Goal: Find specific page/section: Find specific page/section

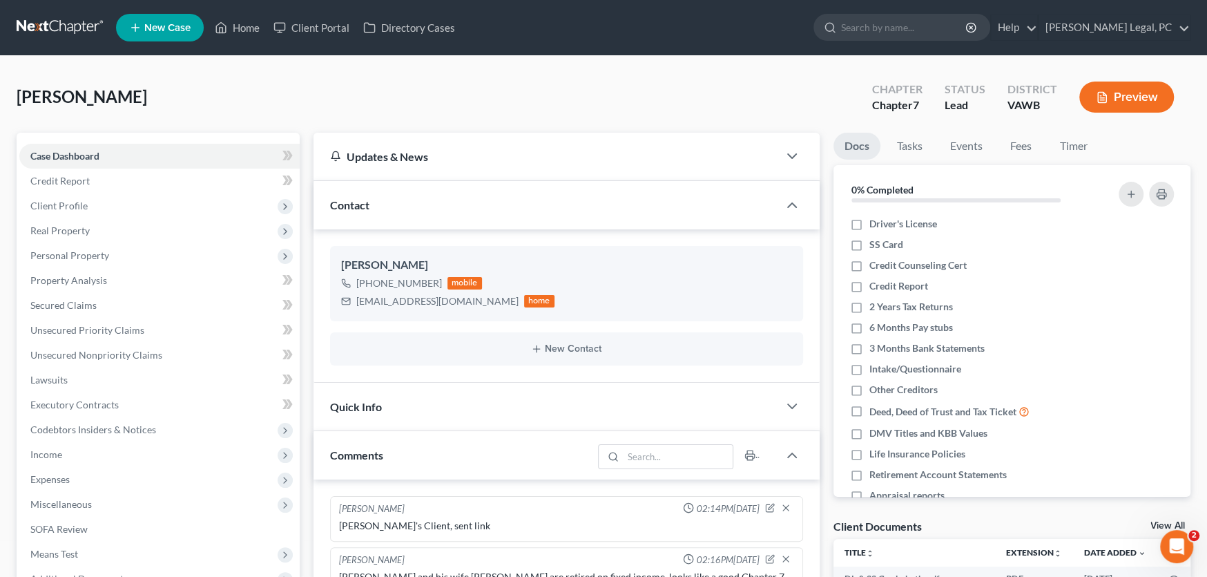
scroll to position [884, 0]
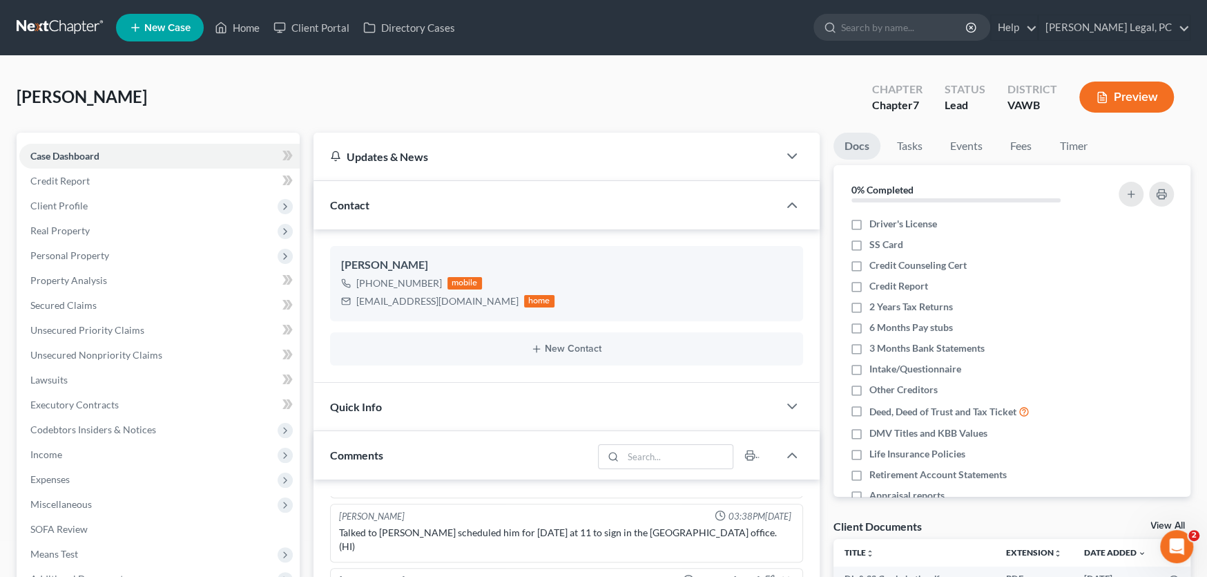
drag, startPoint x: 39, startPoint y: 21, endPoint x: 97, endPoint y: 20, distance: 57.3
click at [40, 21] on link at bounding box center [61, 27] width 88 height 25
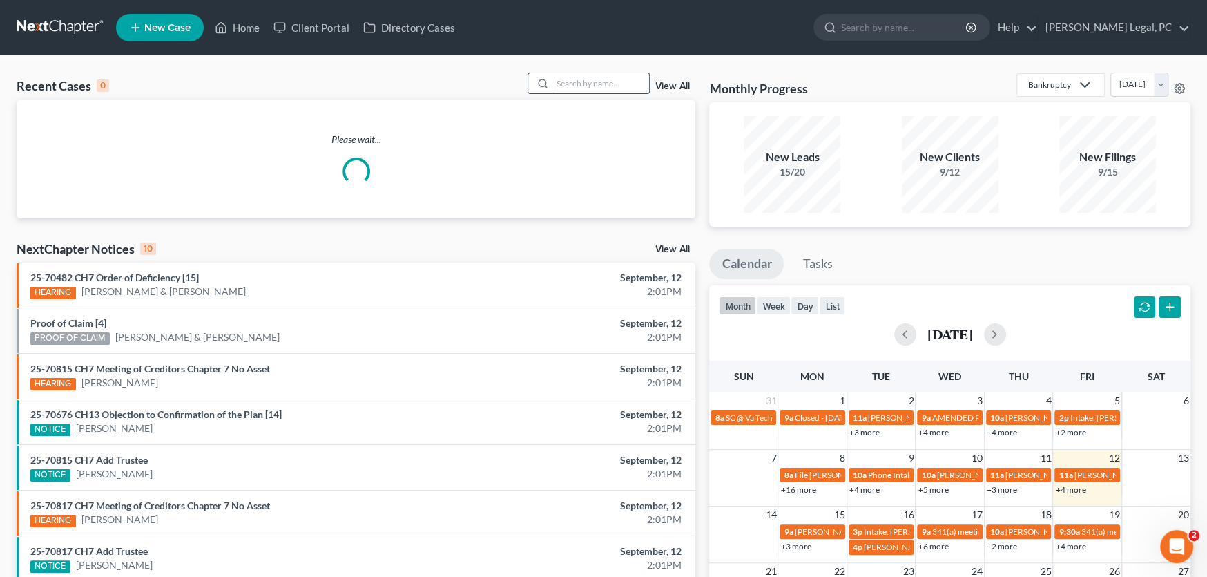
click at [568, 84] on input "search" at bounding box center [600, 83] width 97 height 20
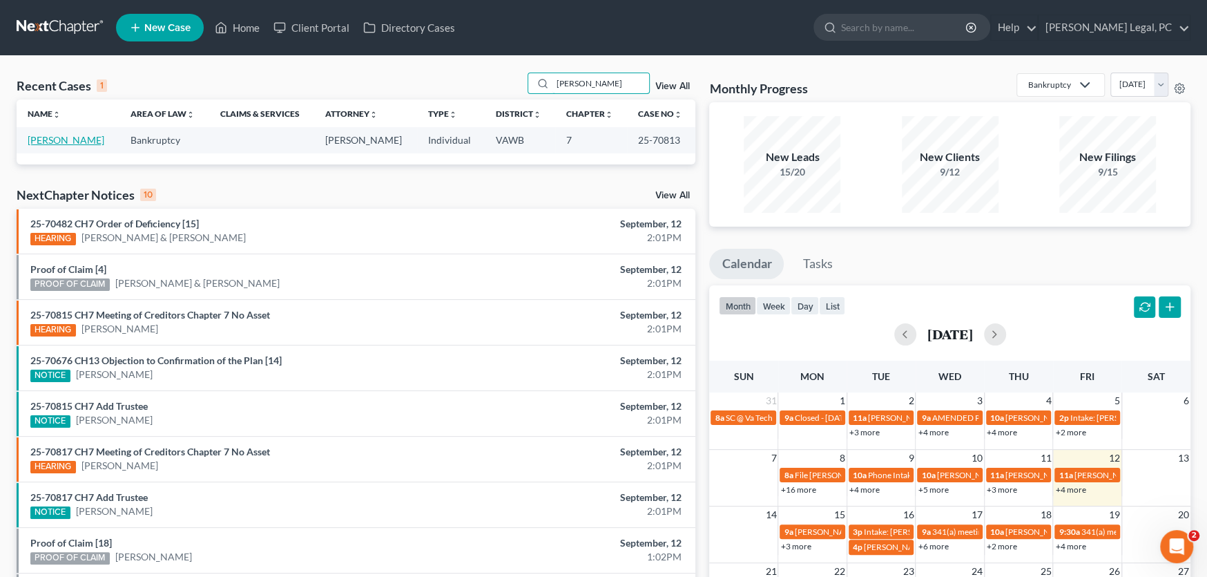
type input "cranford"
click at [66, 140] on link "Cranford, Kelly" at bounding box center [66, 140] width 77 height 12
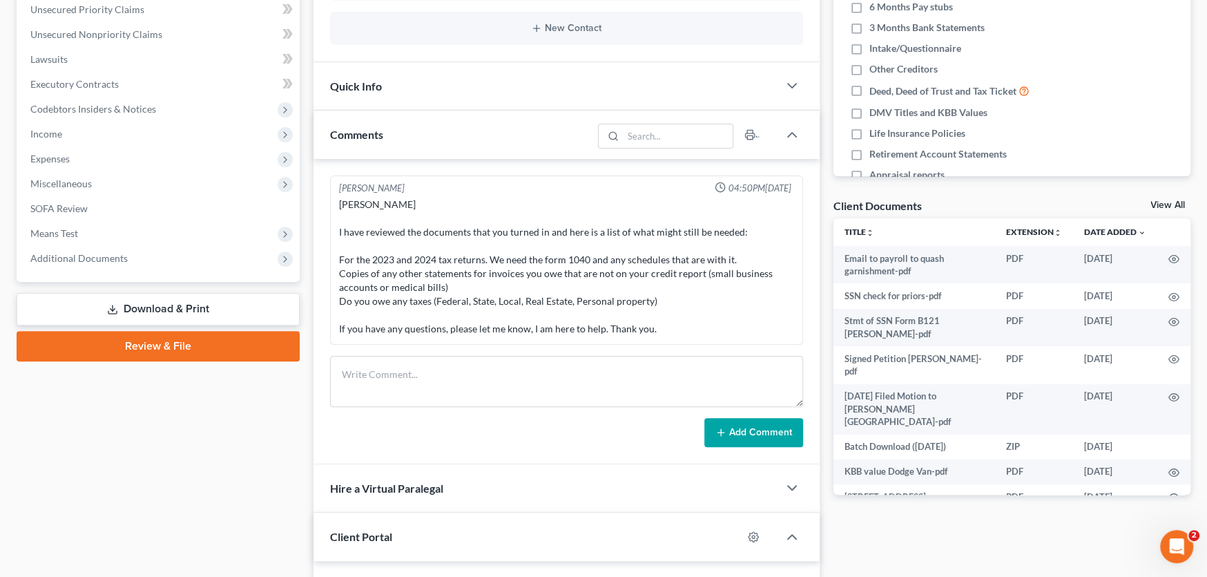
scroll to position [345, 0]
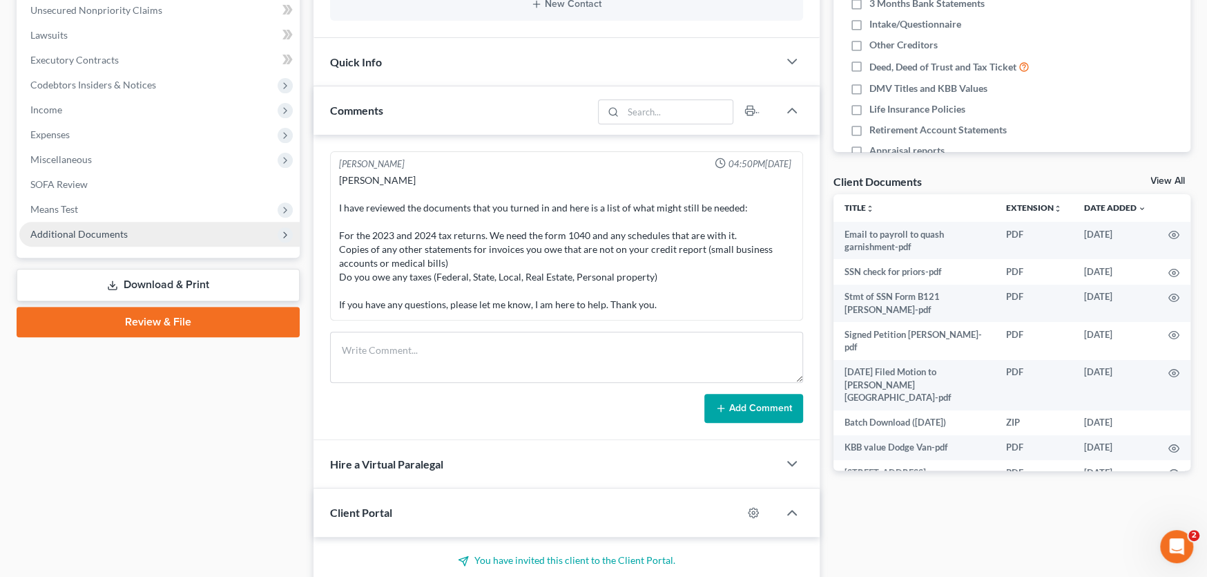
click at [112, 236] on span "Additional Documents" at bounding box center [78, 234] width 97 height 12
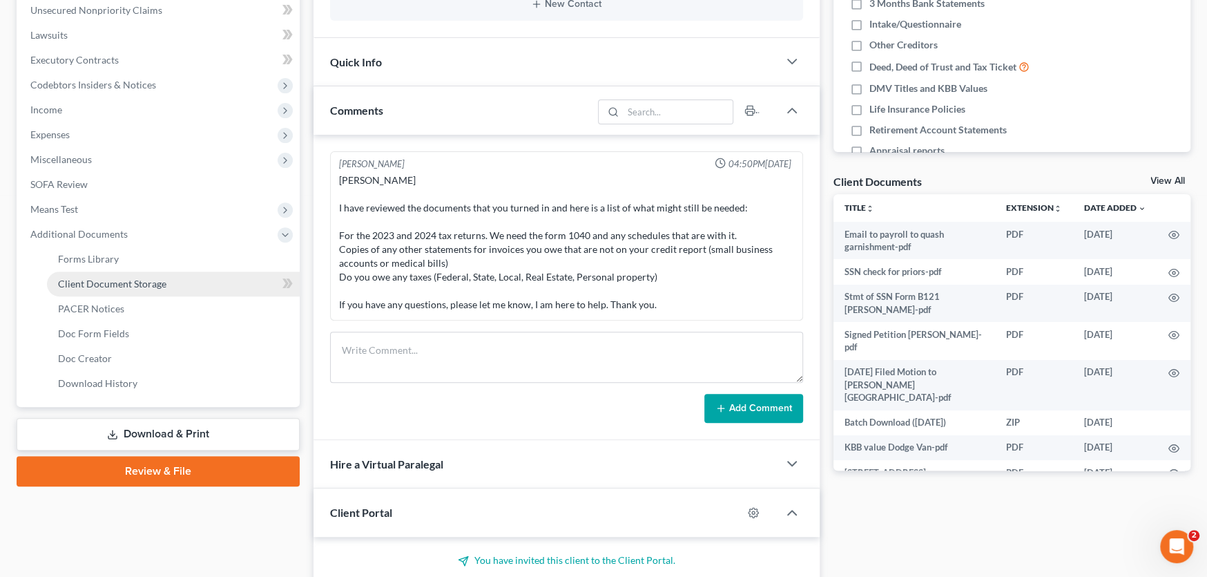
click at [132, 274] on link "Client Document Storage" at bounding box center [173, 283] width 253 height 25
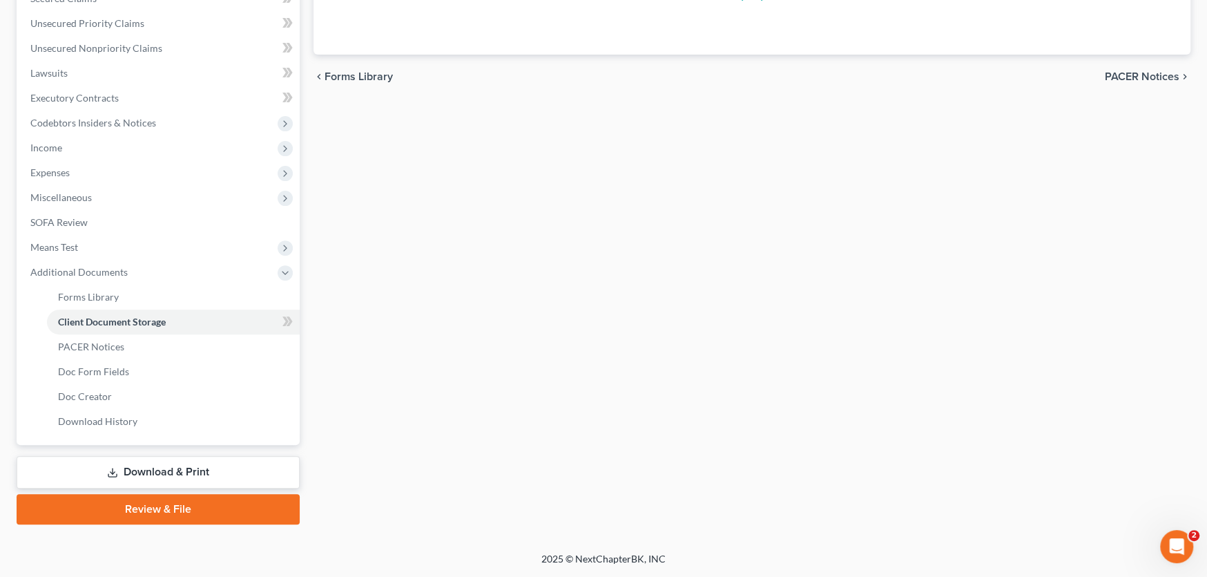
scroll to position [88, 0]
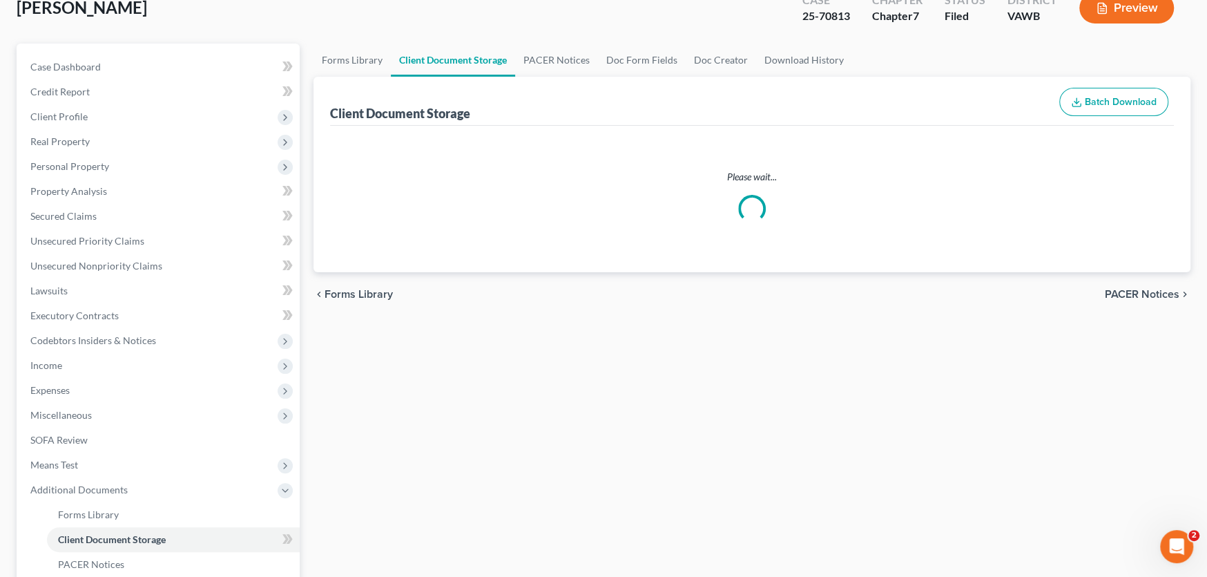
select select "0"
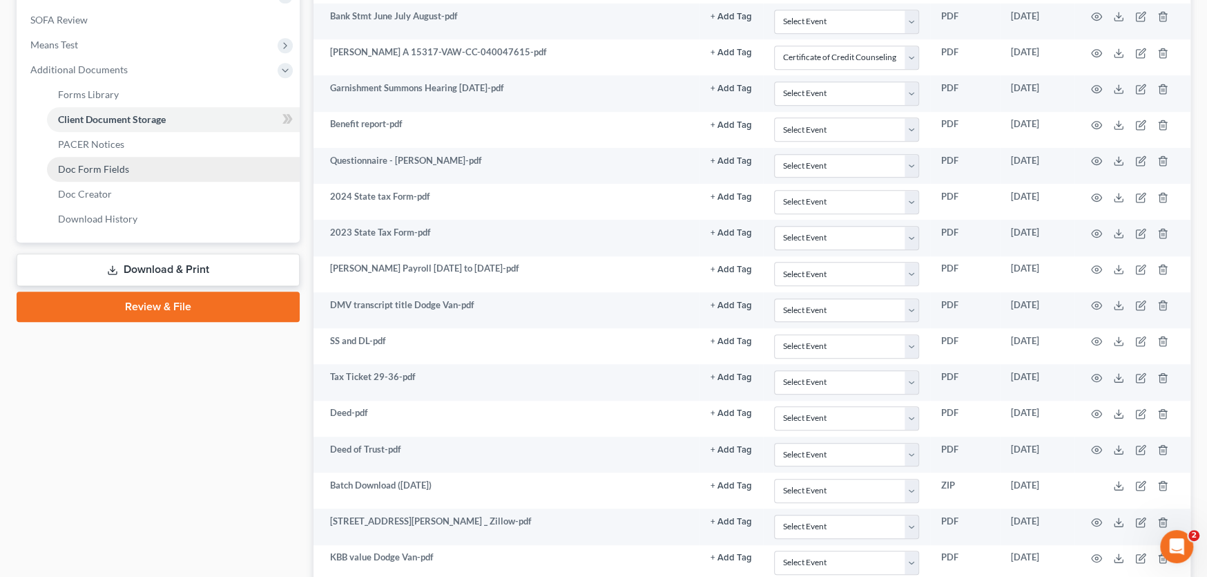
scroll to position [488, 0]
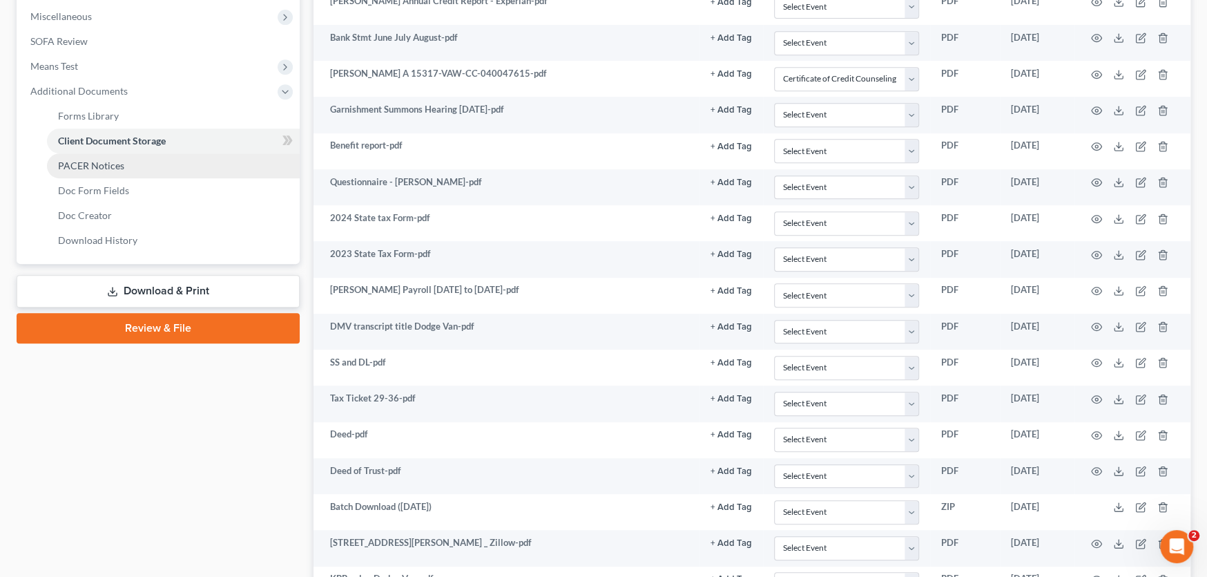
click at [95, 162] on span "PACER Notices" at bounding box center [91, 166] width 66 height 12
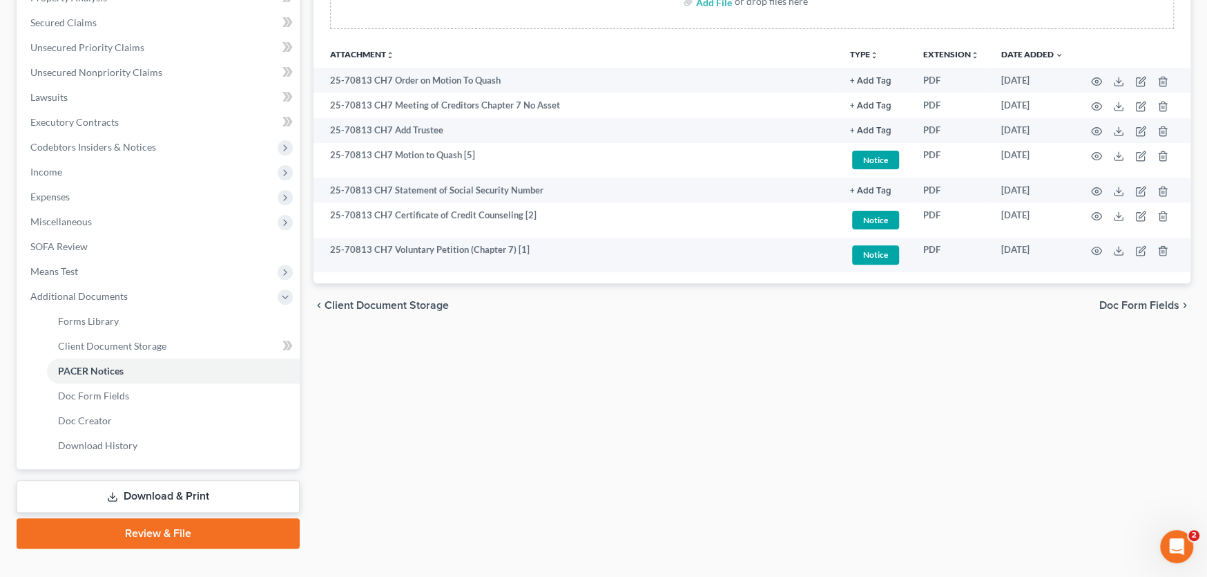
scroll to position [305, 0]
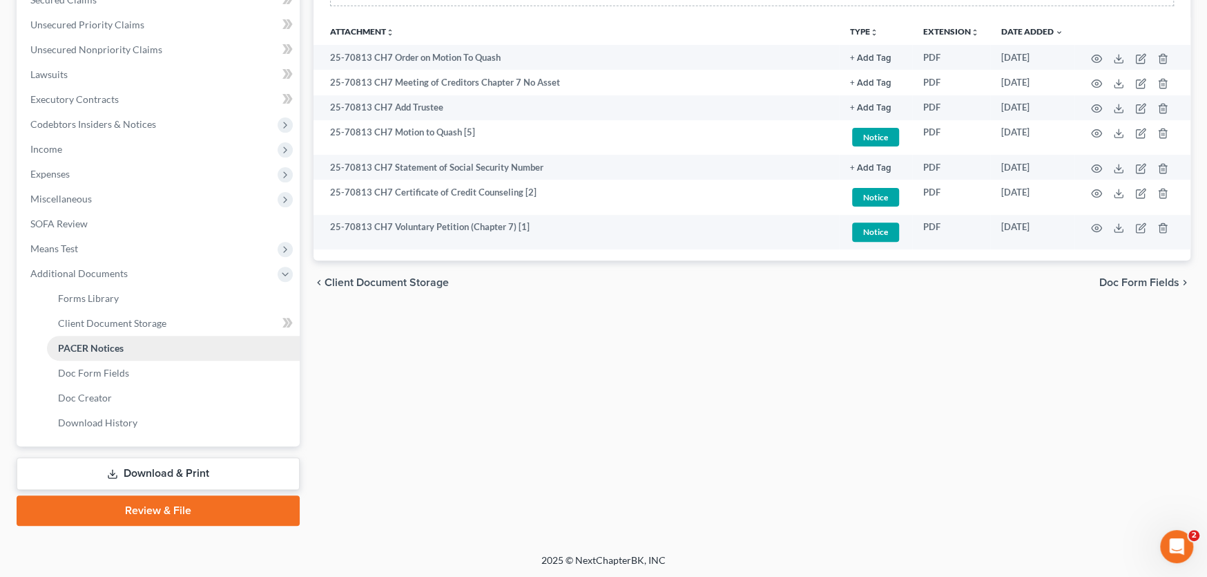
click at [120, 343] on span "PACER Notices" at bounding box center [91, 348] width 66 height 12
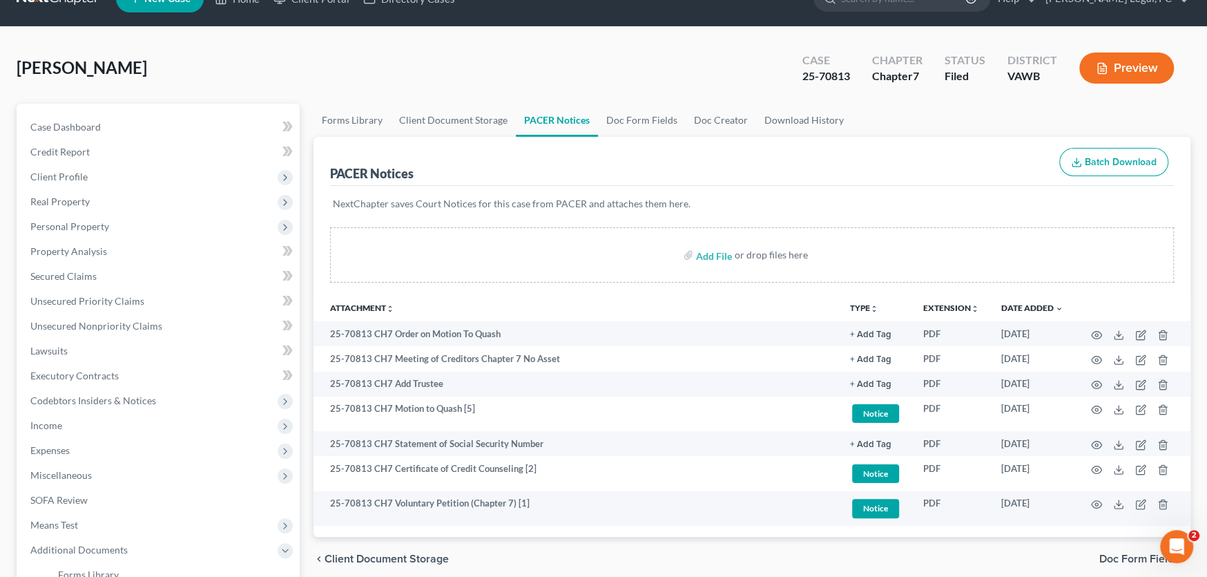
scroll to position [0, 0]
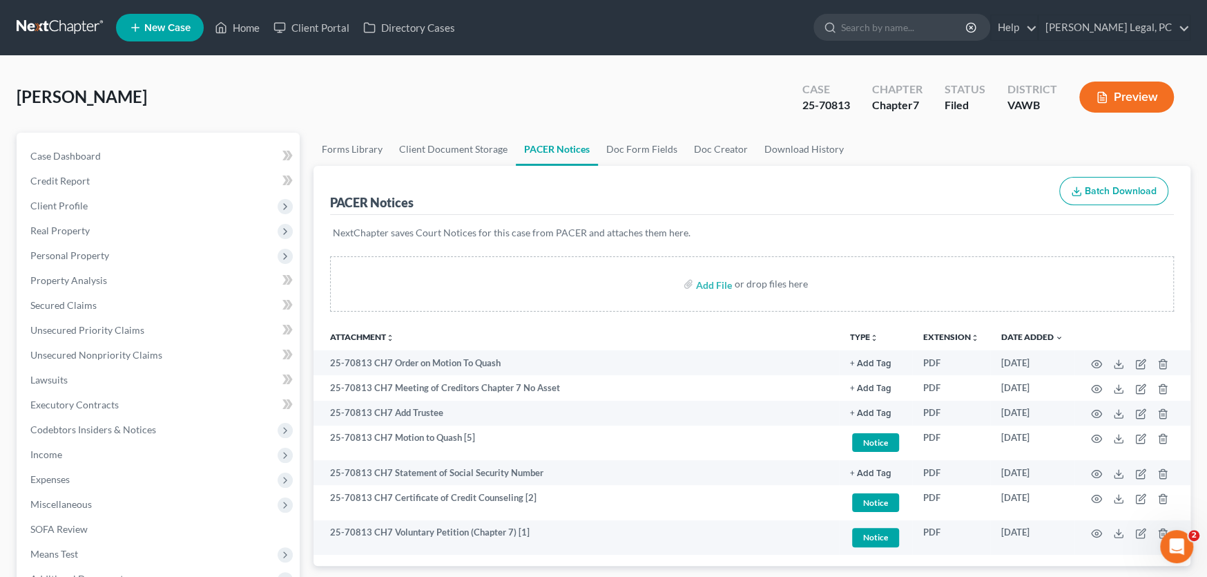
click at [55, 23] on link at bounding box center [61, 27] width 88 height 25
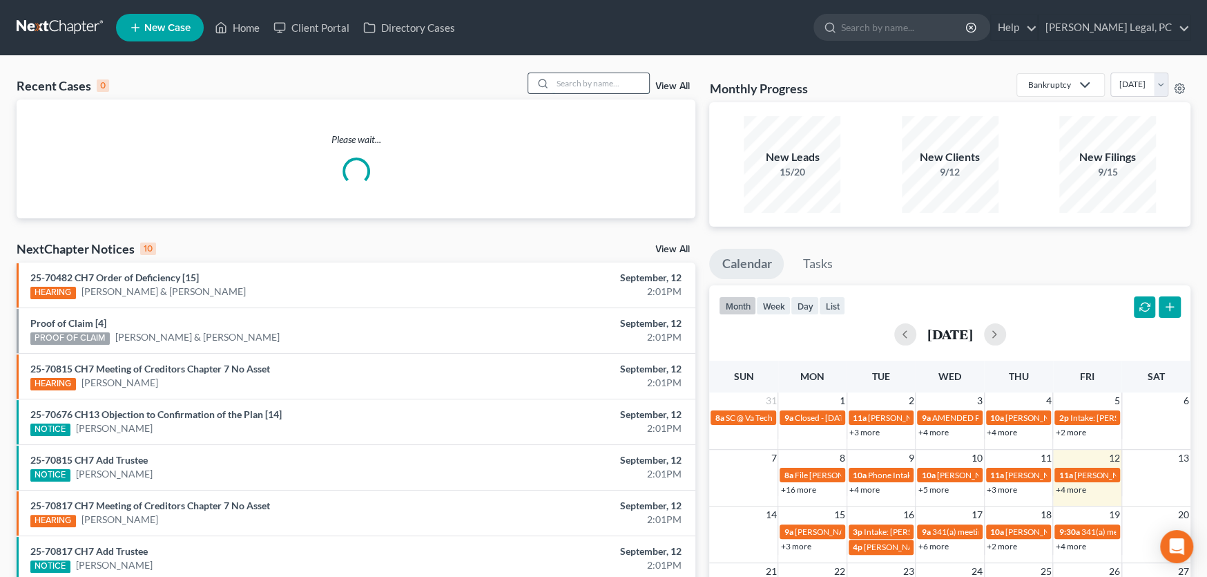
click at [571, 79] on input "search" at bounding box center [600, 83] width 97 height 20
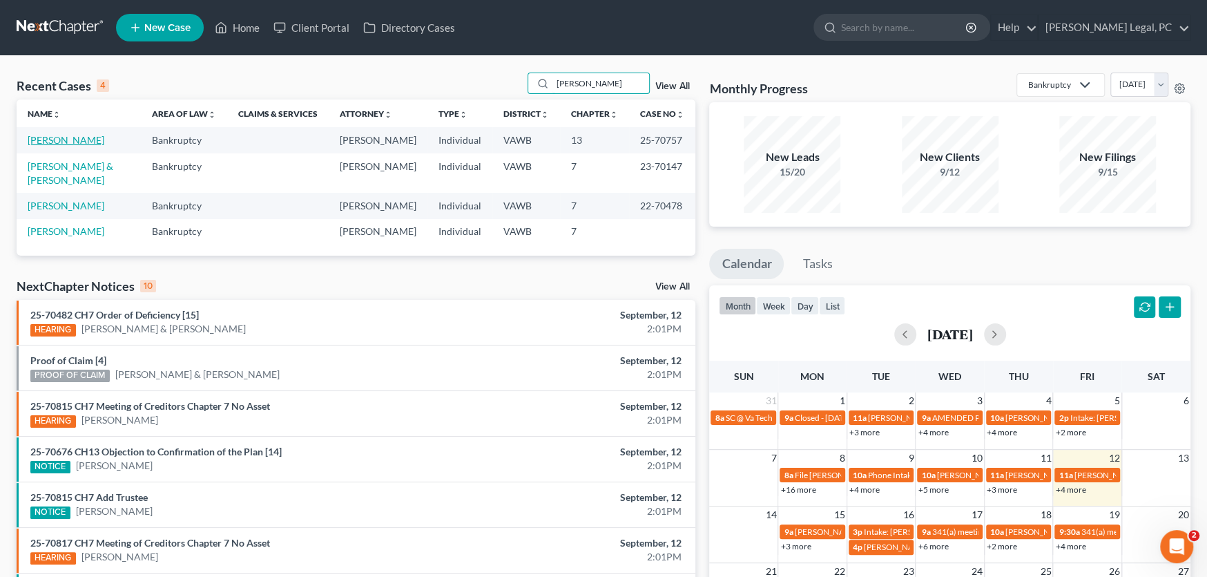
type input "marshall"
click at [53, 139] on link "Marshall, Rhonda" at bounding box center [66, 140] width 77 height 12
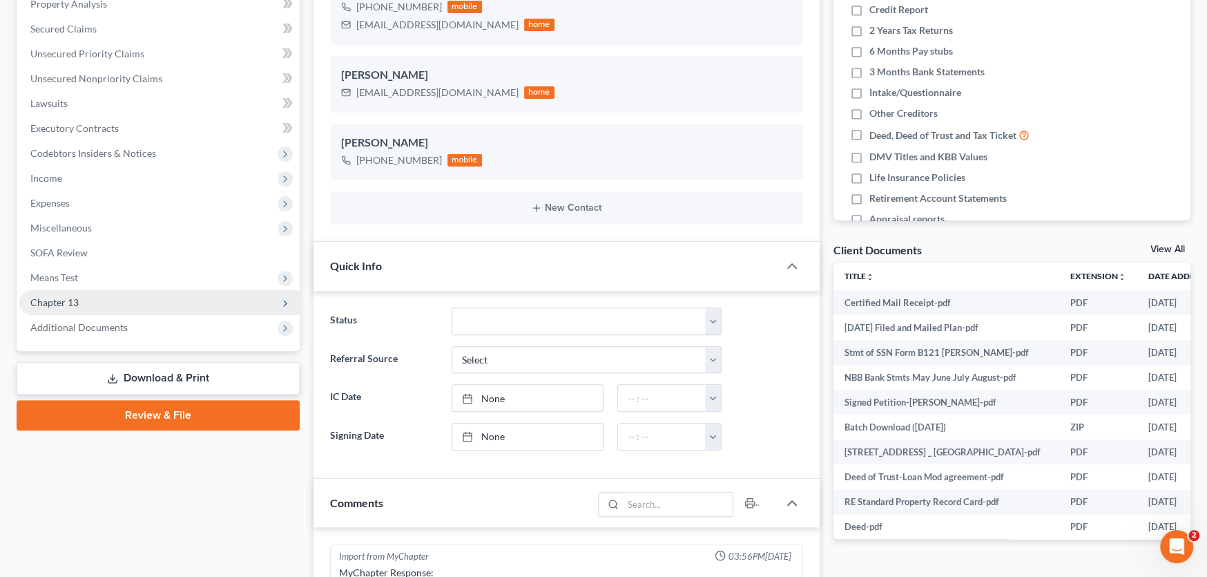
scroll to position [1320, 0]
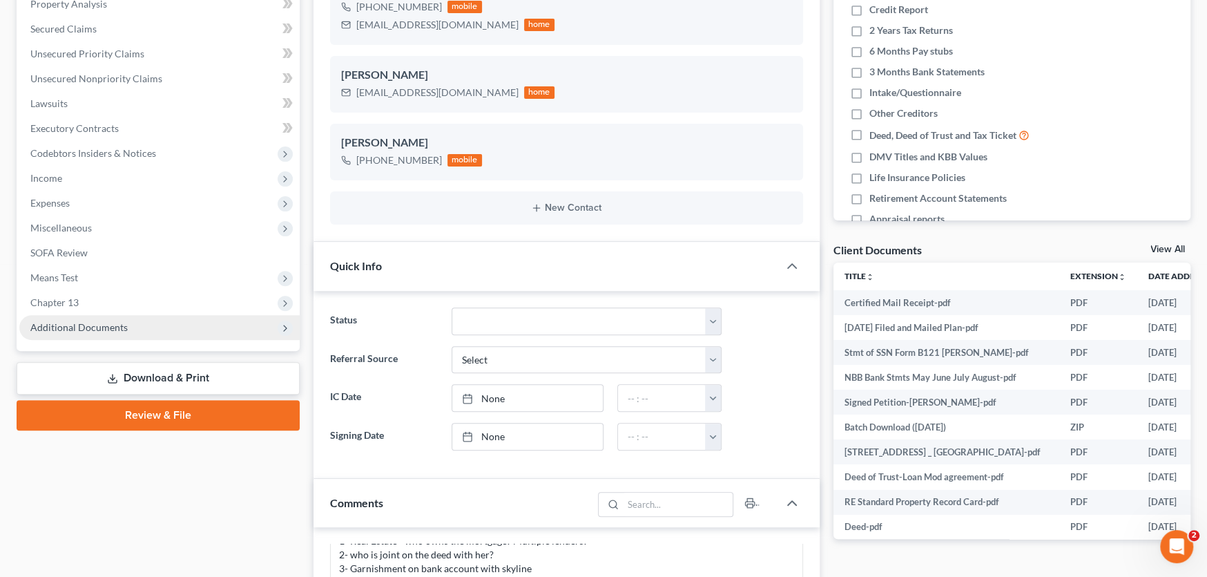
click at [82, 329] on span "Additional Documents" at bounding box center [78, 327] width 97 height 12
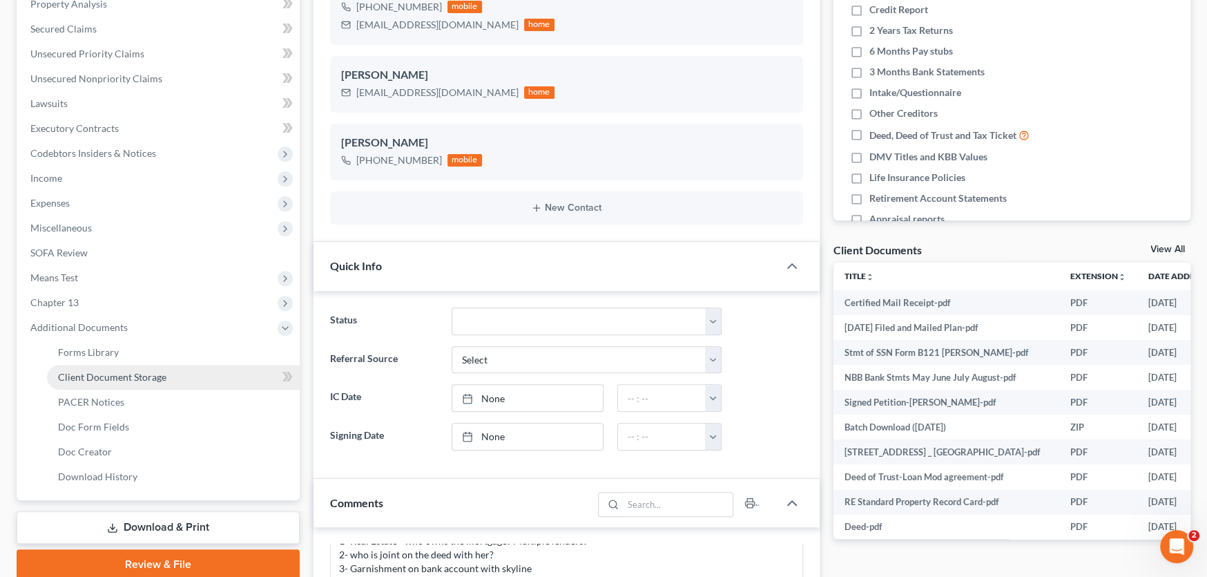
click at [89, 381] on span "Client Document Storage" at bounding box center [112, 377] width 108 height 12
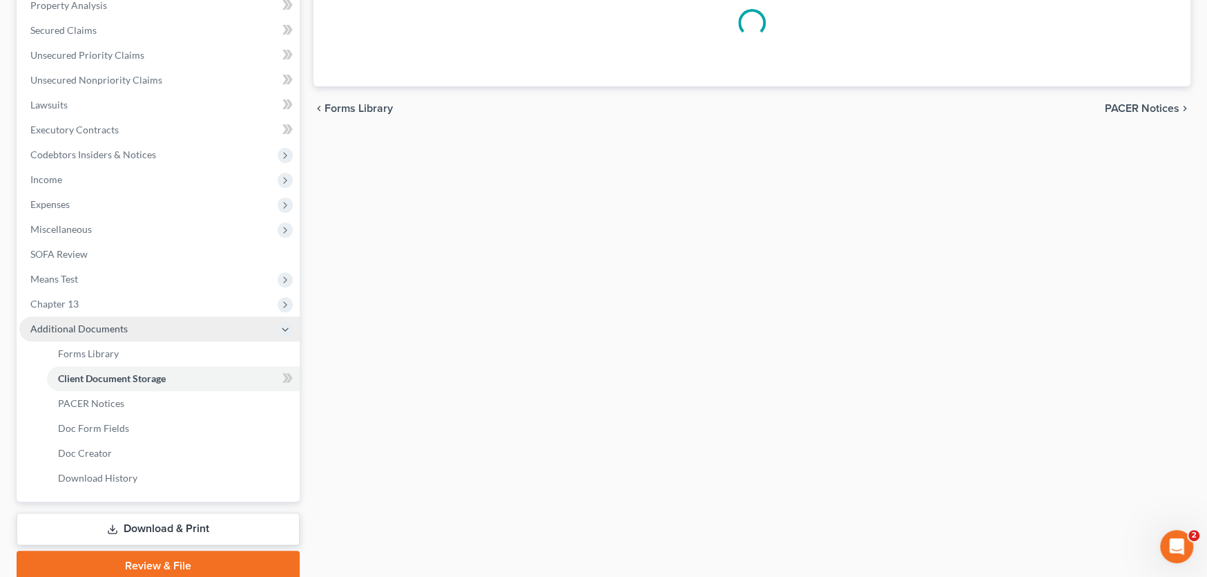
scroll to position [72, 0]
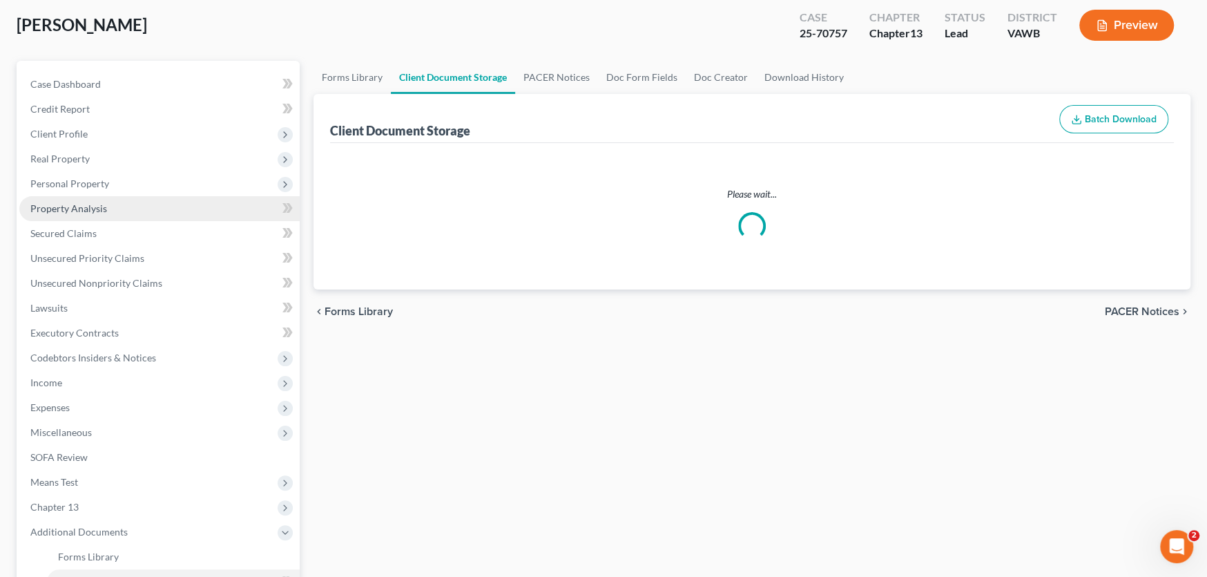
select select "0"
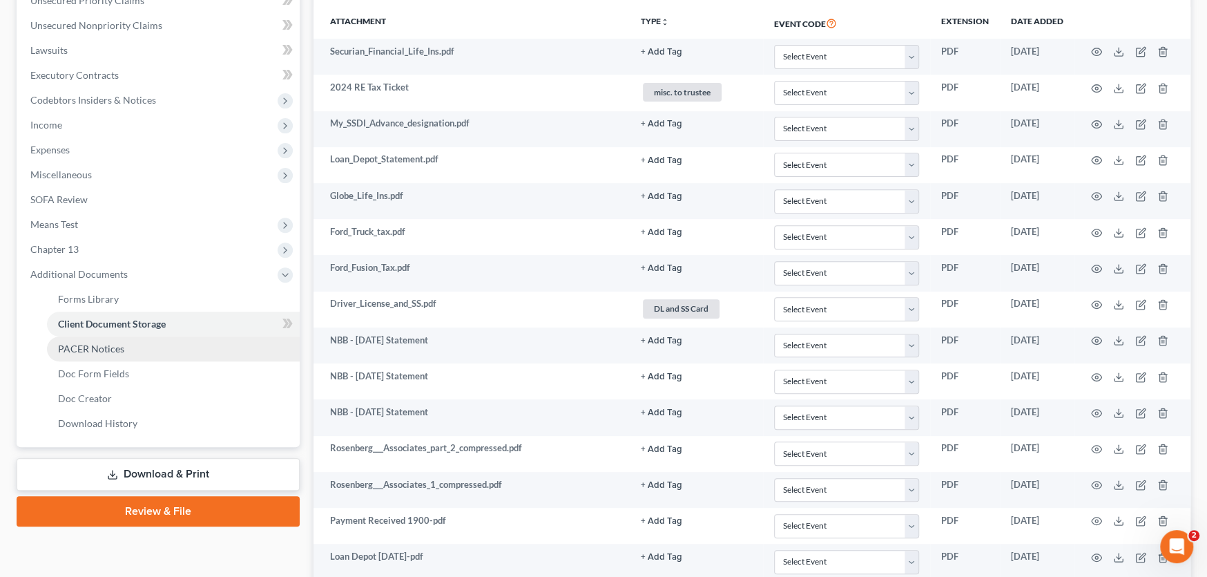
click at [97, 346] on span "PACER Notices" at bounding box center [91, 349] width 66 height 12
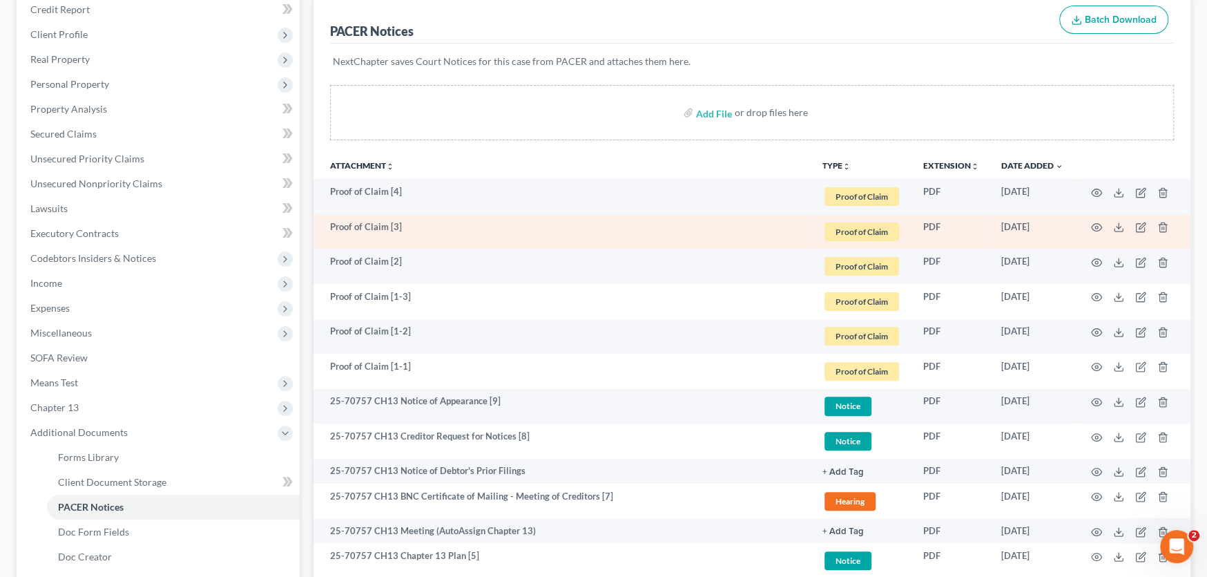
scroll to position [304, 0]
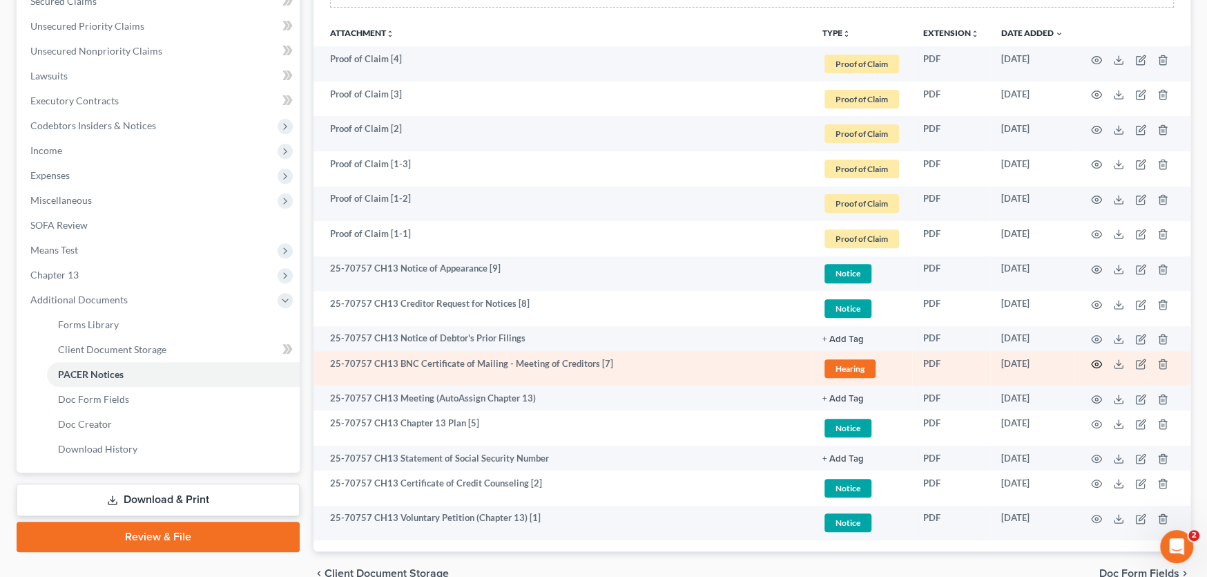
click at [1093, 358] on icon "button" at bounding box center [1096, 363] width 11 height 11
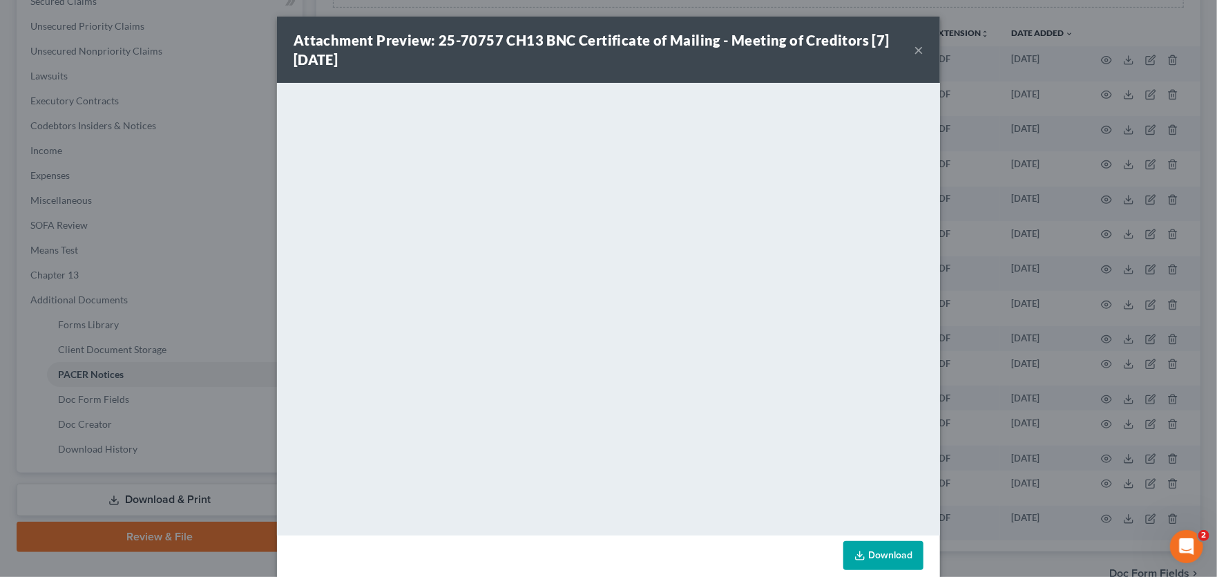
click at [915, 46] on button "×" at bounding box center [919, 49] width 10 height 17
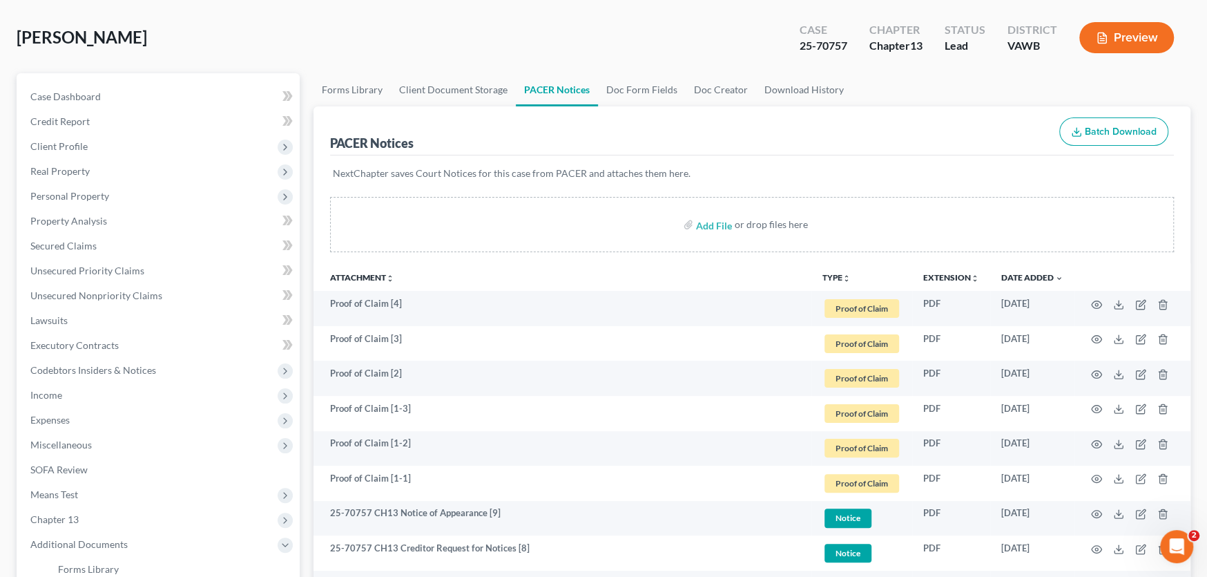
scroll to position [28, 0]
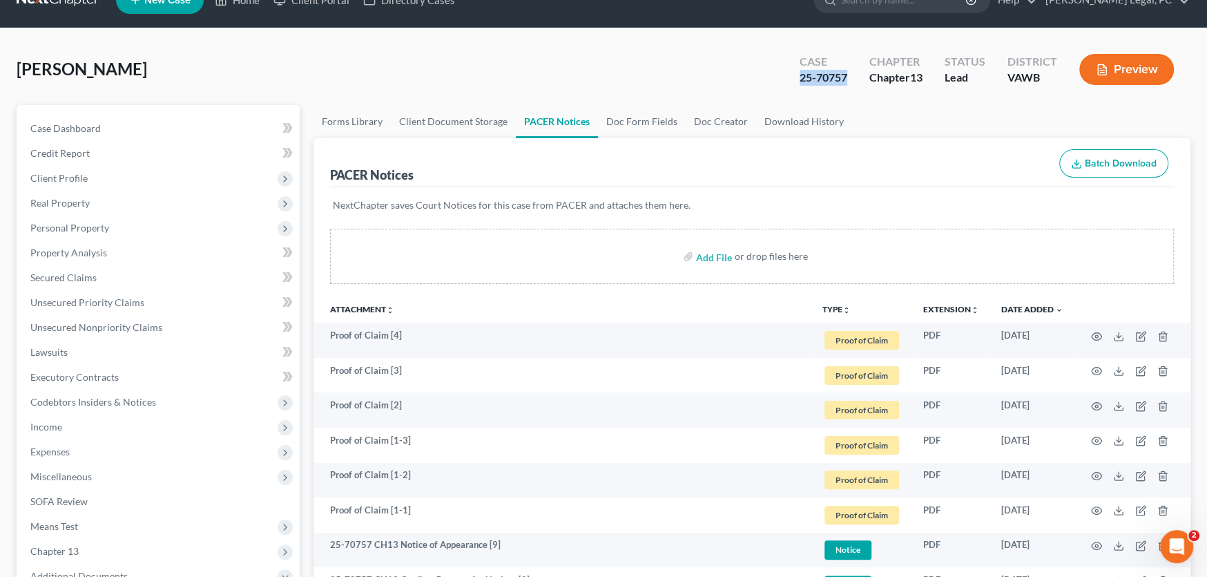
drag, startPoint x: 854, startPoint y: 75, endPoint x: 783, endPoint y: 77, distance: 70.5
click at [783, 77] on div "Case 25-70757 Chapter Chapter 13 Status Lead District VAWB Preview" at bounding box center [986, 69] width 407 height 49
copy div "25-70757"
click at [620, 72] on div "Marshall, Rhonda Upgraded Case 25-70757 Chapter Chapter 13 Status Lead District…" at bounding box center [604, 75] width 1174 height 60
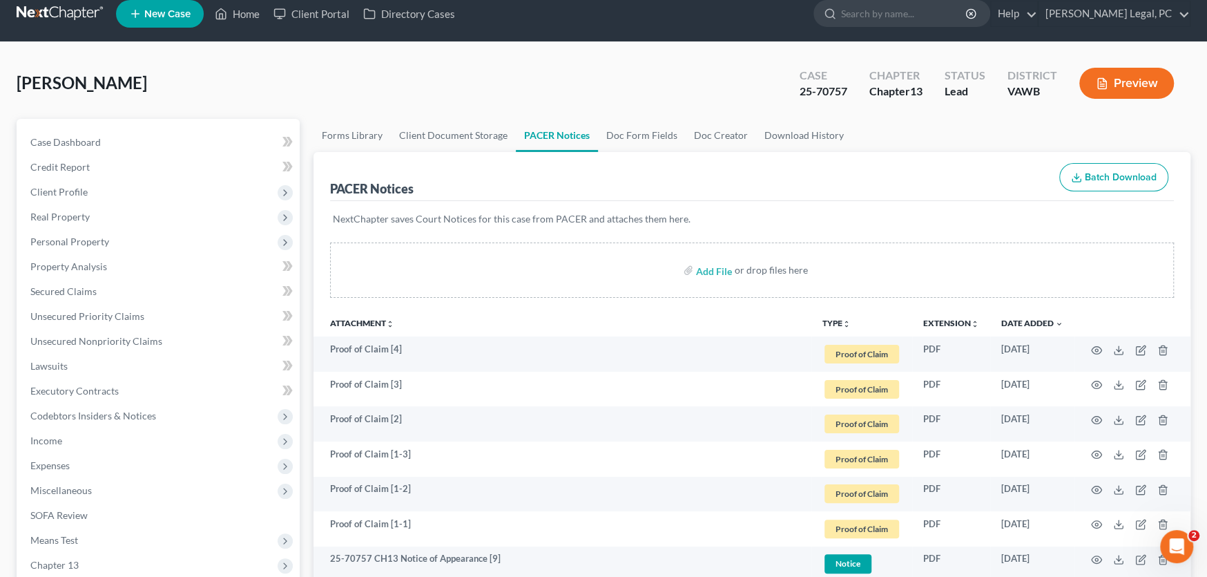
scroll to position [0, 0]
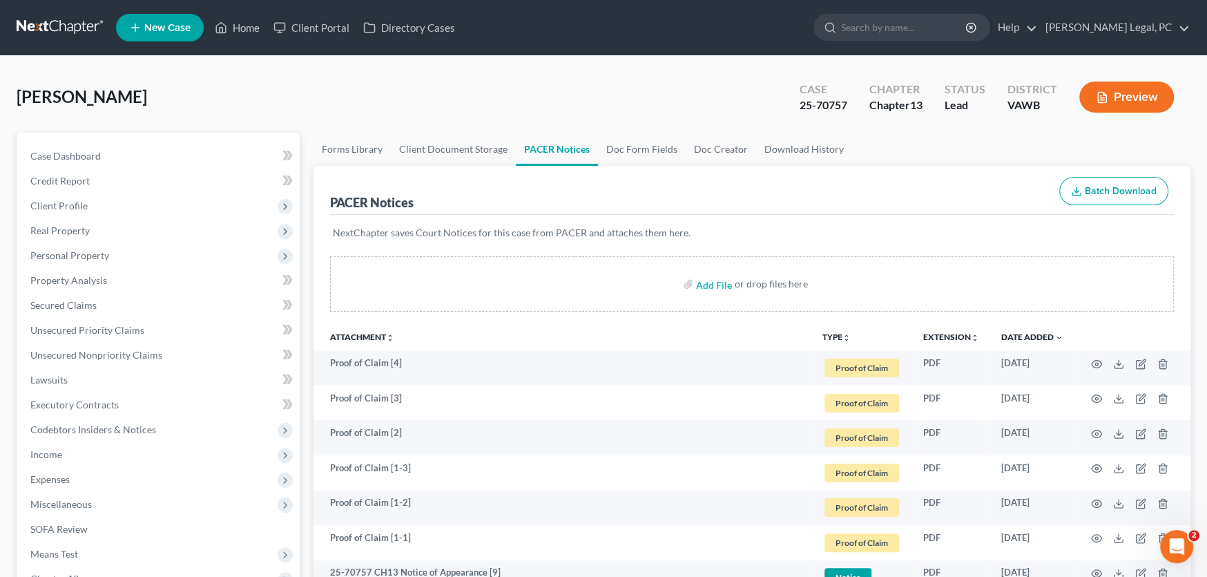
click at [70, 18] on link at bounding box center [61, 27] width 88 height 25
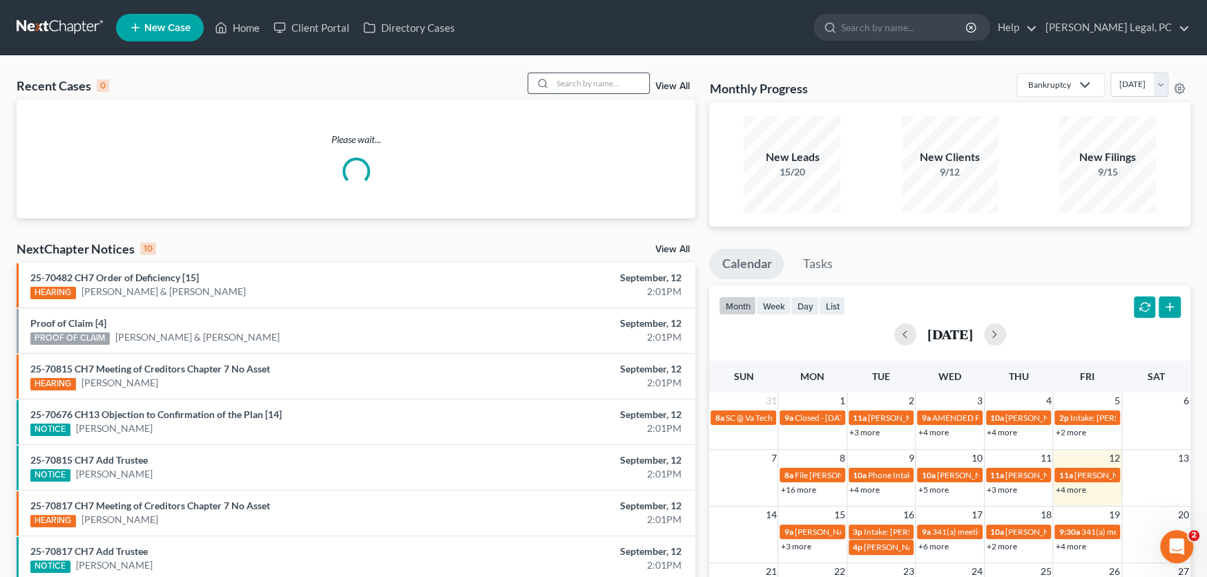
click at [577, 81] on input "search" at bounding box center [600, 83] width 97 height 20
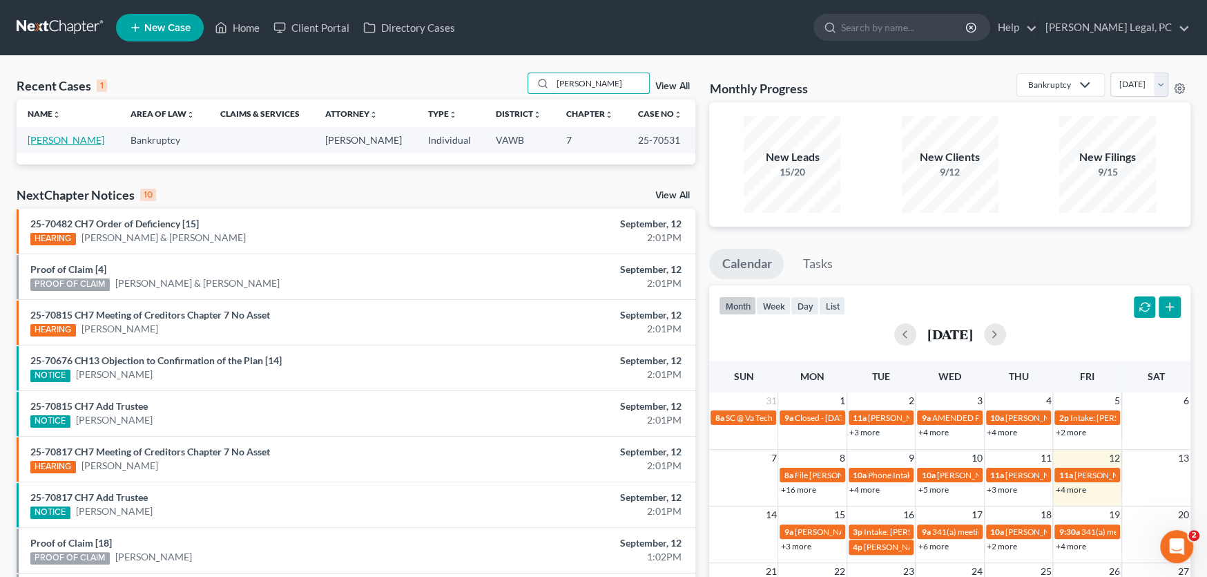
type input "liddle"
click at [53, 137] on link "Liddle, Douglas" at bounding box center [66, 140] width 77 height 12
click at [48, 140] on link "Liddle, Douglas" at bounding box center [66, 140] width 77 height 12
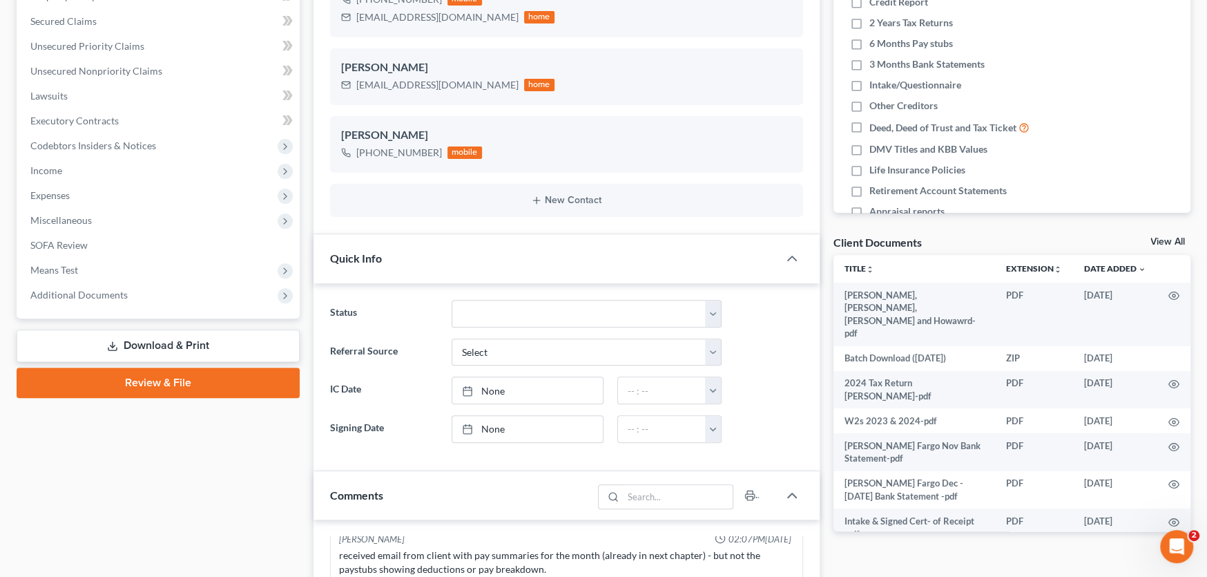
scroll to position [345, 0]
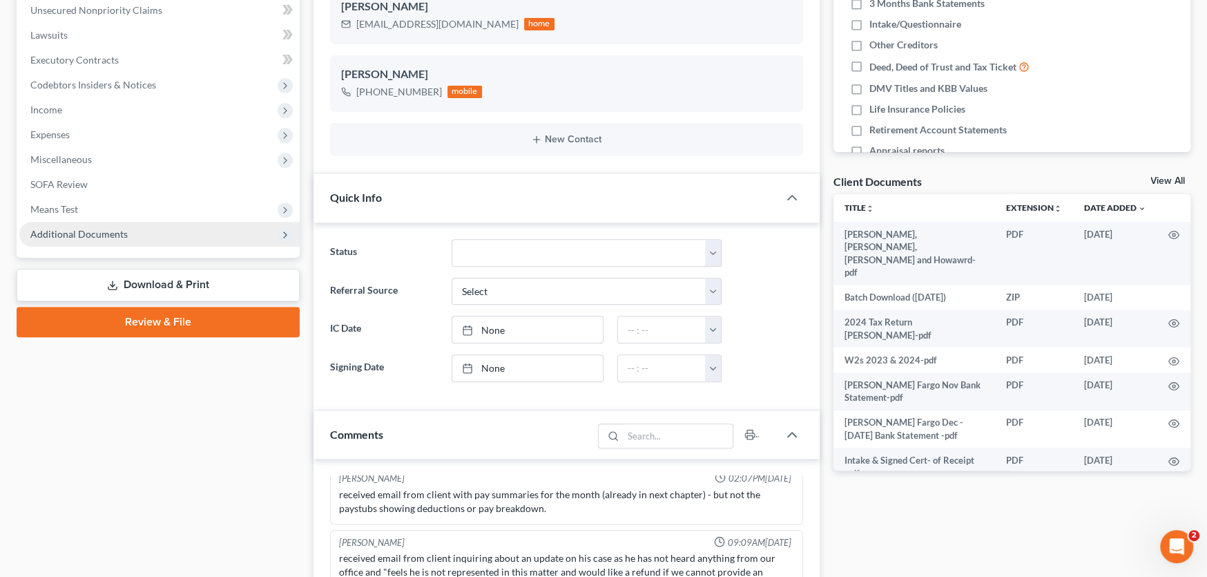
click at [104, 232] on span "Additional Documents" at bounding box center [78, 234] width 97 height 12
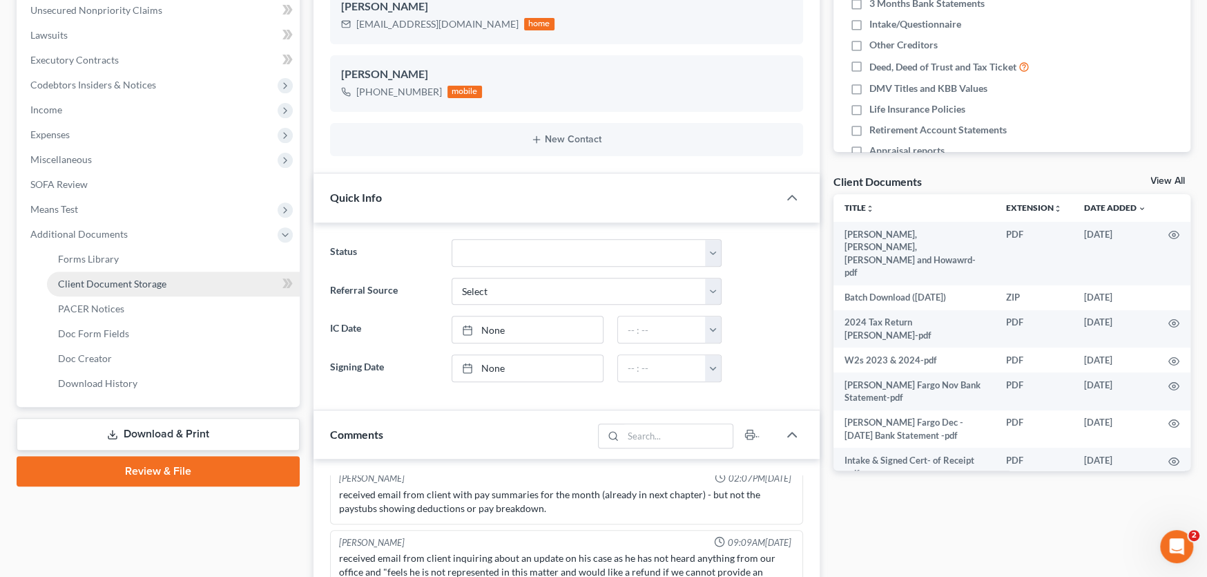
click at [107, 287] on span "Client Document Storage" at bounding box center [112, 284] width 108 height 12
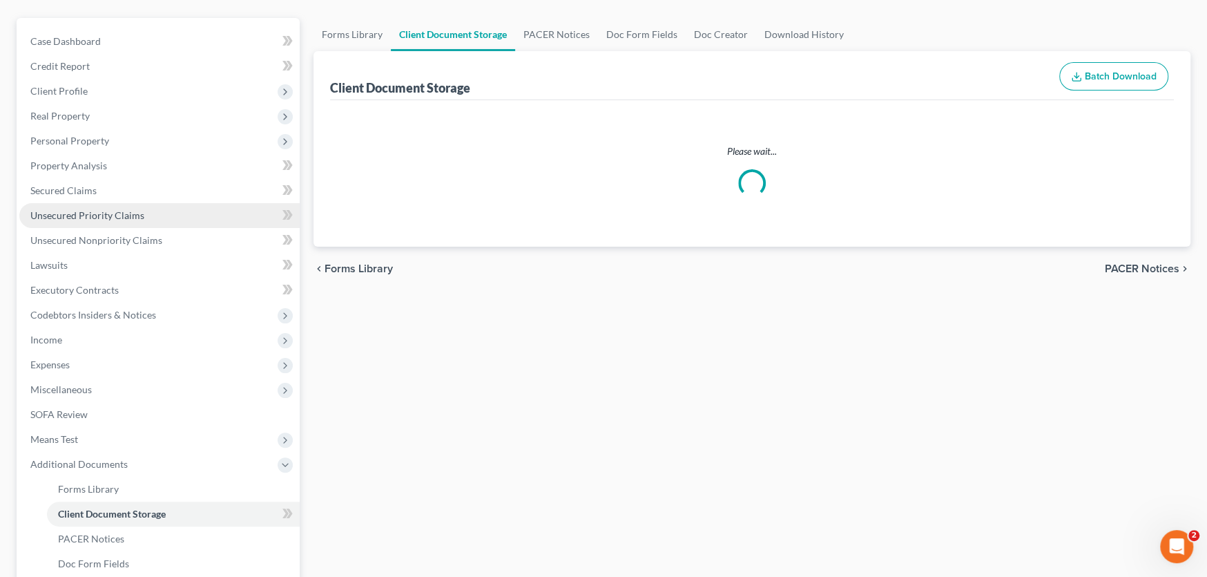
scroll to position [32, 0]
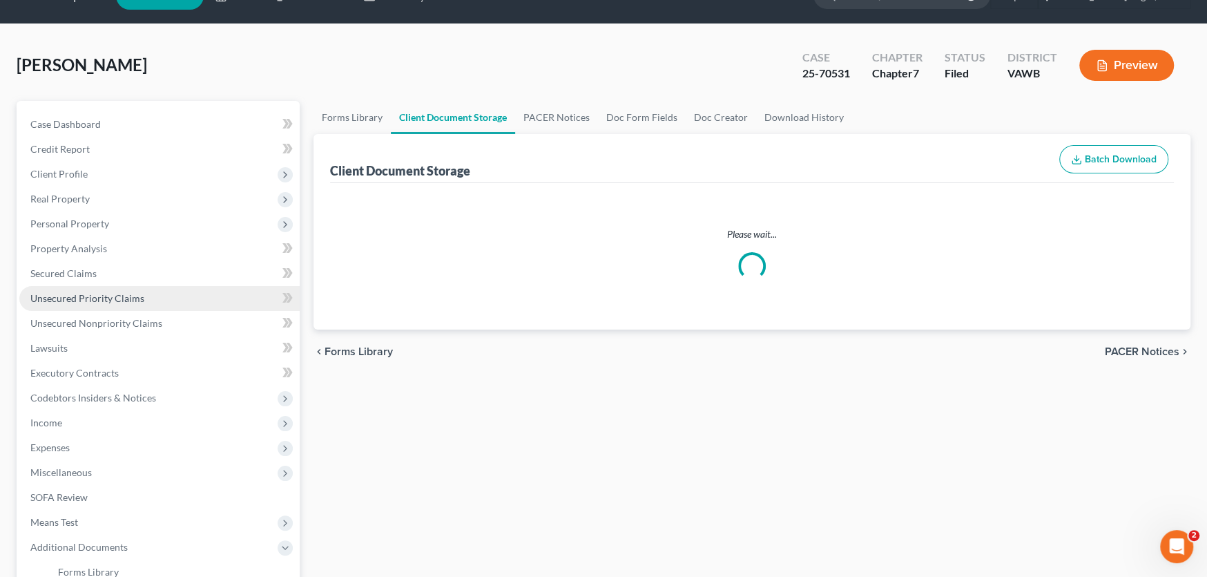
select select "0"
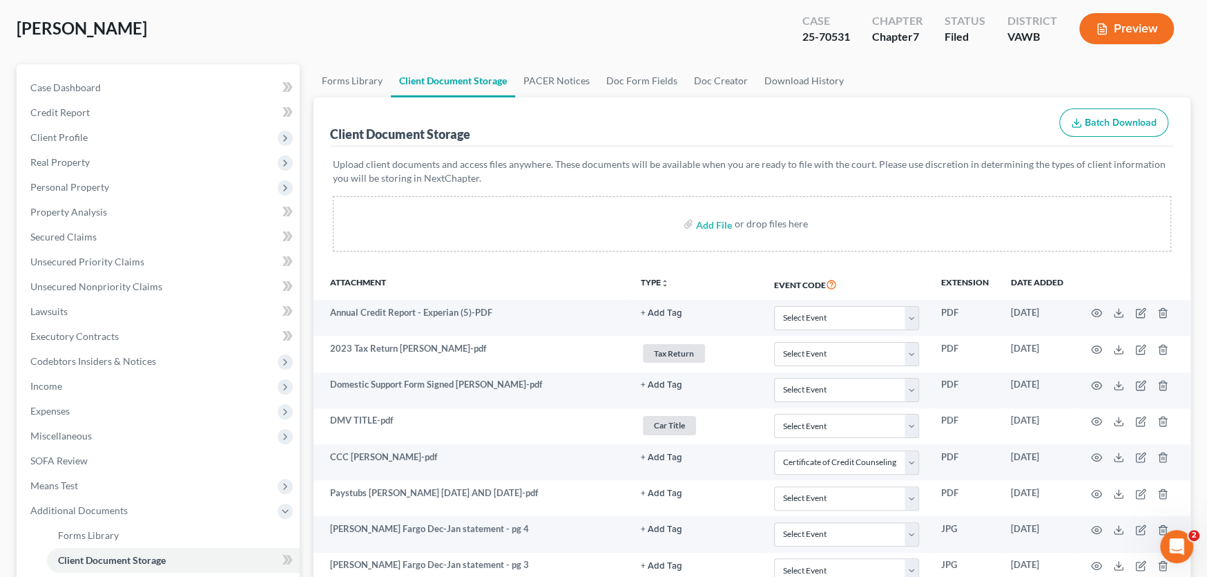
scroll to position [69, 0]
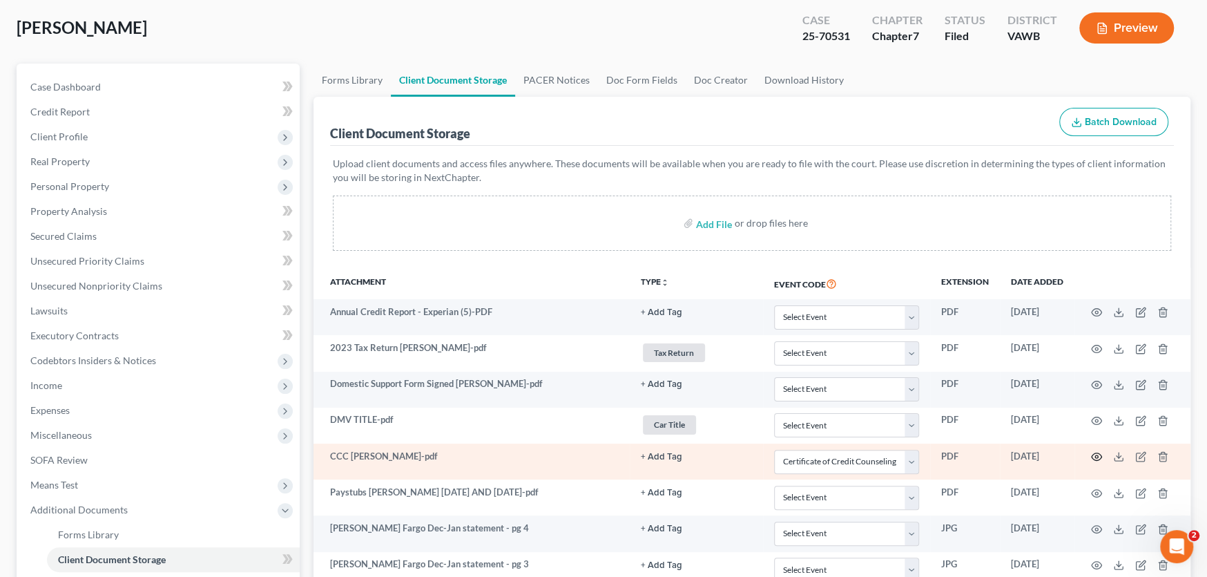
click at [1096, 452] on icon "button" at bounding box center [1096, 456] width 11 height 11
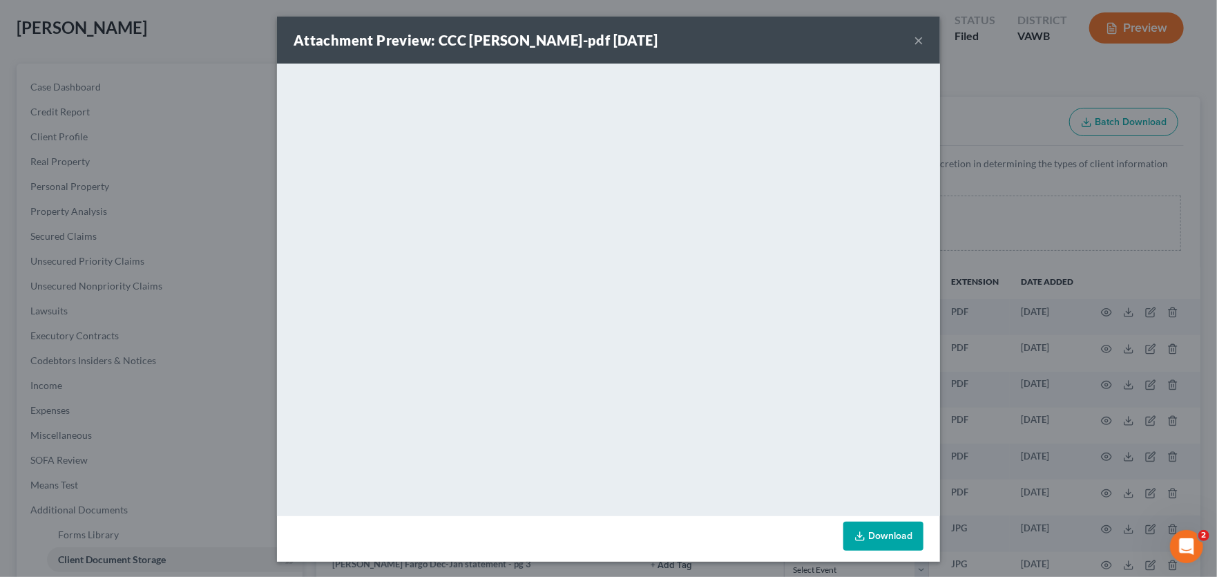
click at [914, 41] on button "×" at bounding box center [919, 40] width 10 height 17
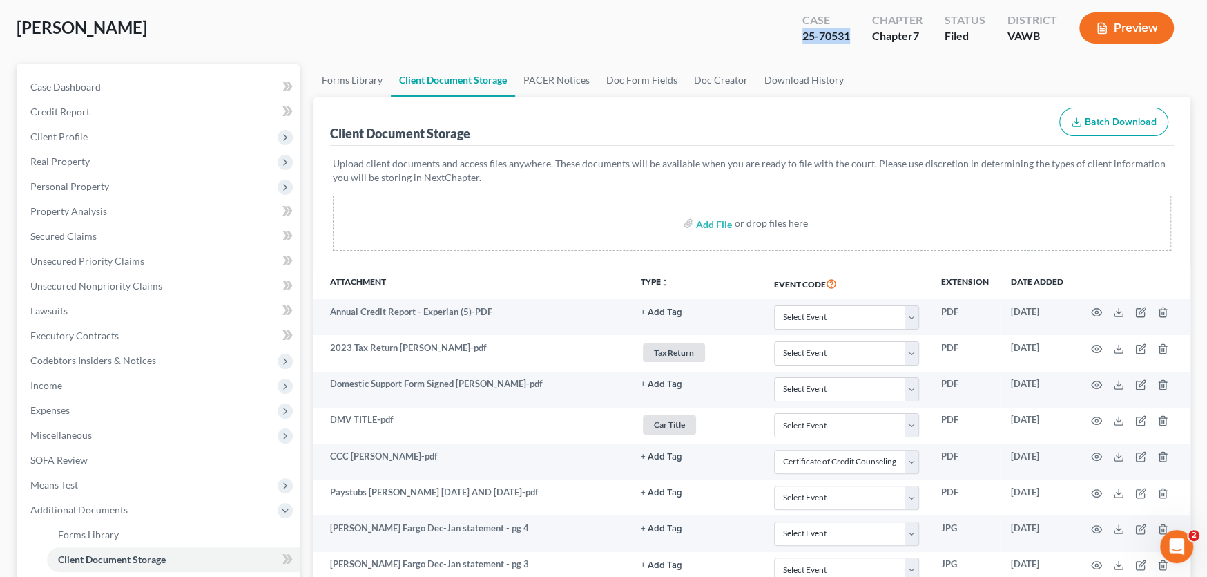
drag, startPoint x: 859, startPoint y: 34, endPoint x: 798, endPoint y: 34, distance: 61.5
click at [798, 34] on div "Case 25-70531" at bounding box center [826, 29] width 70 height 41
copy div "25-70531"
click at [79, 81] on span "Case Dashboard" at bounding box center [65, 87] width 70 height 12
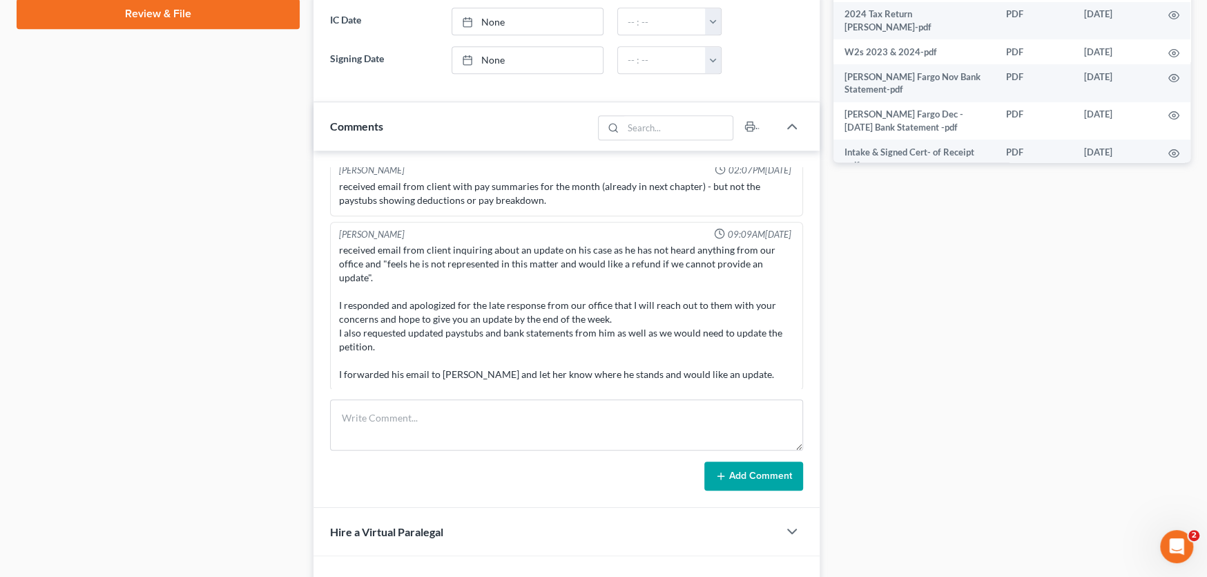
scroll to position [690, 0]
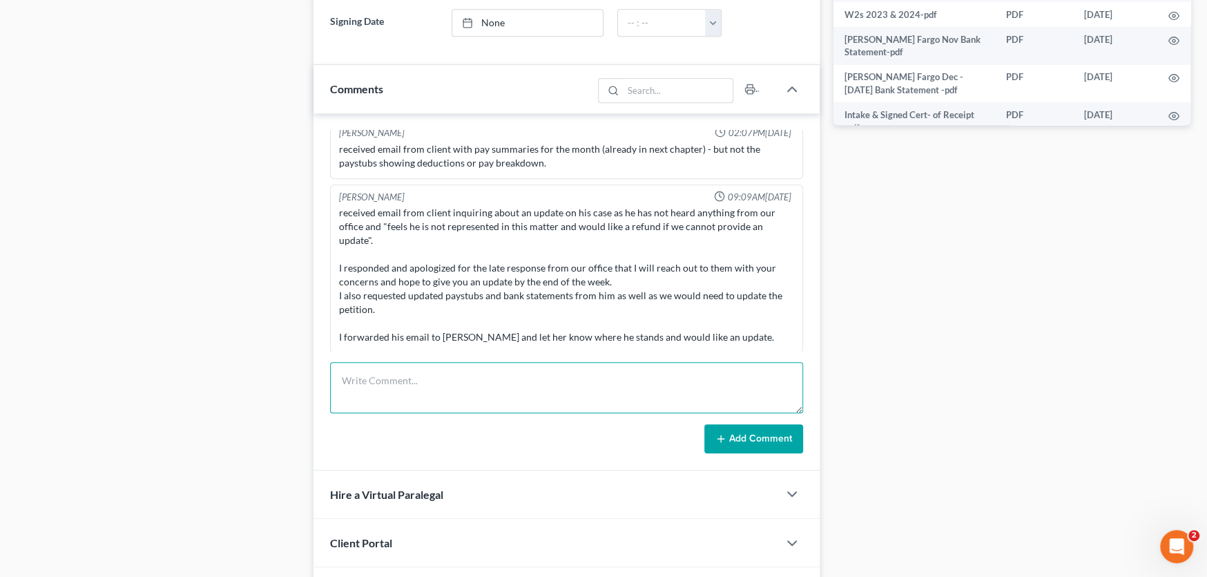
click at [437, 372] on textarea at bounding box center [566, 387] width 473 height 51
paste textarea "Hey Doug, It's Rachel at Farthing Legal. You still need to complete your 2nd cr…"
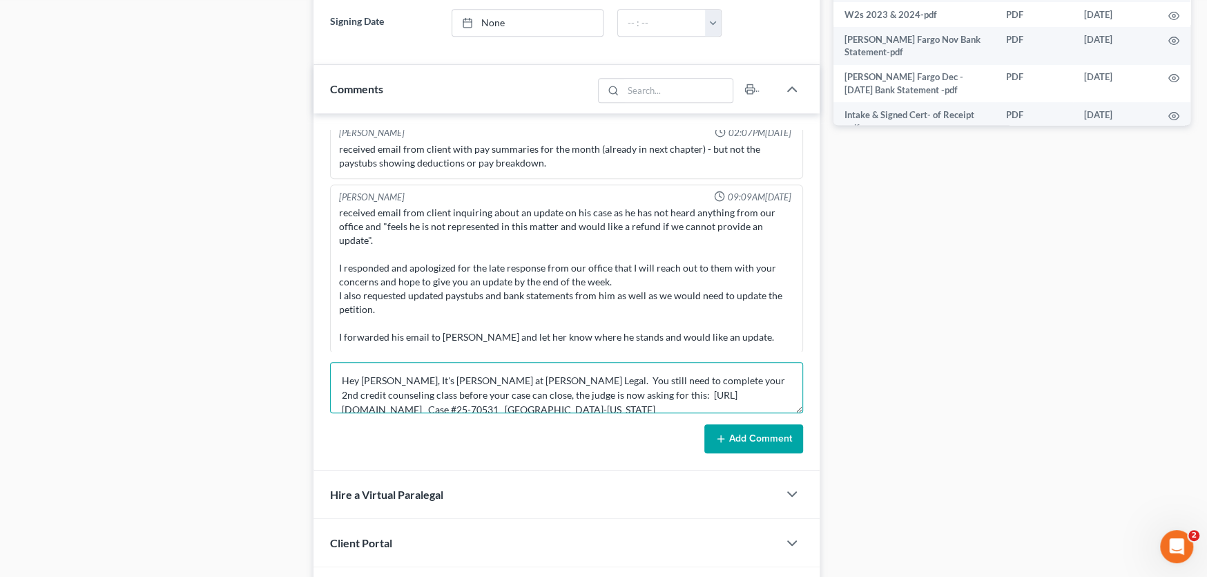
scroll to position [2, 0]
type textarea "Hey Doug, It's Rachel at Farthing Legal. You still need to complete your 2nd cr…"
click at [745, 432] on button "Add Comment" at bounding box center [753, 438] width 99 height 29
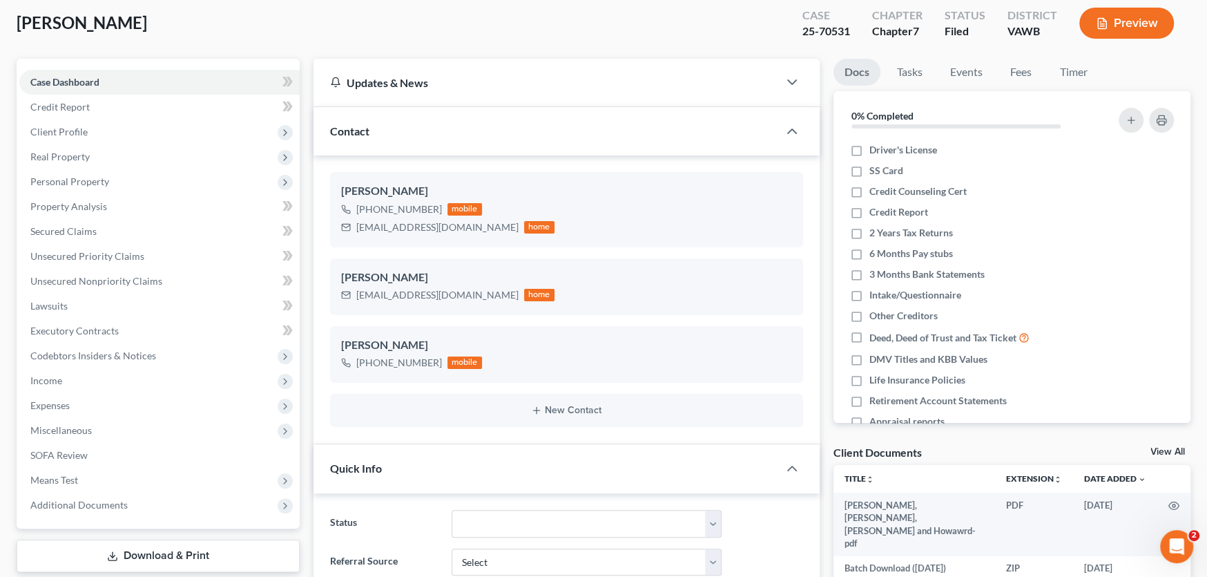
scroll to position [69, 0]
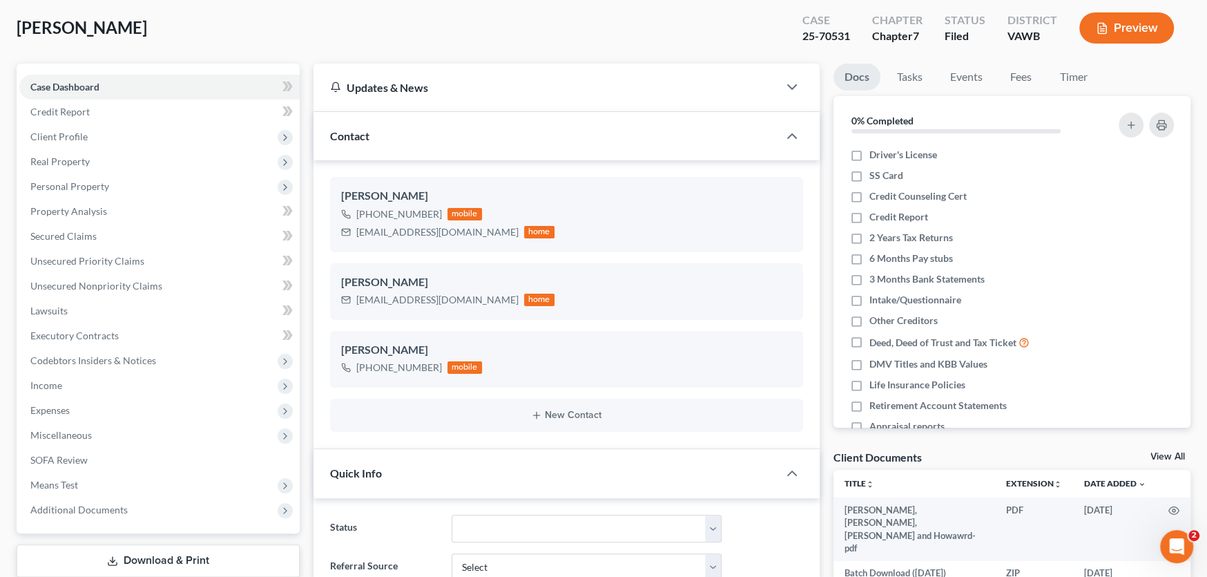
click at [417, 77] on div "Updates & News" at bounding box center [546, 88] width 465 height 48
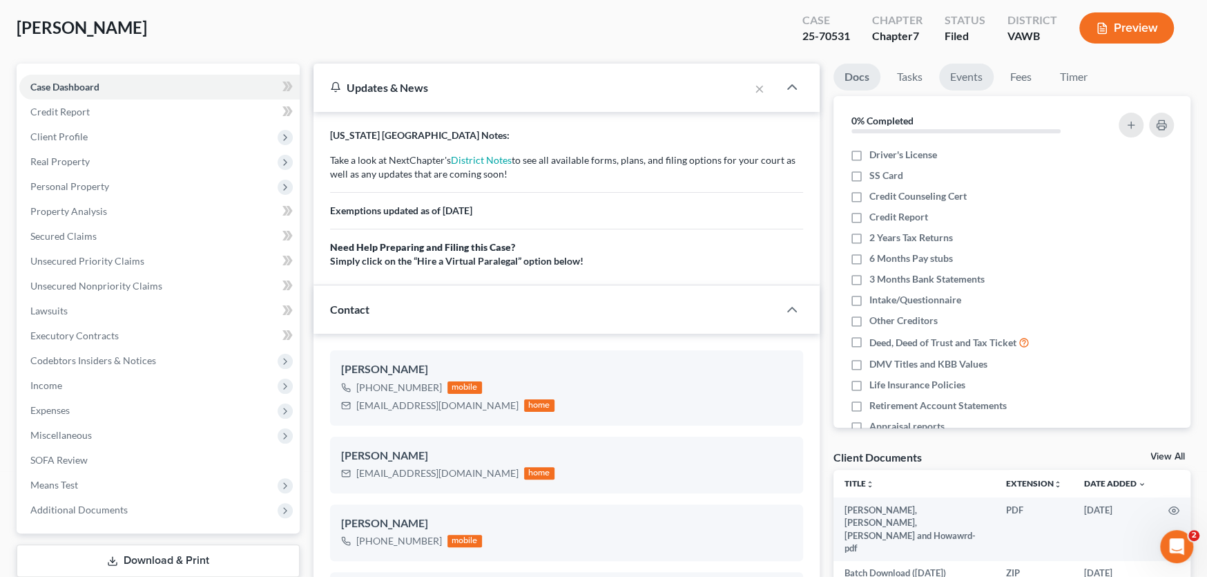
click at [970, 80] on link "Events" at bounding box center [966, 77] width 55 height 27
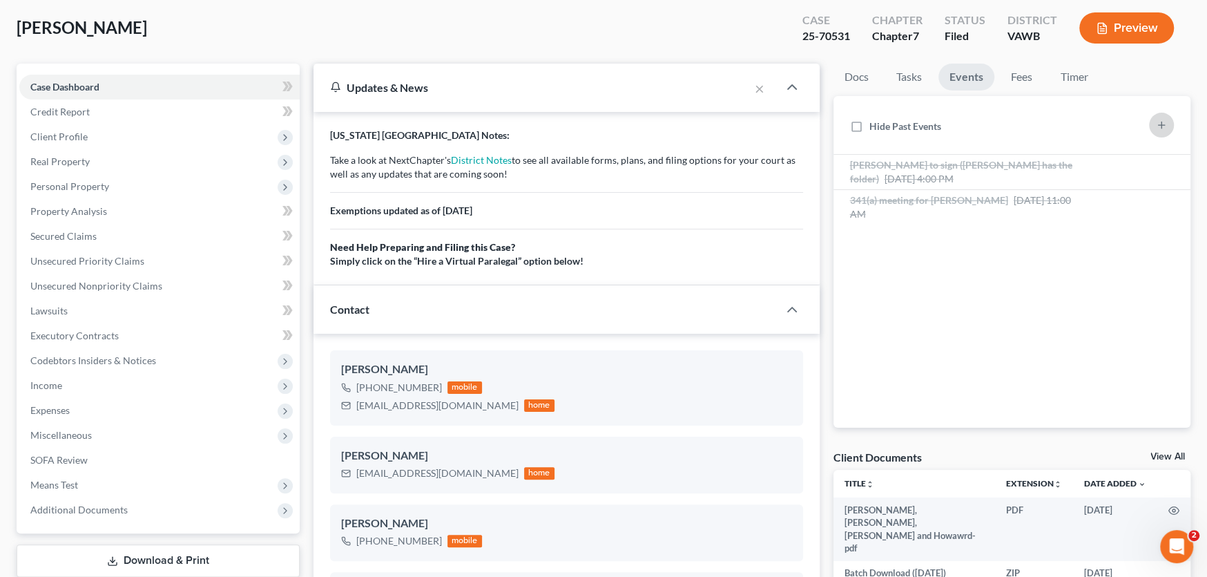
click at [1158, 127] on icon "button" at bounding box center [1161, 124] width 11 height 11
select select "Days"
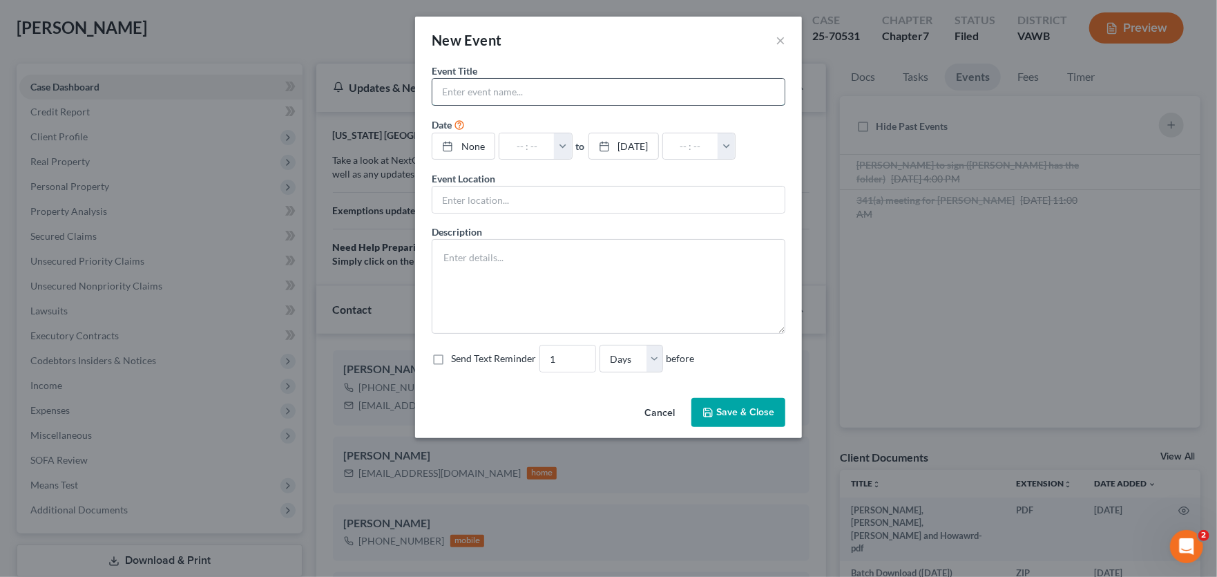
click at [475, 92] on input "text" at bounding box center [608, 92] width 352 height 26
click at [785, 42] on button "×" at bounding box center [781, 40] width 10 height 17
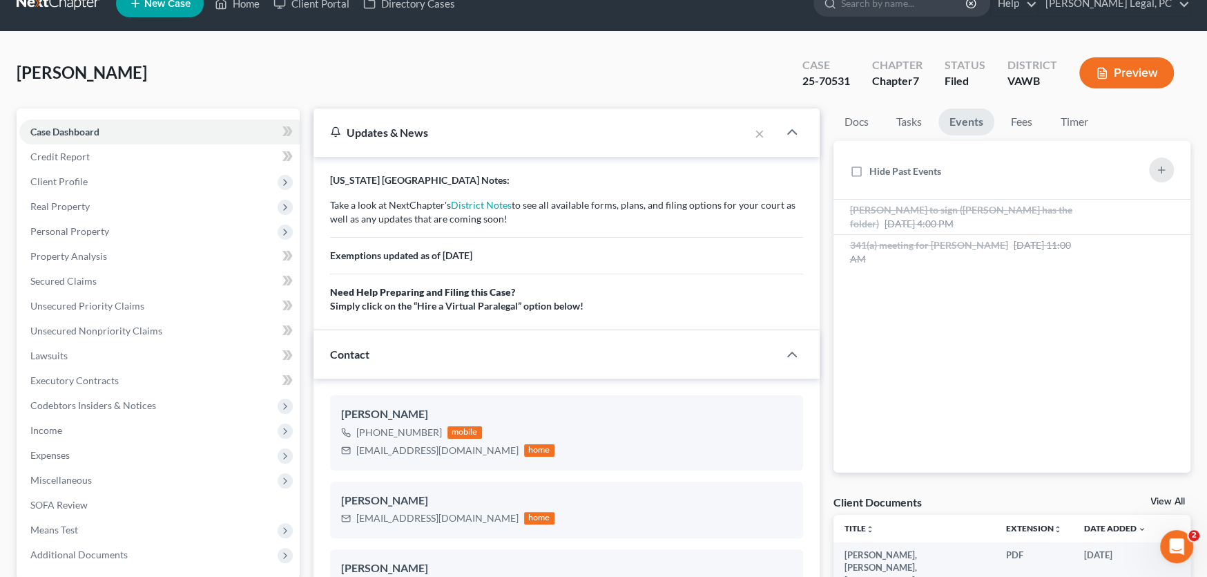
scroll to position [0, 0]
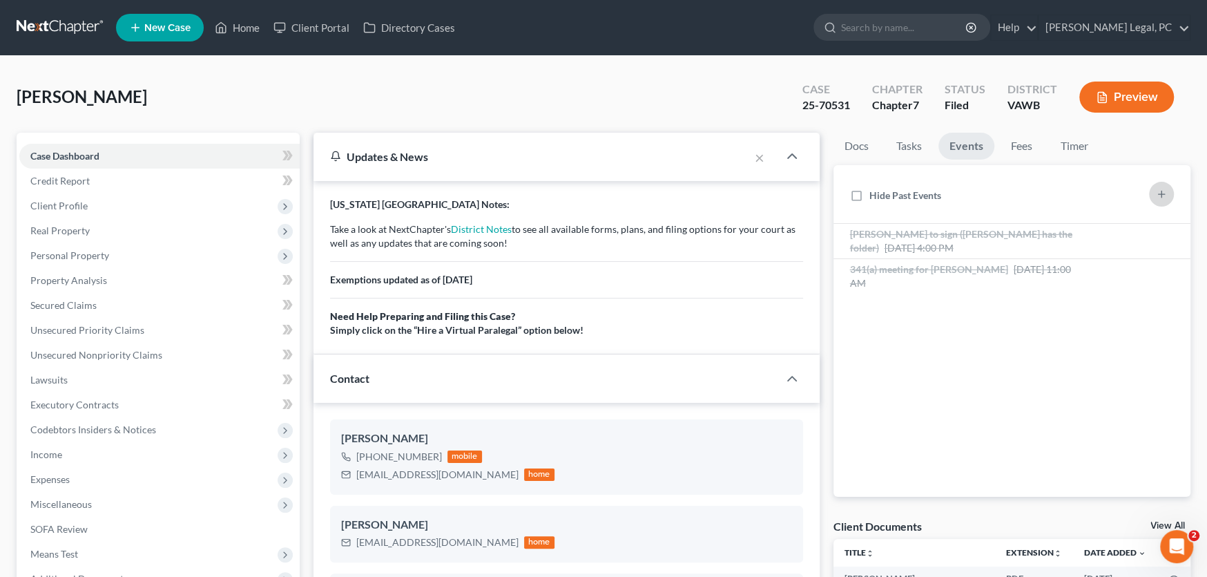
click at [1162, 190] on icon "button" at bounding box center [1161, 194] width 11 height 11
select select "Days"
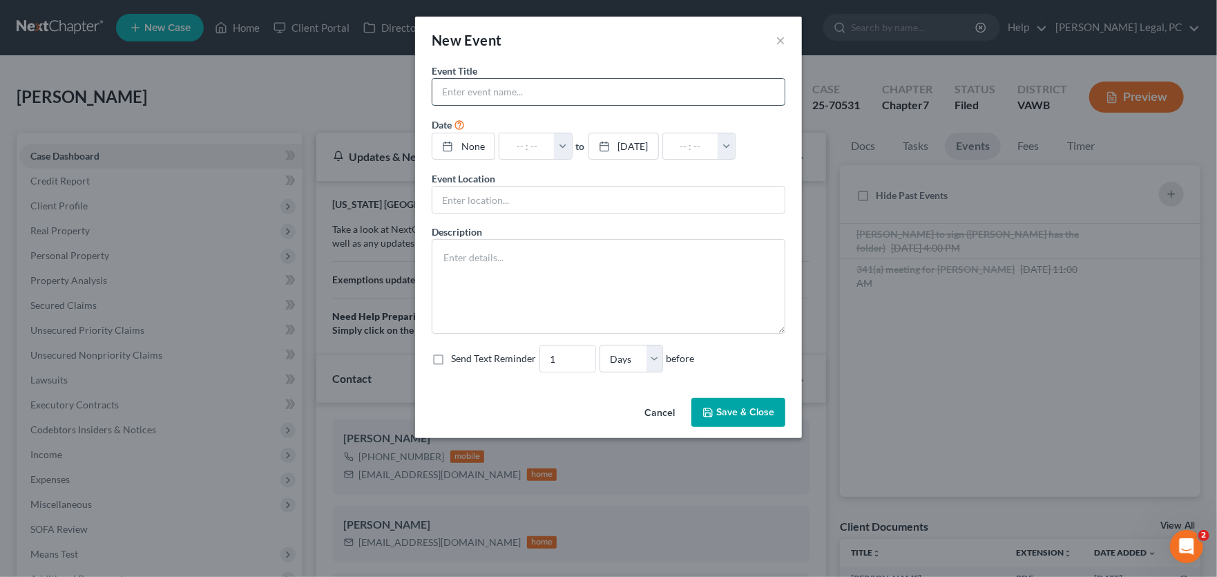
click at [466, 90] on input "text" at bounding box center [608, 92] width 352 height 26
click at [649, 407] on button "Cancel" at bounding box center [659, 413] width 52 height 28
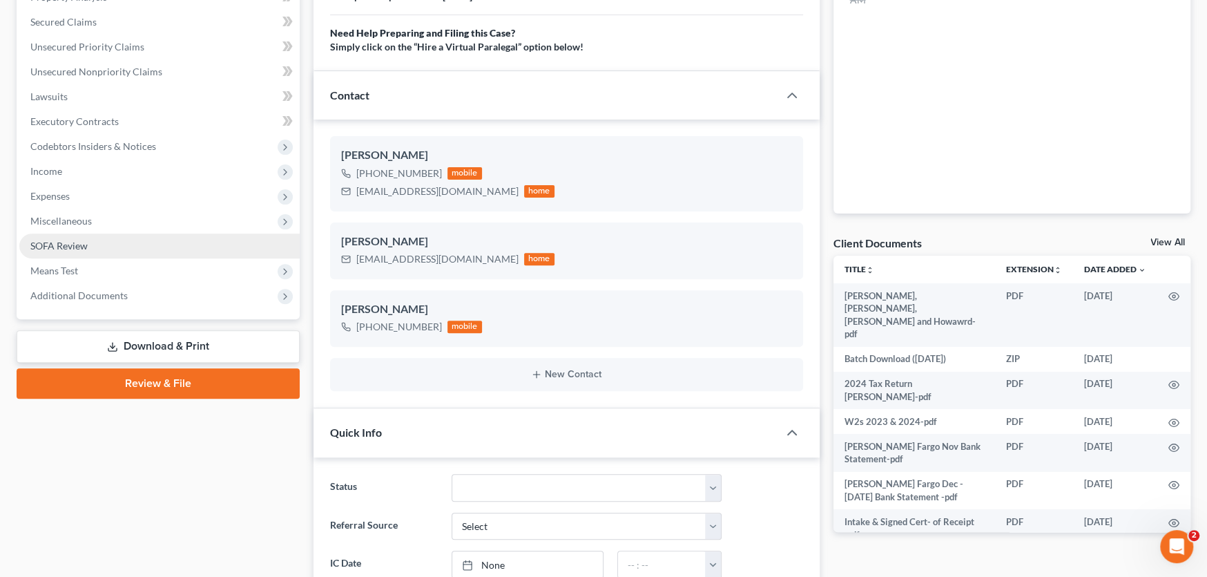
scroll to position [345, 0]
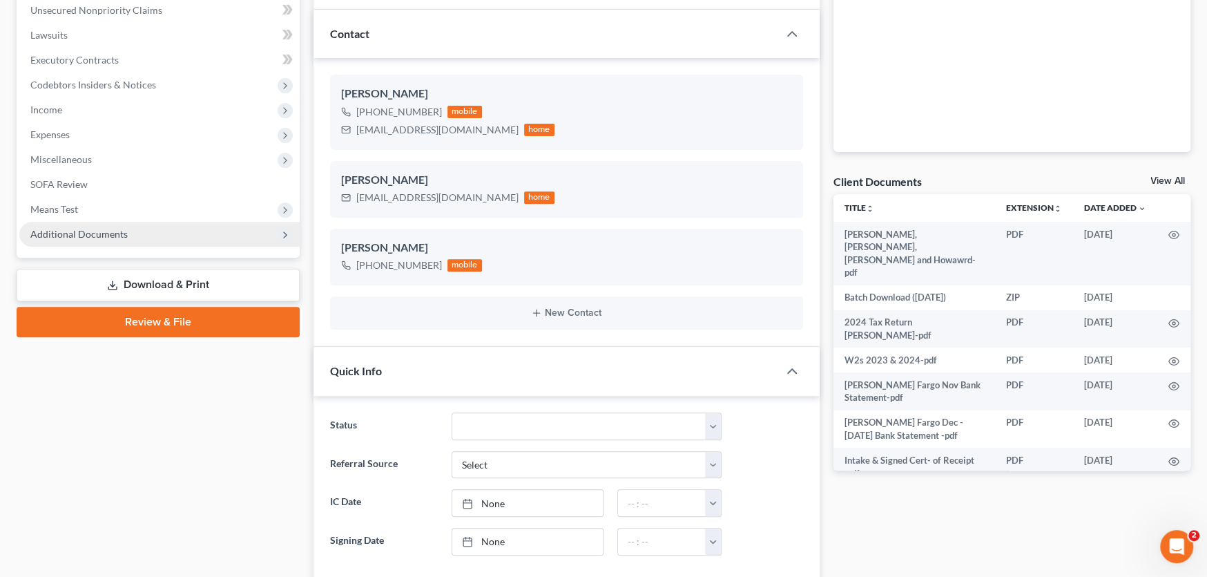
click at [107, 229] on span "Additional Documents" at bounding box center [78, 234] width 97 height 12
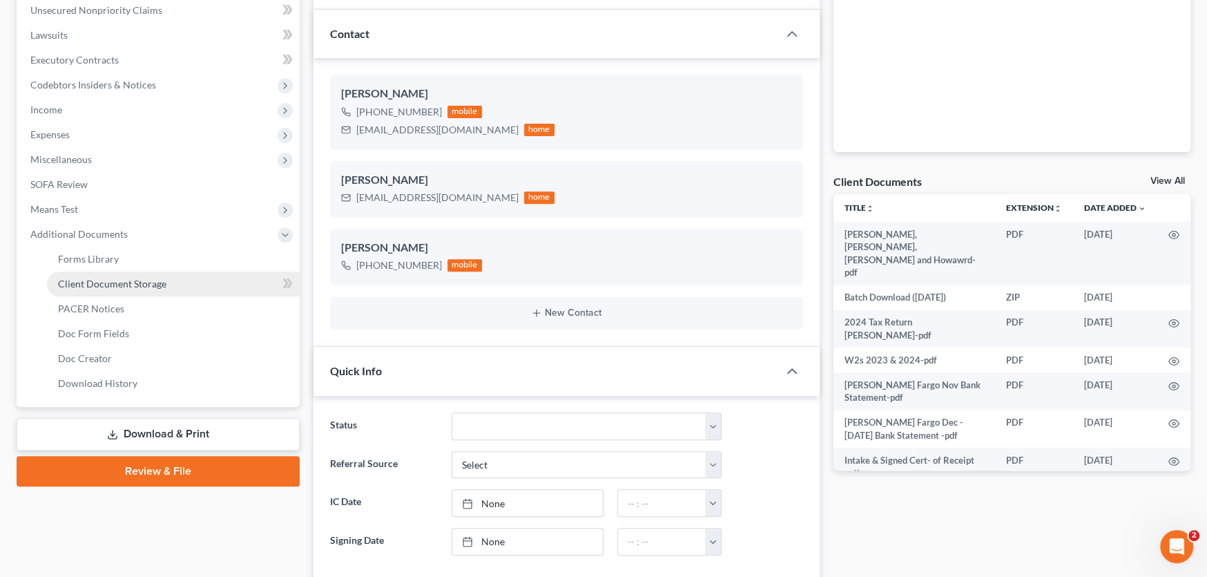
click at [104, 278] on span "Client Document Storage" at bounding box center [112, 284] width 108 height 12
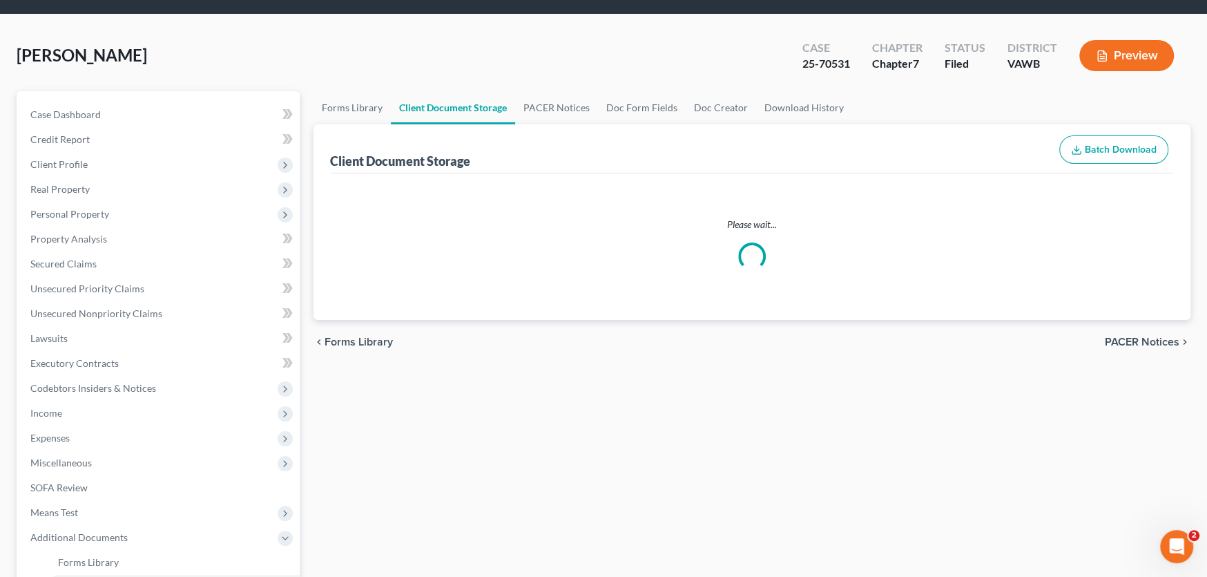
scroll to position [3, 0]
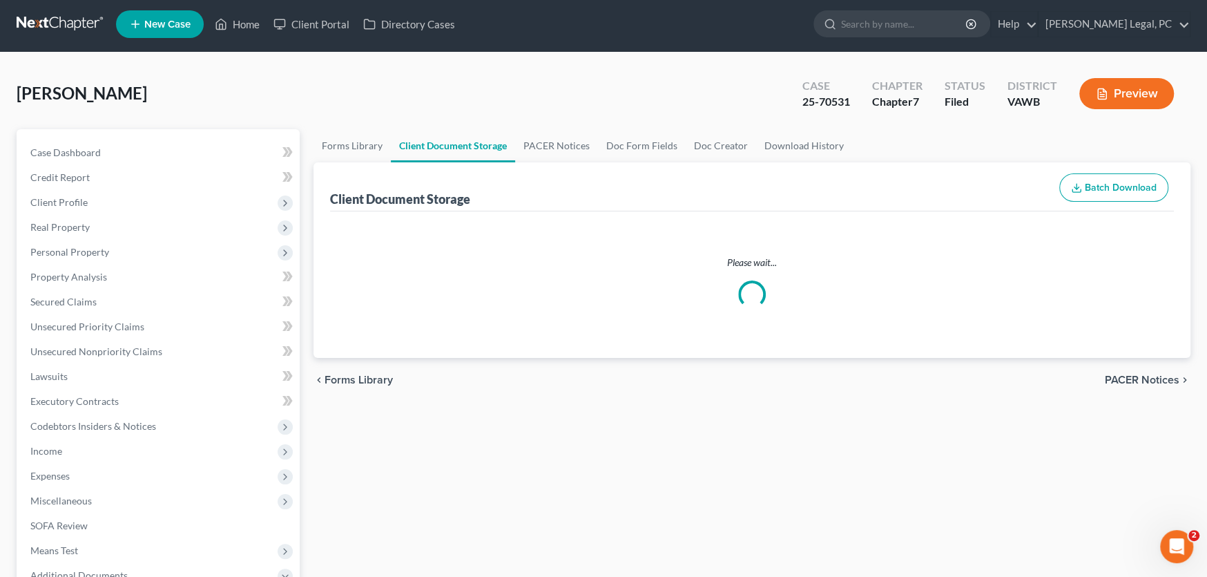
select select "0"
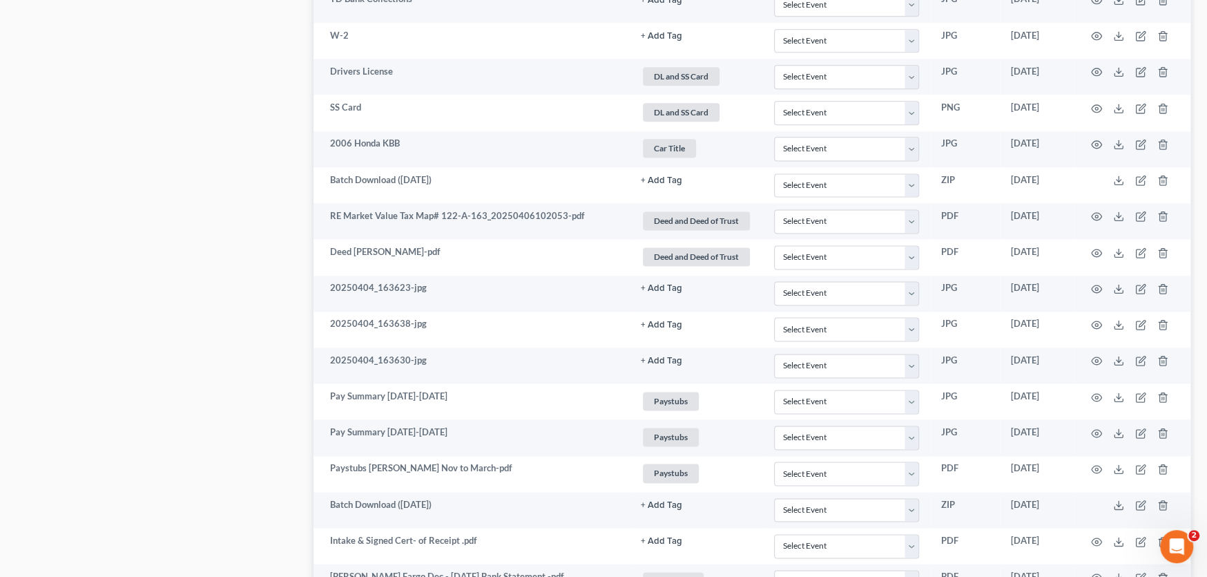
scroll to position [1588, 0]
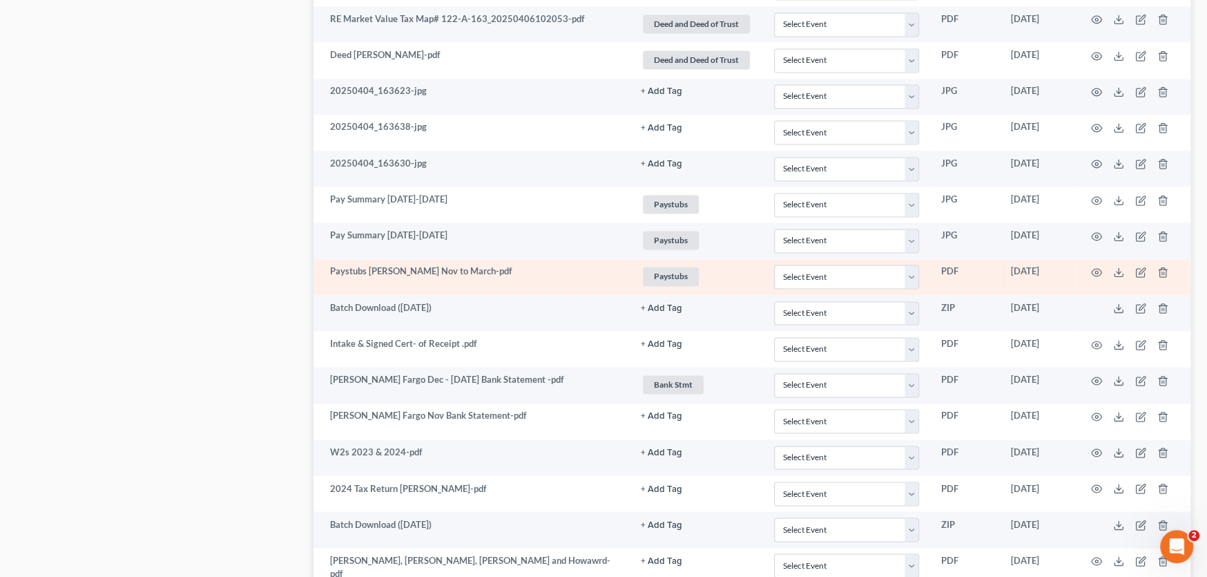
select select "0"
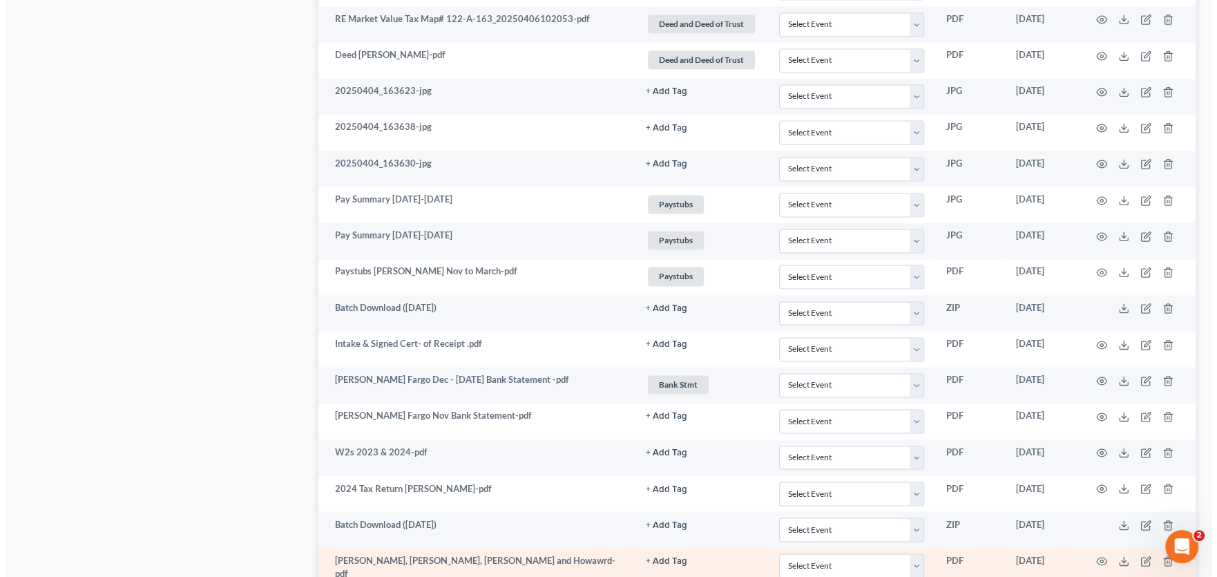
scroll to position [1696, 0]
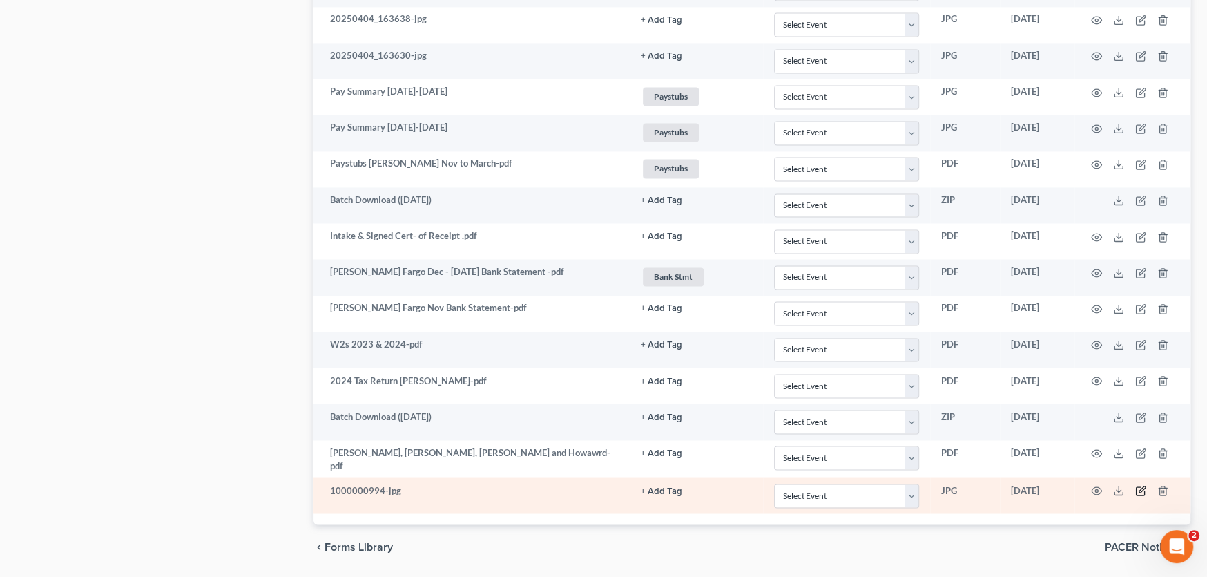
click at [1141, 486] on icon "button" at bounding box center [1142, 489] width 6 height 6
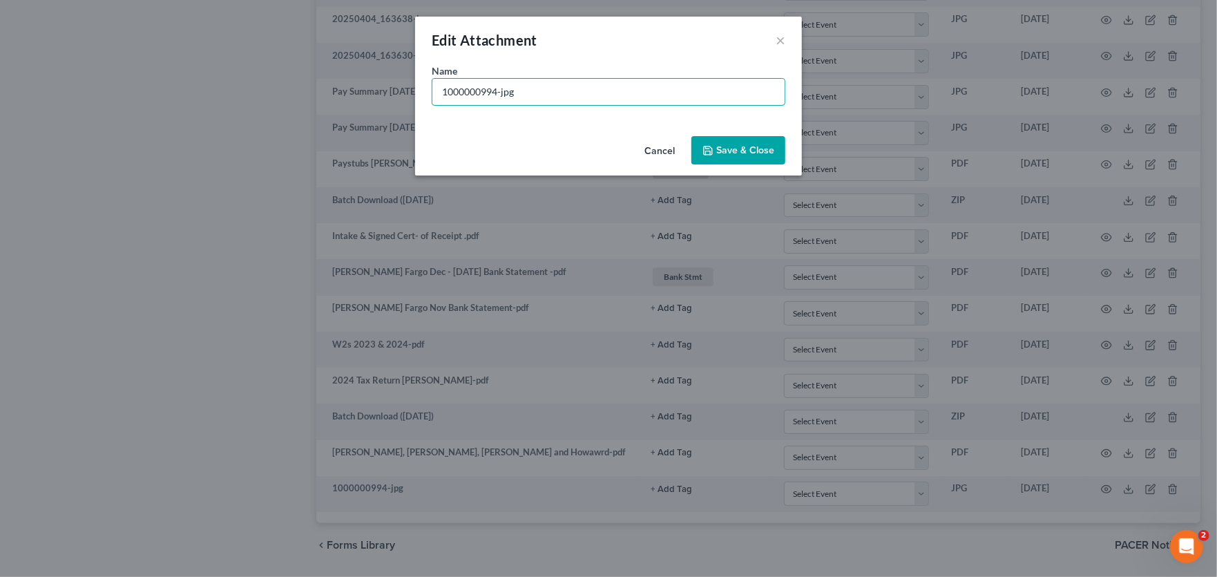
drag, startPoint x: 539, startPoint y: 89, endPoint x: 253, endPoint y: 95, distance: 286.7
click at [253, 95] on div "Edit Attachment × Name * 1000000994-jpg Cancel Save & Close" at bounding box center [608, 288] width 1217 height 577
type input "ccc"
drag, startPoint x: 724, startPoint y: 153, endPoint x: 737, endPoint y: 158, distance: 14.0
click at [724, 153] on span "Save & Close" at bounding box center [745, 150] width 58 height 12
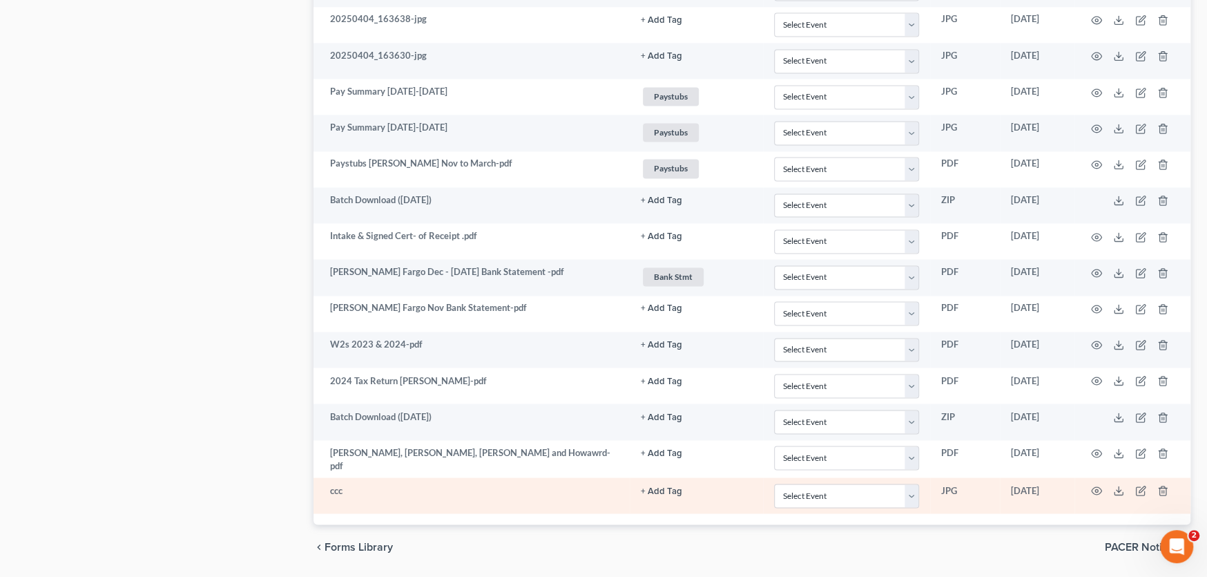
click at [669, 483] on link "+ Add Tag" at bounding box center [696, 489] width 111 height 13
click at [560, 561] on span "2nd Course" at bounding box center [546, 569] width 64 height 17
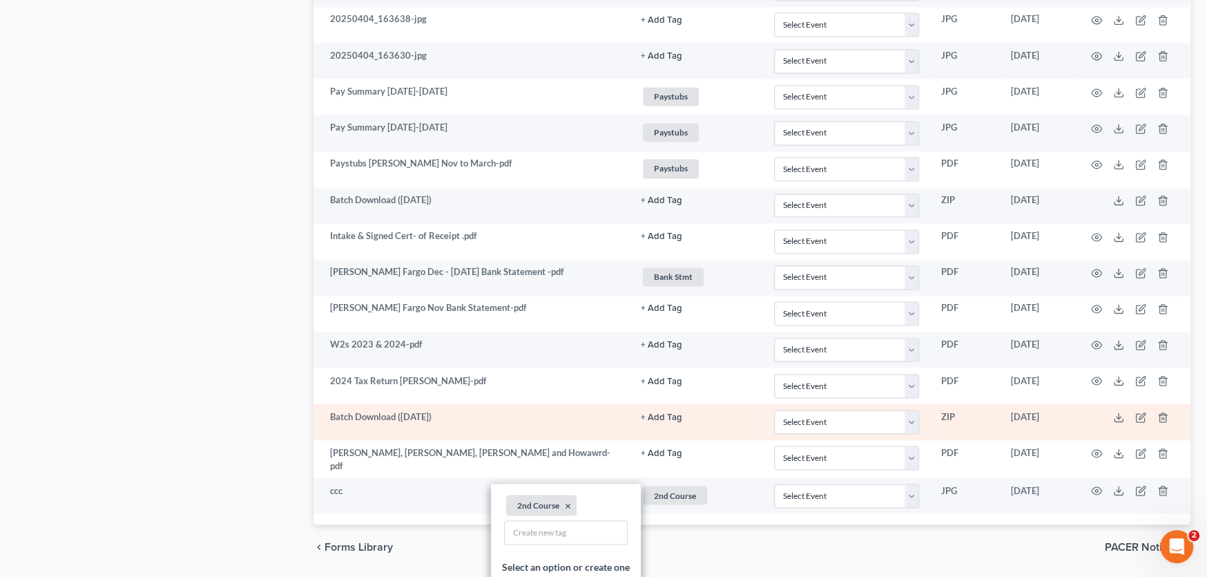
click at [317, 430] on td "Batch Download ([DATE])" at bounding box center [472, 421] width 316 height 36
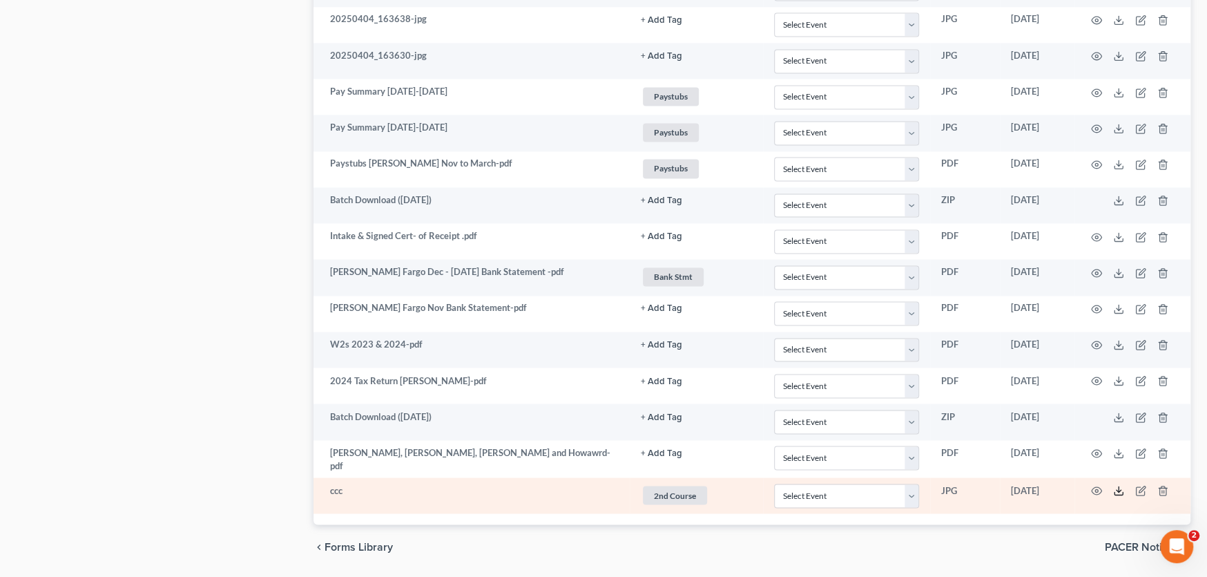
click at [1118, 485] on icon at bounding box center [1118, 490] width 11 height 11
click at [1095, 485] on icon "button" at bounding box center [1096, 490] width 11 height 11
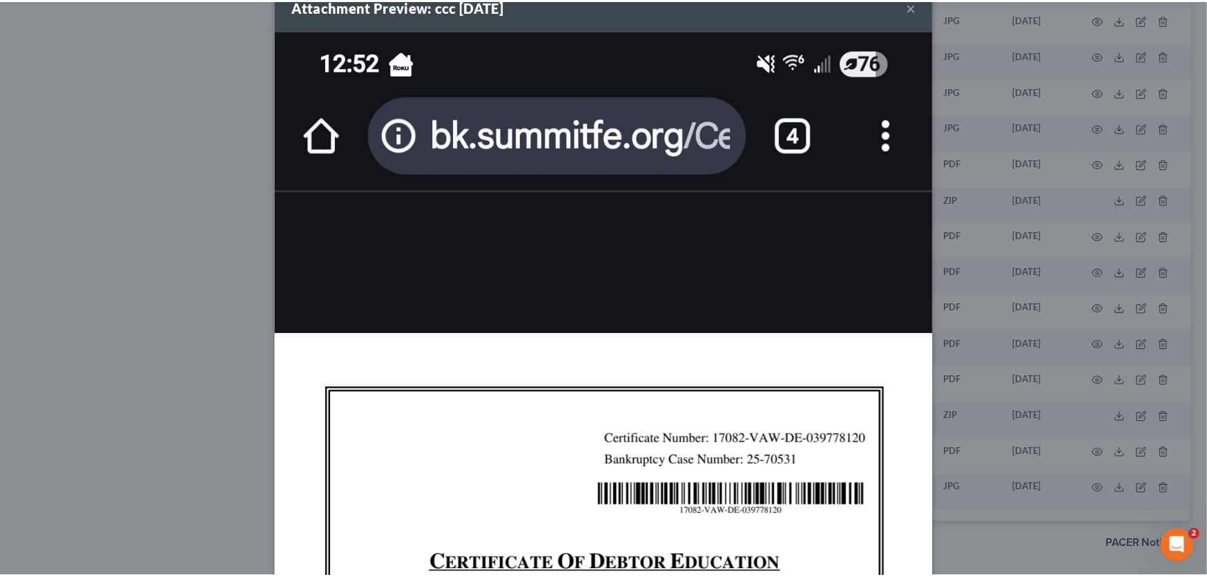
scroll to position [0, 0]
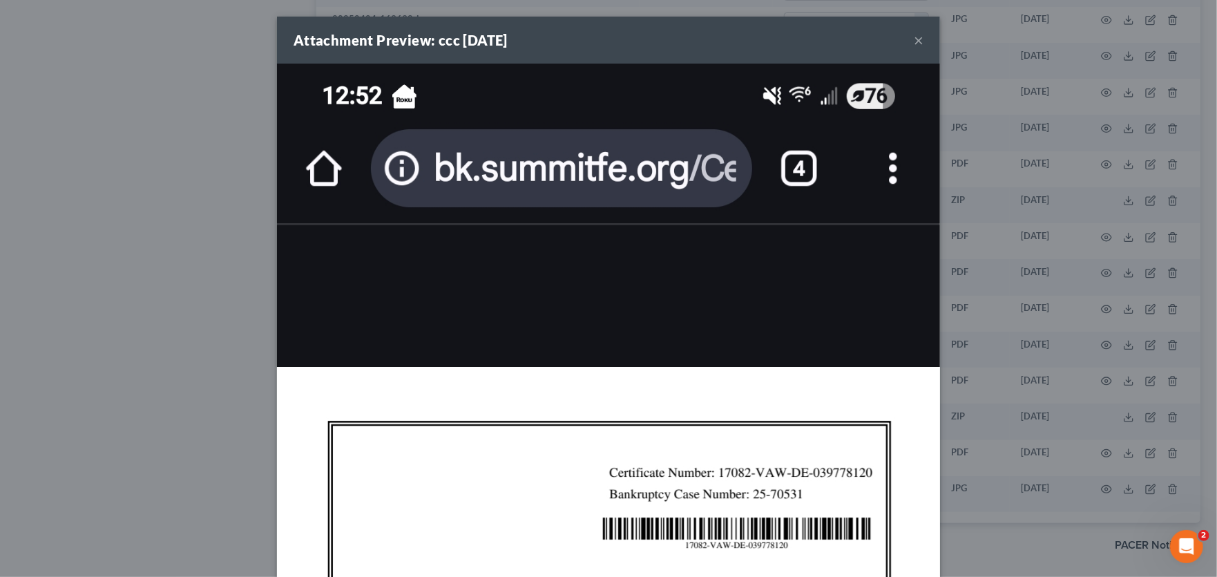
click at [915, 39] on button "×" at bounding box center [919, 40] width 10 height 17
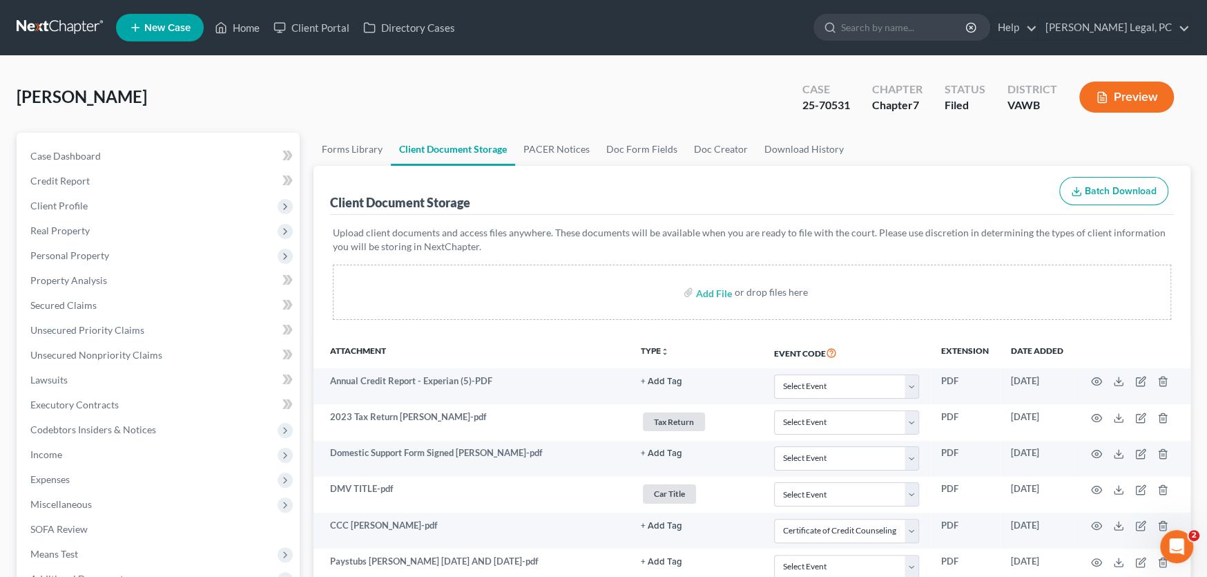
select select "0"
click at [57, 22] on link at bounding box center [61, 27] width 88 height 25
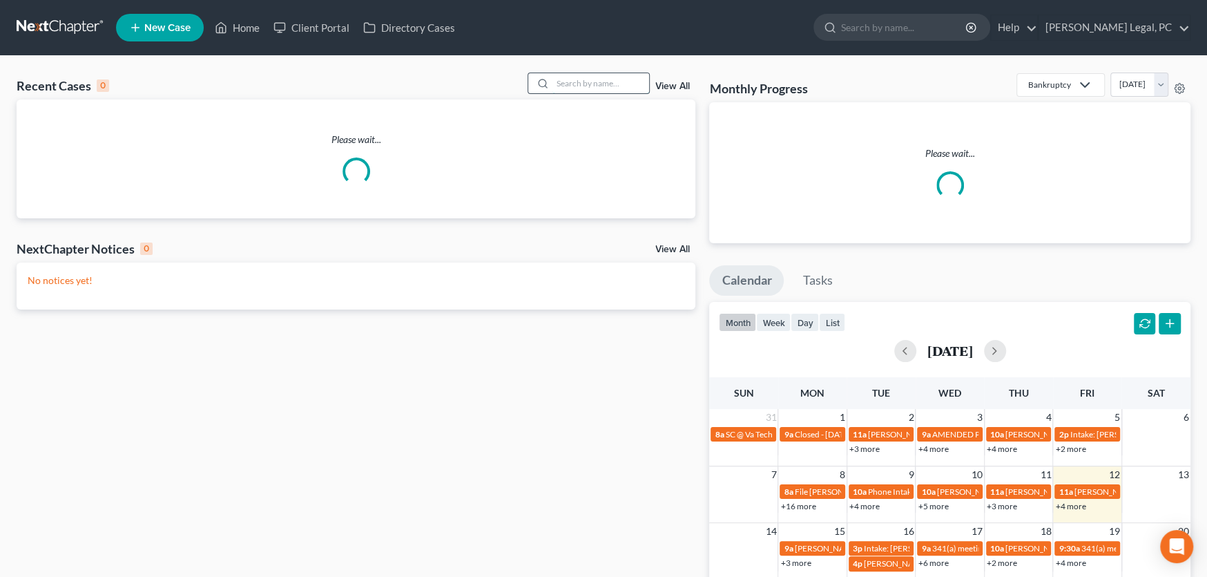
click at [567, 82] on input "search" at bounding box center [600, 83] width 97 height 20
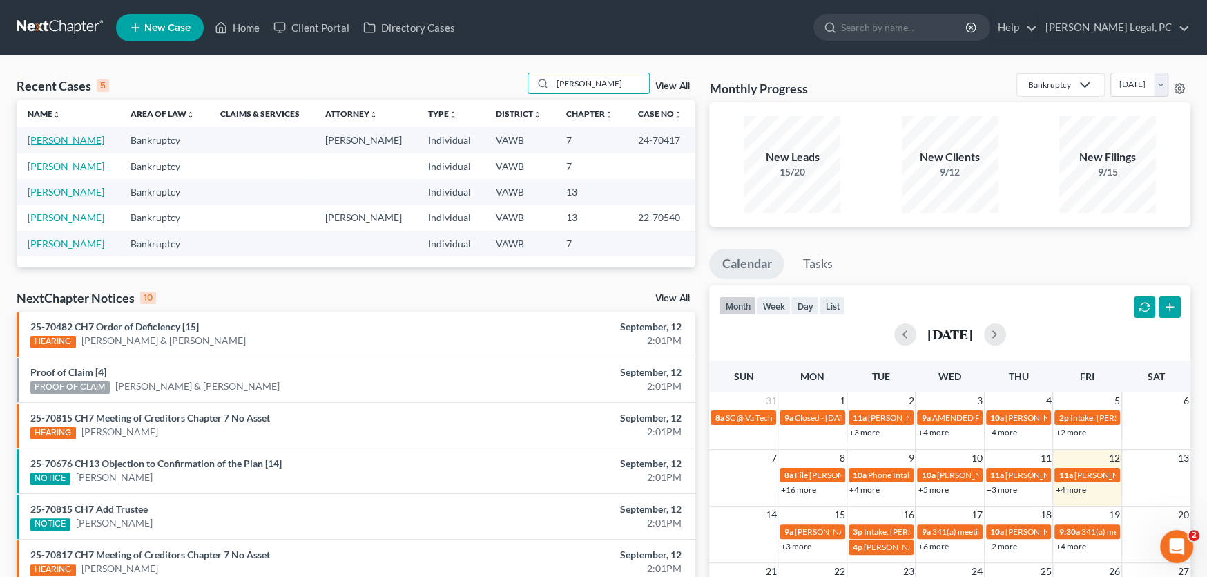
type input "Mullins"
click at [75, 136] on link "[PERSON_NAME]" at bounding box center [66, 140] width 77 height 12
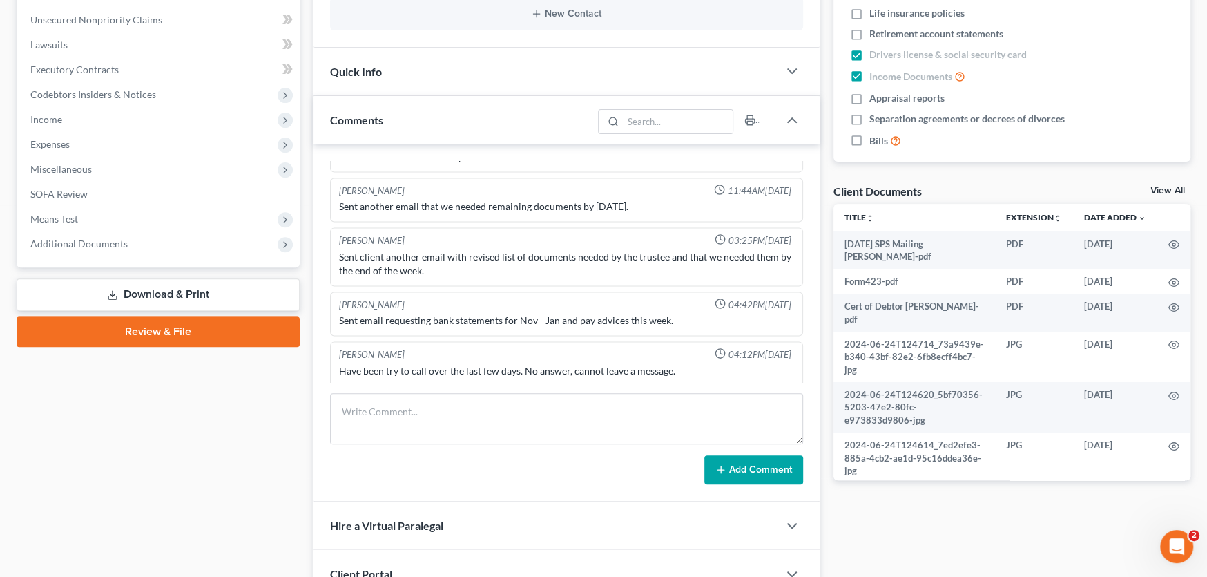
scroll to position [345, 0]
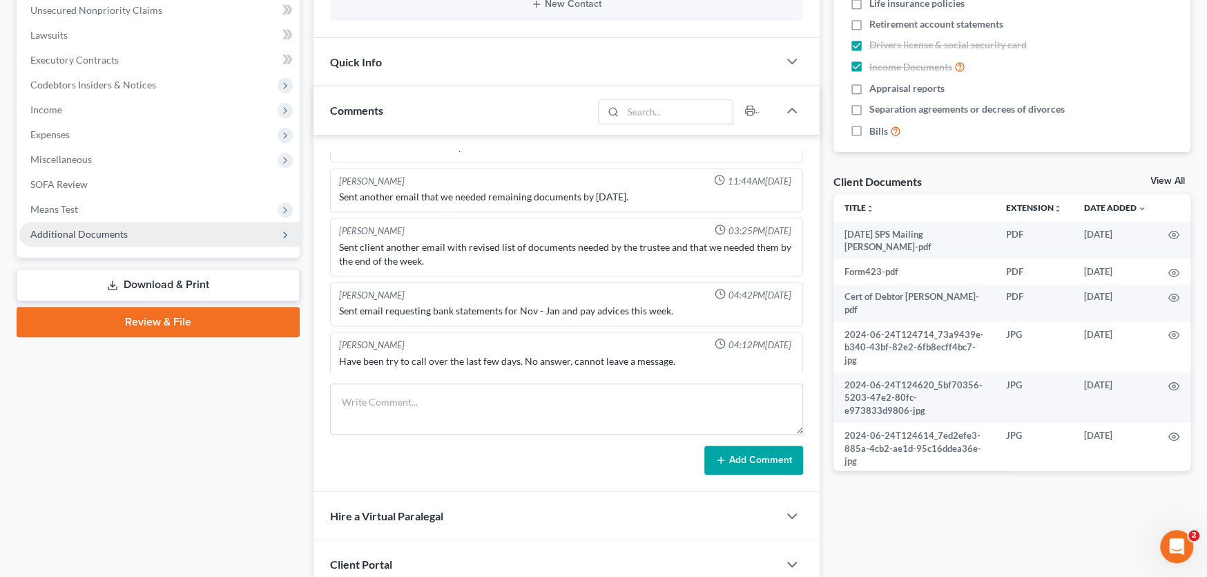
click at [93, 233] on span "Additional Documents" at bounding box center [78, 234] width 97 height 12
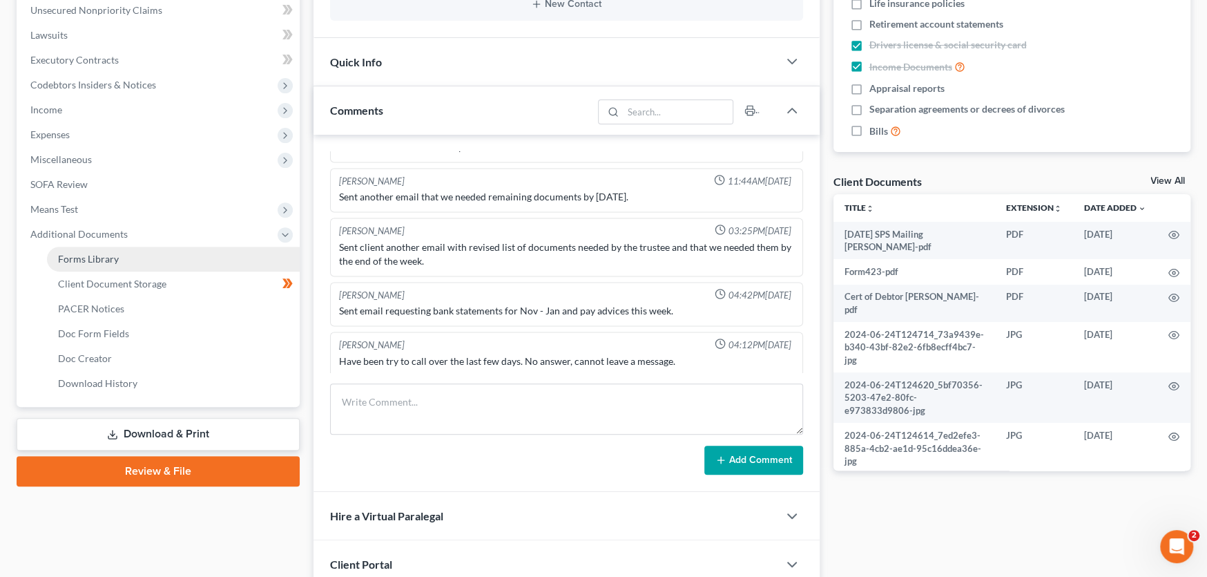
click at [102, 269] on link "Forms Library" at bounding box center [173, 259] width 253 height 25
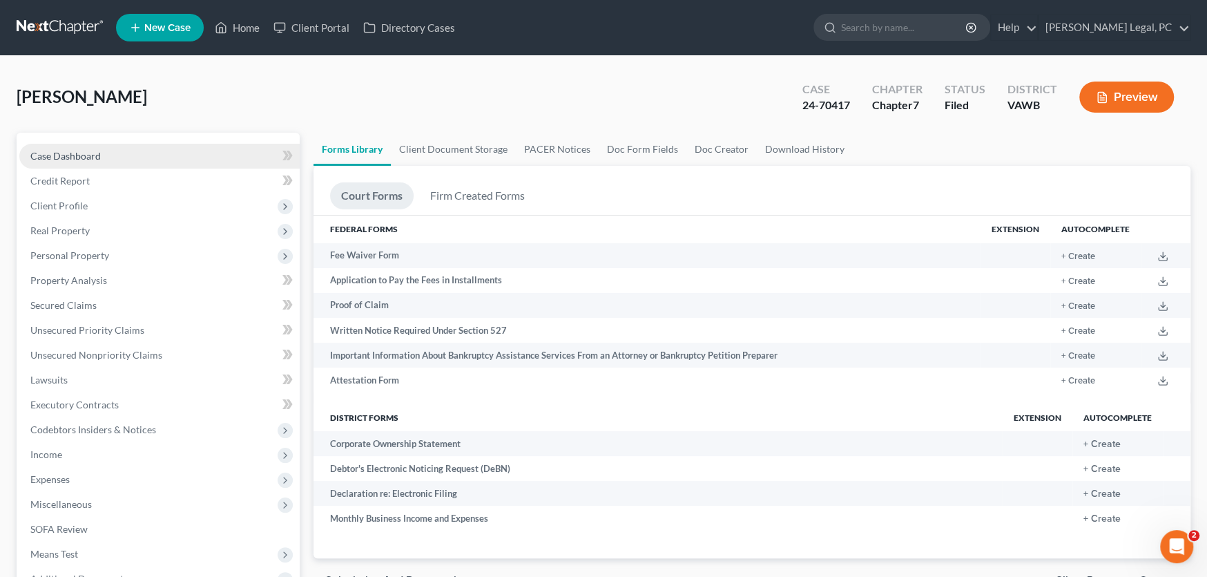
click at [86, 159] on span "Case Dashboard" at bounding box center [65, 156] width 70 height 12
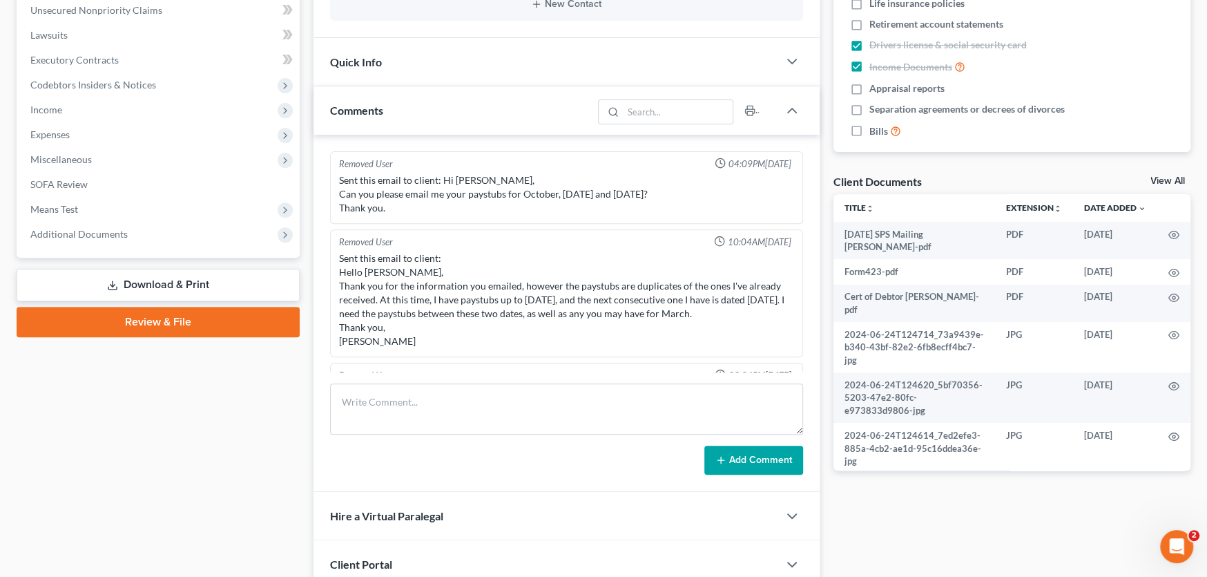
scroll to position [2064, 0]
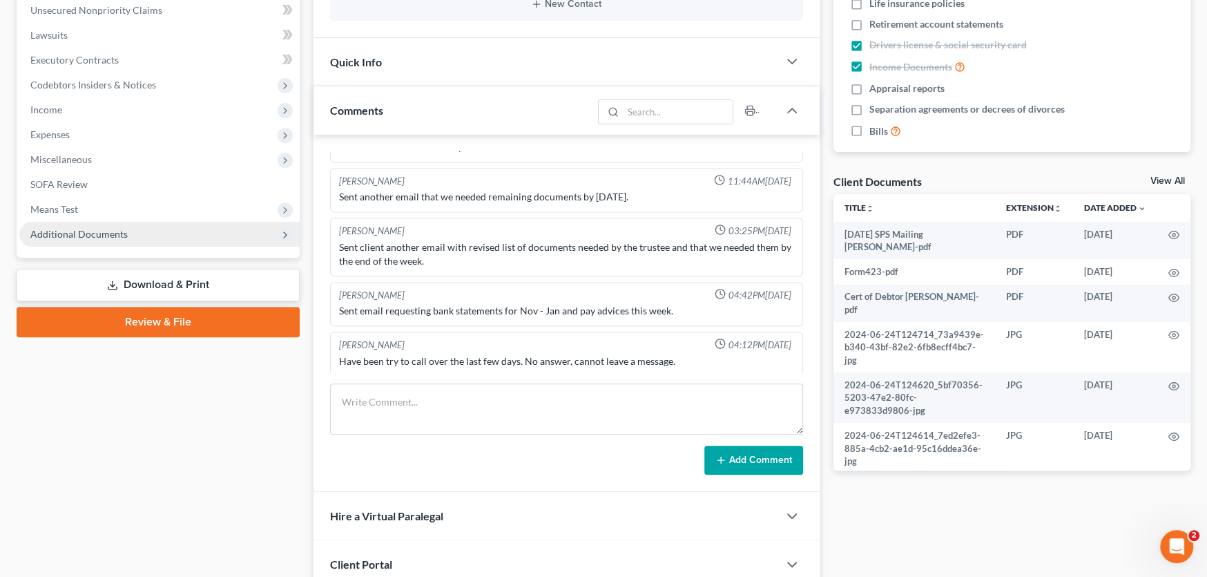
click at [128, 240] on span "Additional Documents" at bounding box center [159, 234] width 280 height 25
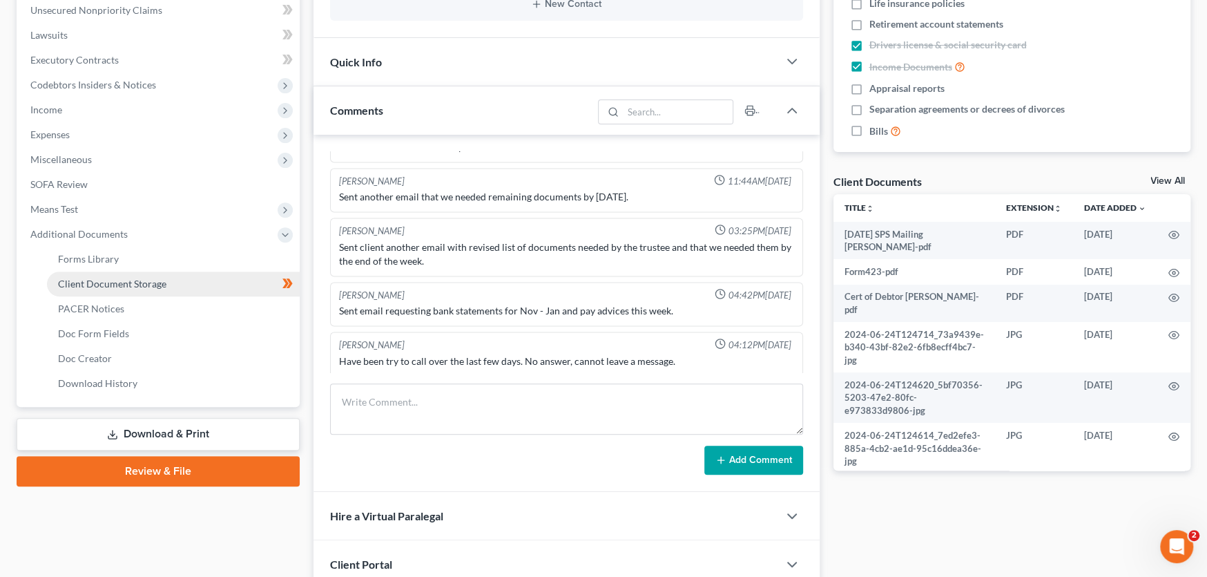
click at [129, 282] on span "Client Document Storage" at bounding box center [112, 284] width 108 height 12
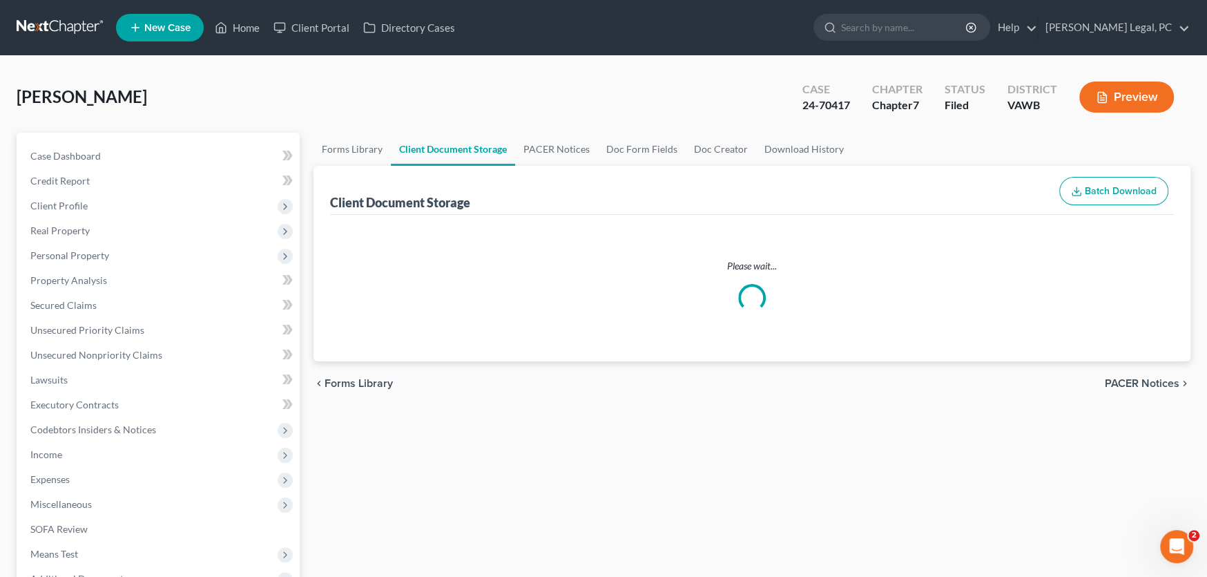
select select "0"
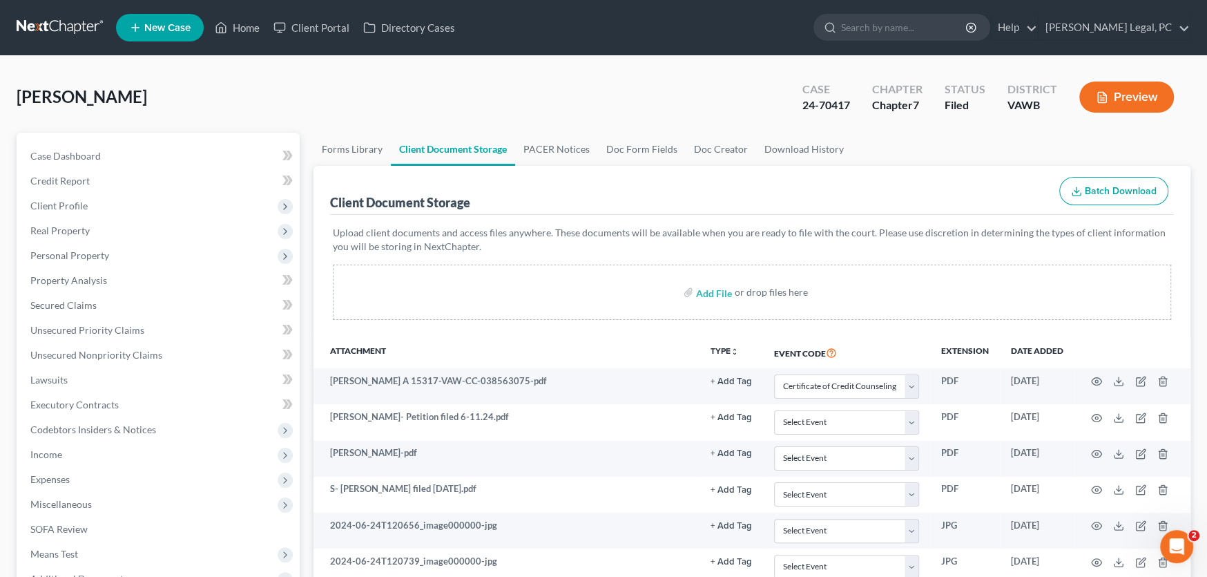
click at [75, 25] on link at bounding box center [61, 27] width 88 height 25
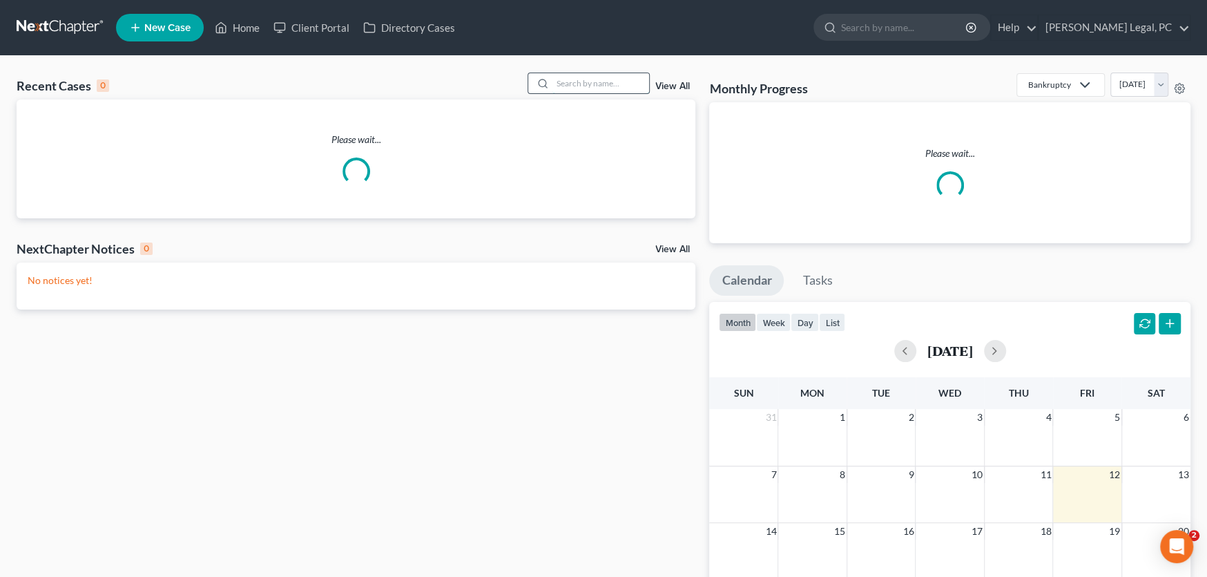
click at [637, 81] on input "search" at bounding box center [600, 83] width 97 height 20
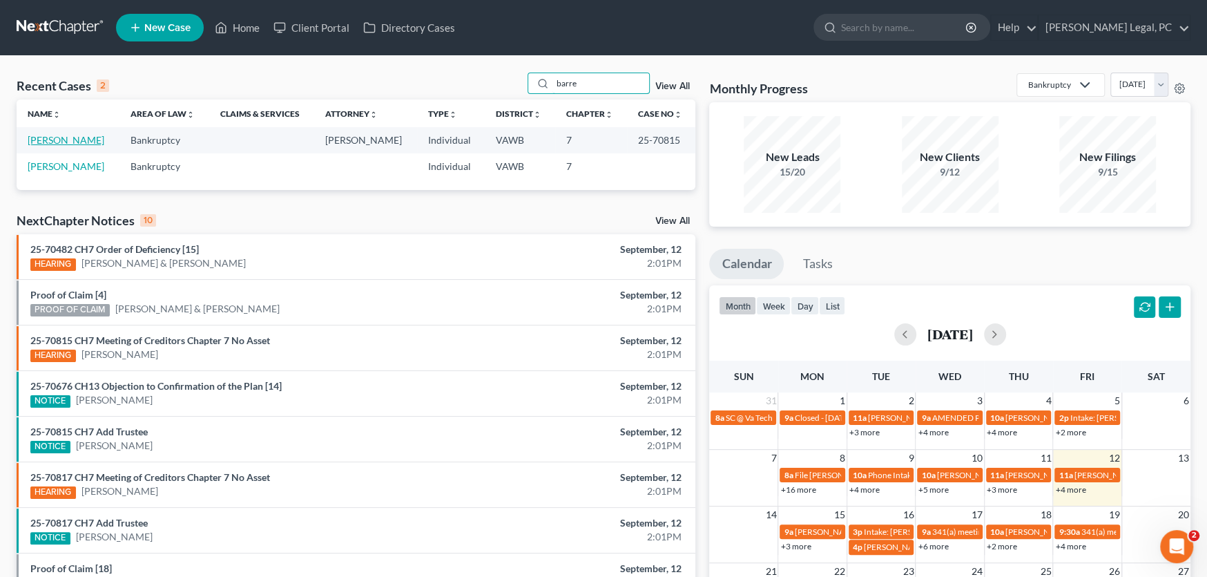
type input "barre"
click at [72, 139] on link "[PERSON_NAME]" at bounding box center [66, 140] width 77 height 12
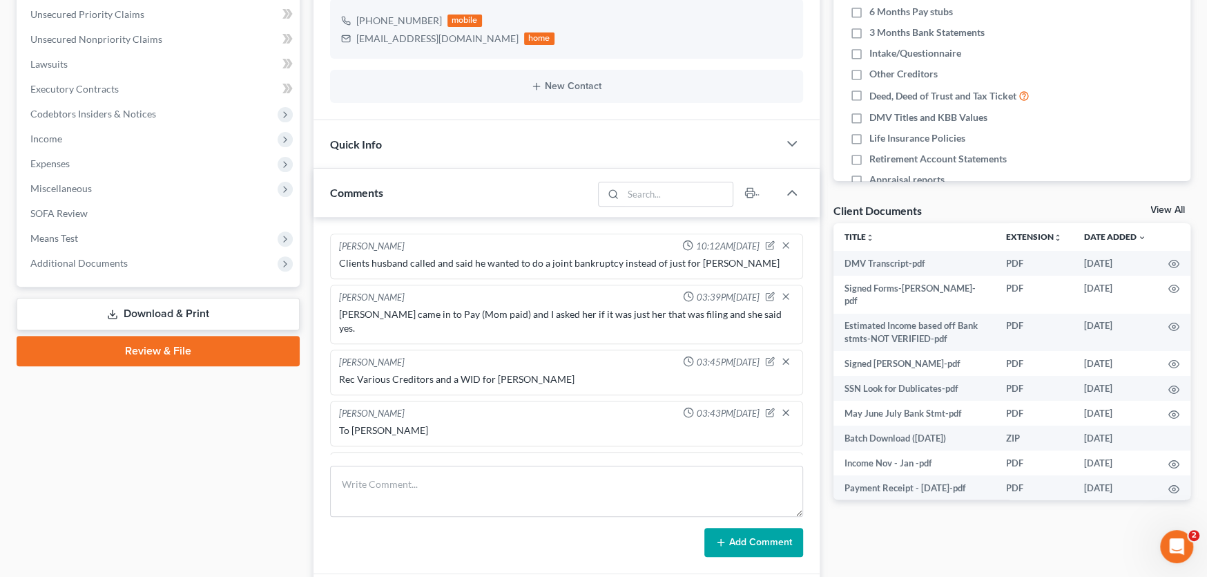
scroll to position [345, 0]
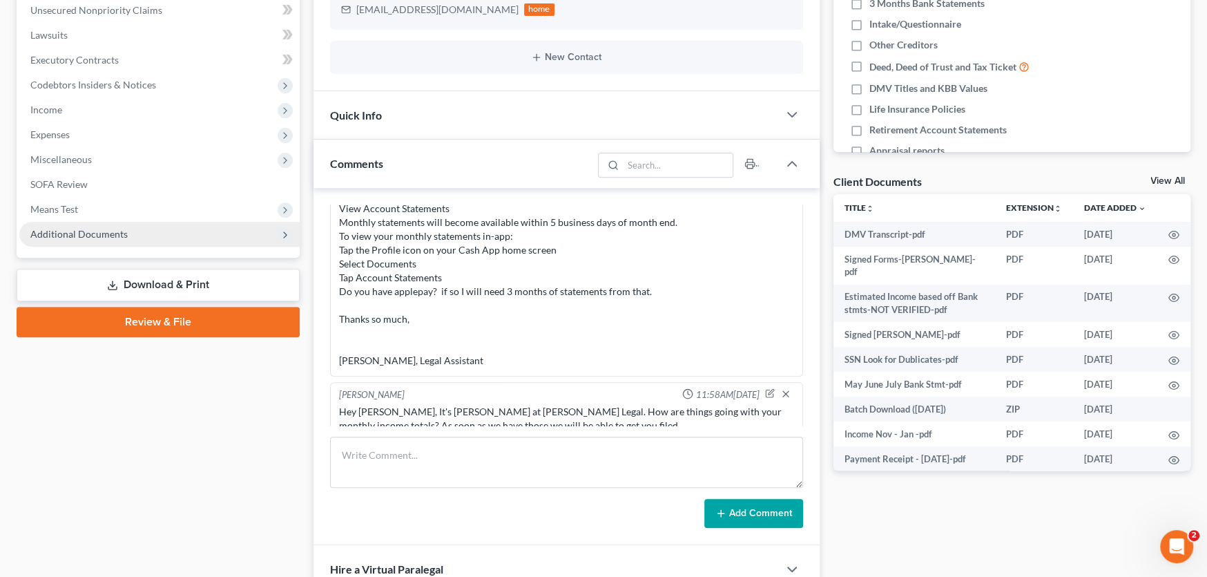
click at [92, 233] on span "Additional Documents" at bounding box center [78, 234] width 97 height 12
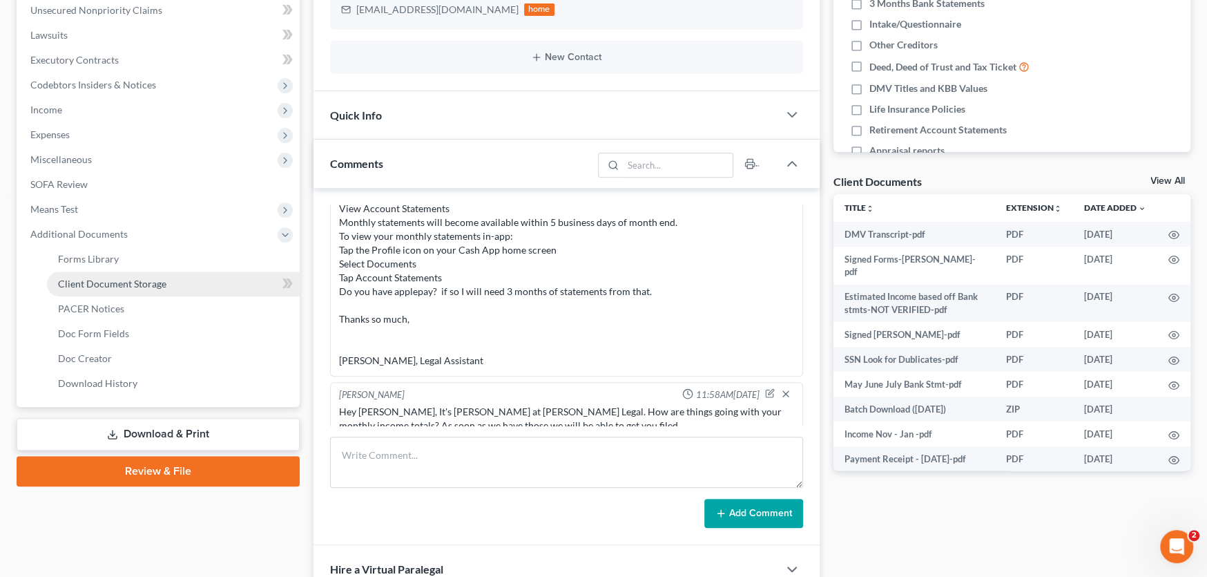
click at [112, 281] on span "Client Document Storage" at bounding box center [112, 284] width 108 height 12
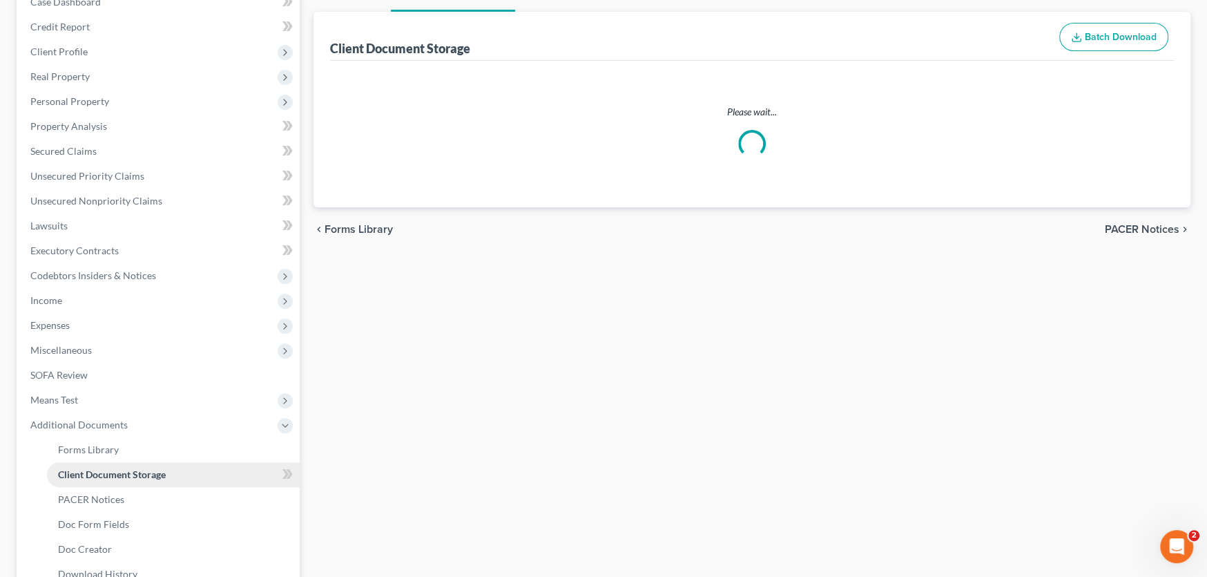
select select "0"
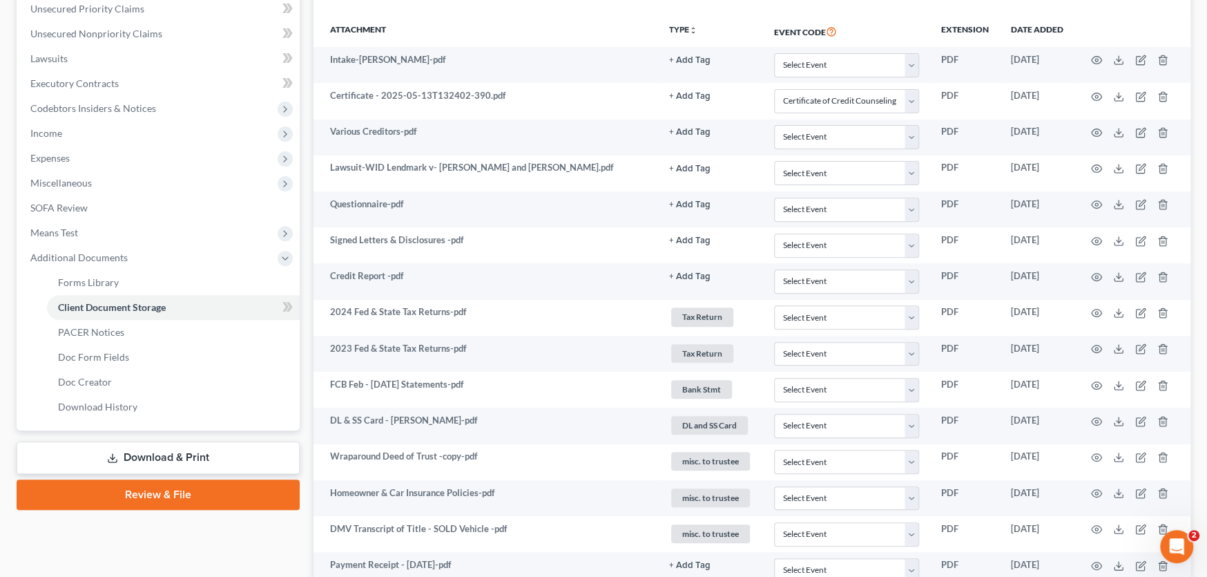
scroll to position [483, 0]
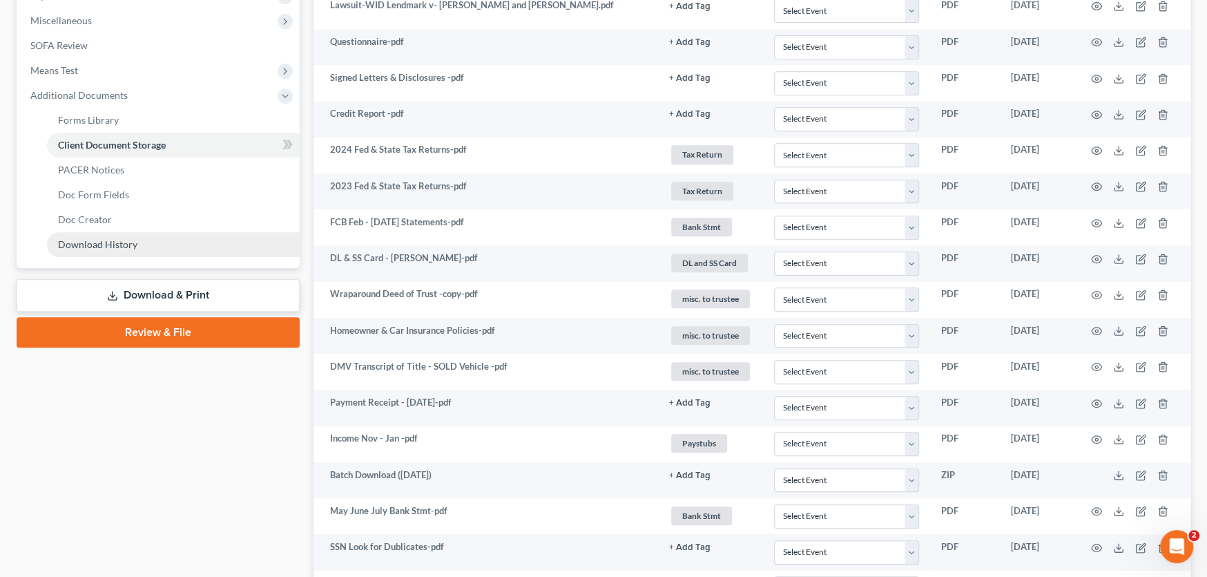
click at [111, 238] on span "Download History" at bounding box center [97, 244] width 79 height 12
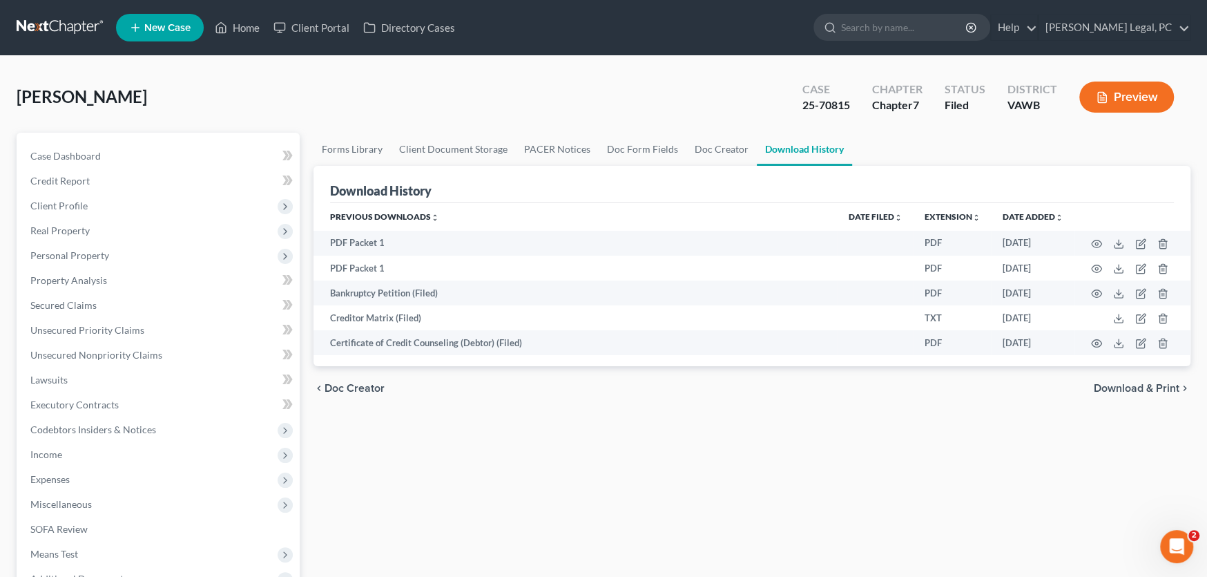
click at [63, 31] on link at bounding box center [61, 27] width 88 height 25
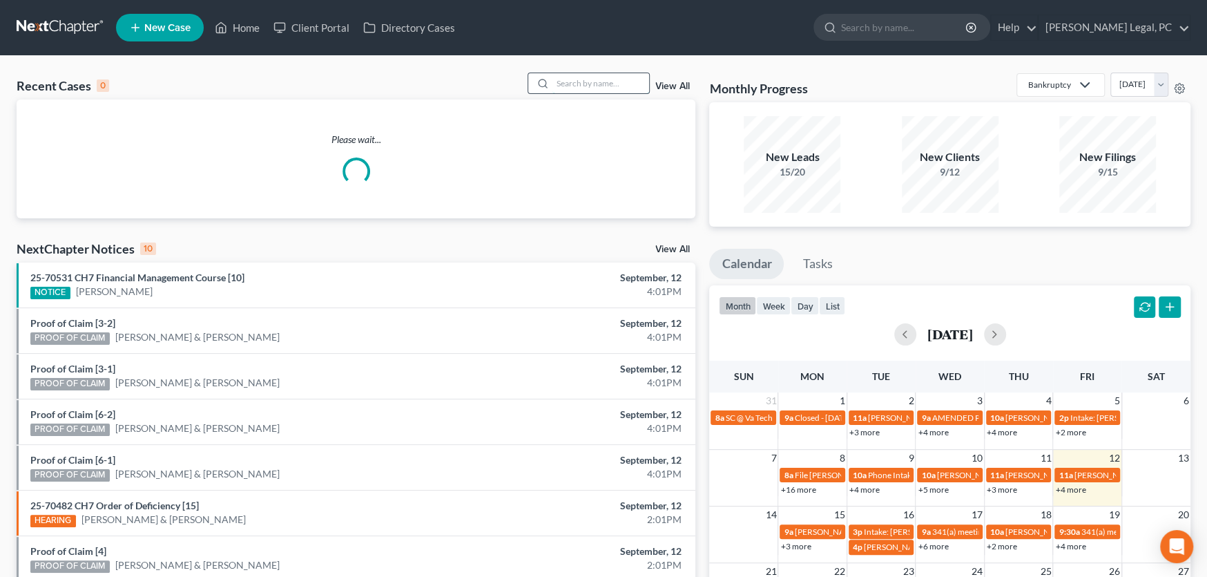
click at [577, 79] on input "search" at bounding box center [600, 83] width 97 height 20
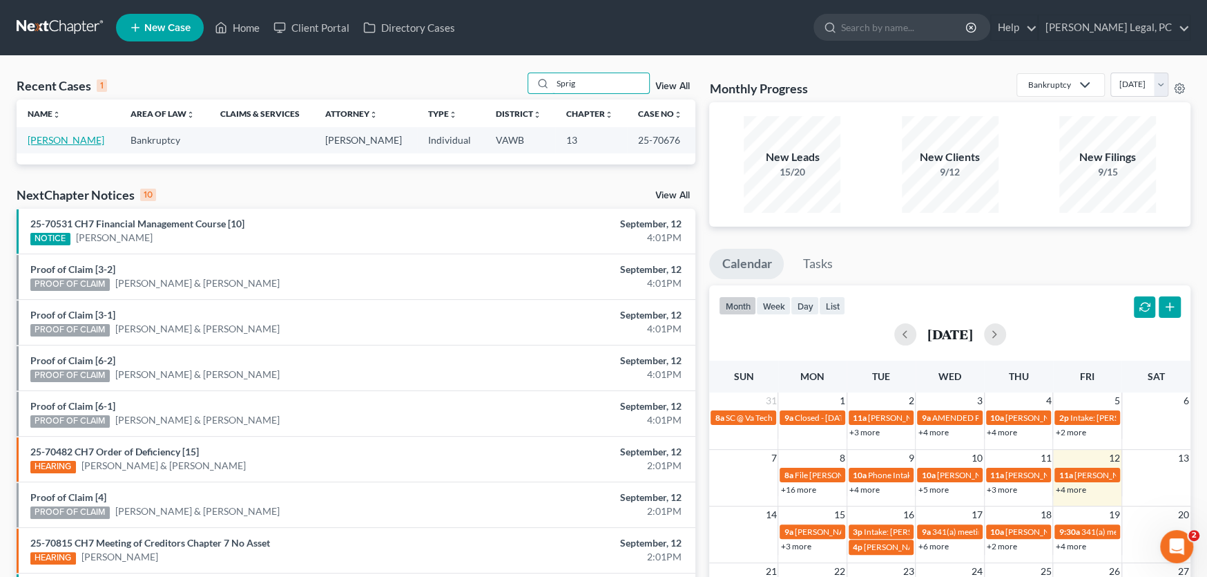
type input "Sprig"
click at [66, 142] on link "[PERSON_NAME]" at bounding box center [66, 140] width 77 height 12
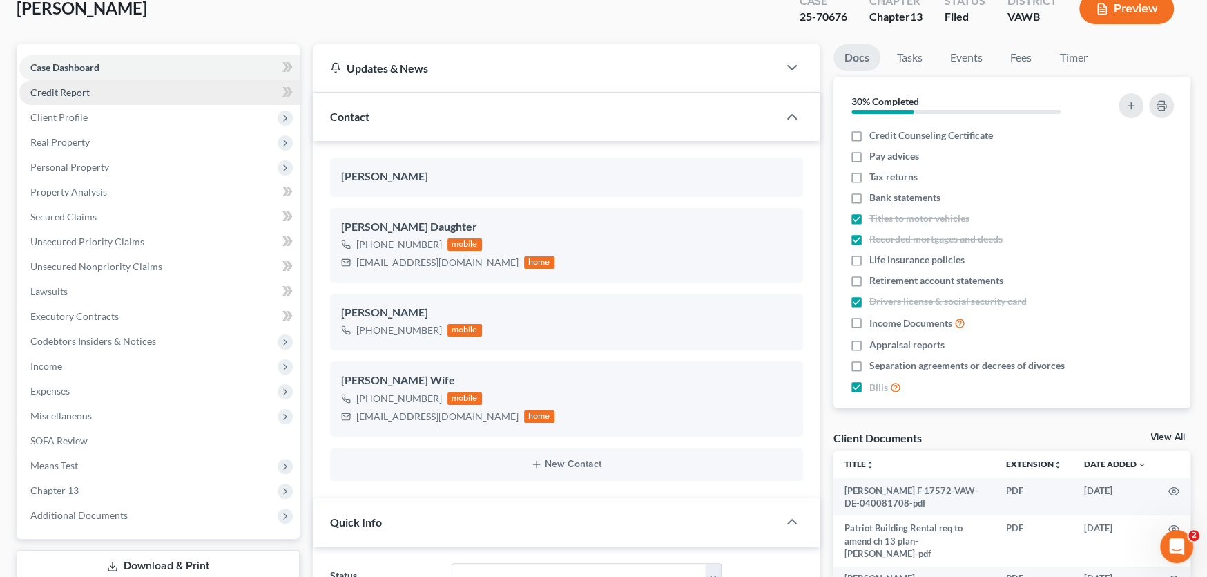
scroll to position [276, 0]
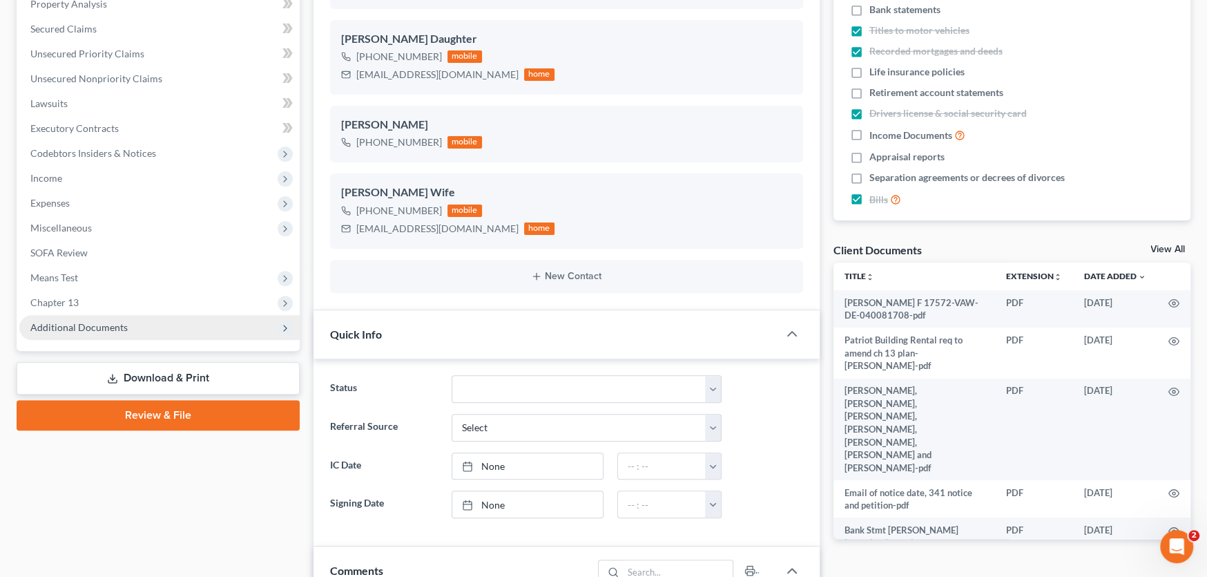
click at [113, 325] on span "Additional Documents" at bounding box center [78, 327] width 97 height 12
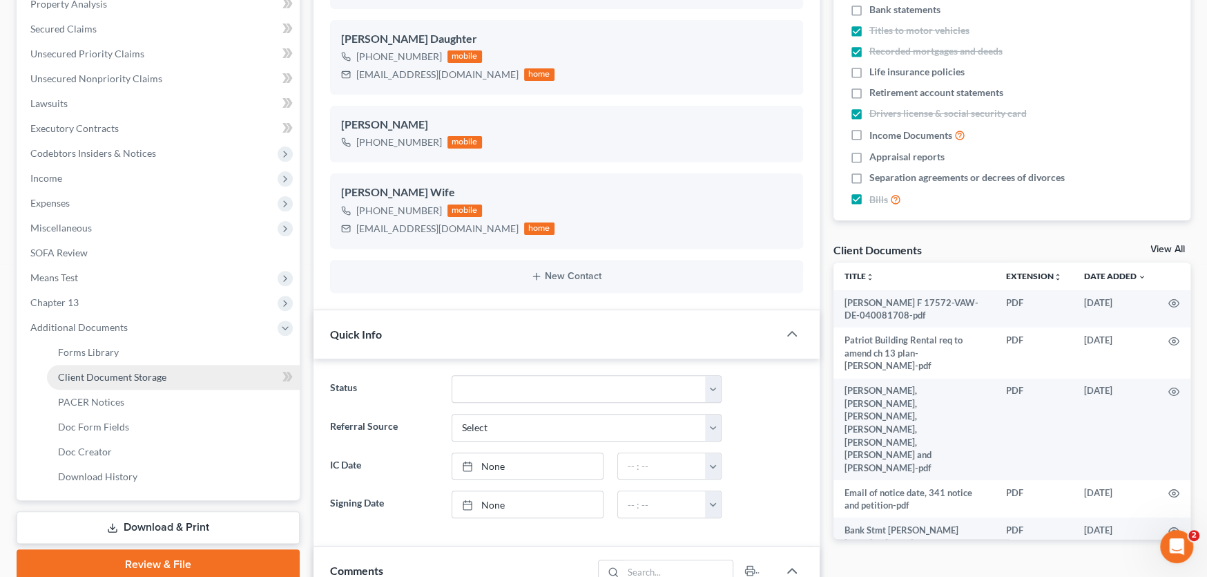
click at [127, 380] on span "Client Document Storage" at bounding box center [112, 377] width 108 height 12
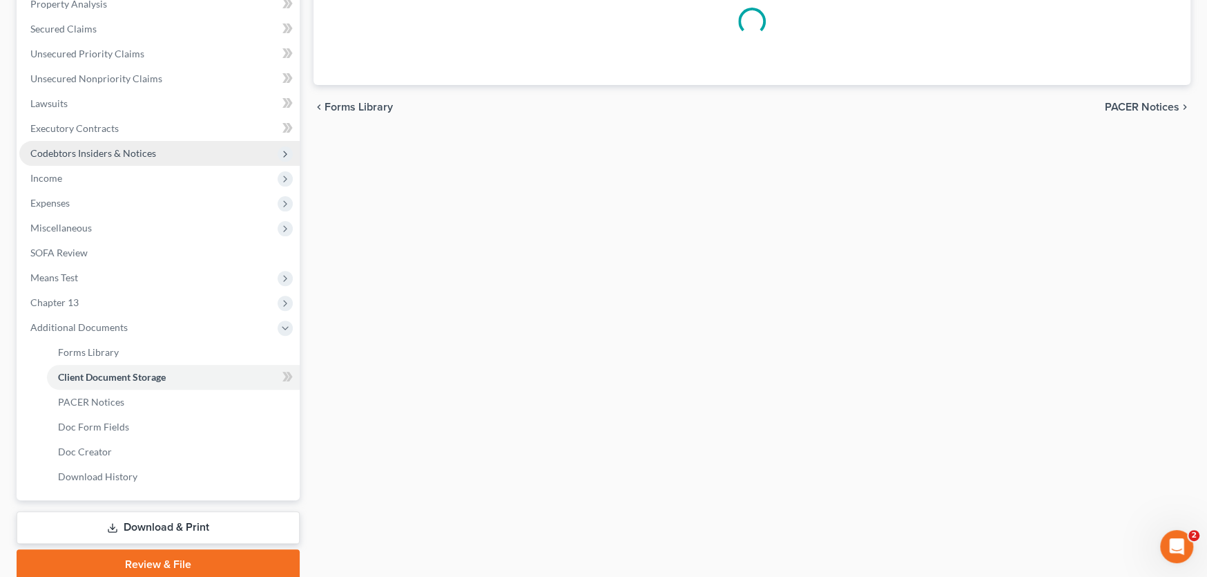
scroll to position [95, 0]
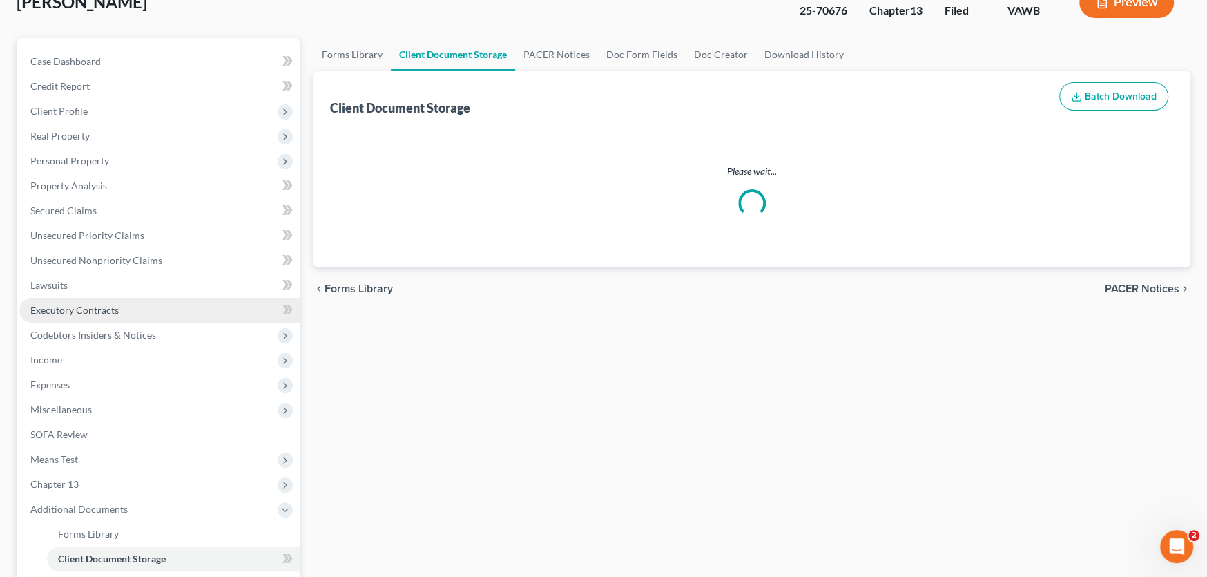
select select "0"
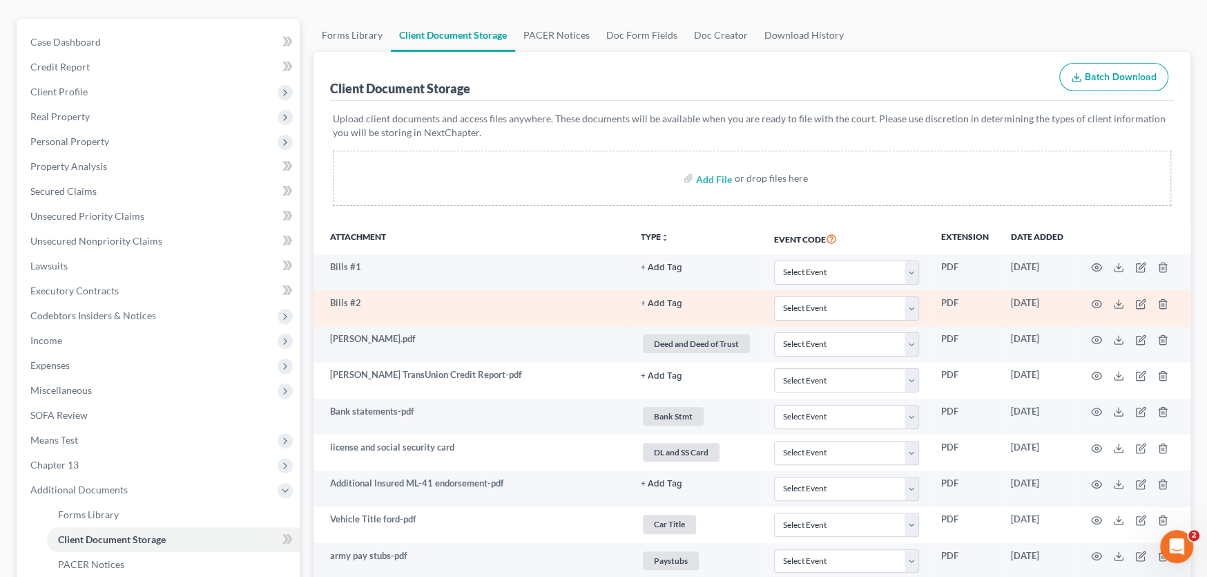
scroll to position [0, 0]
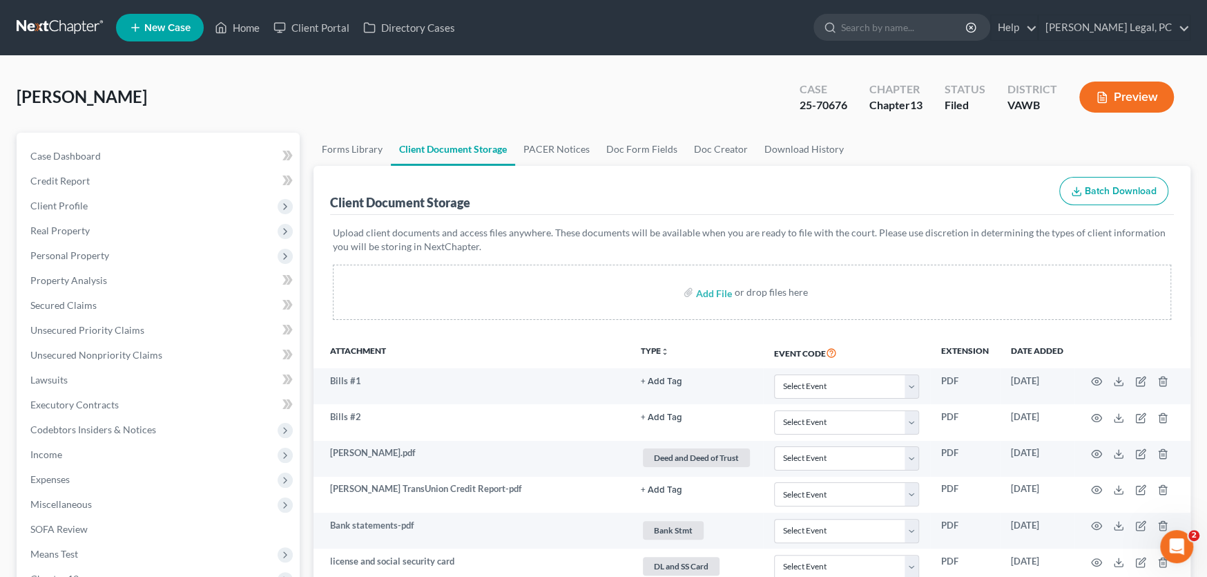
click at [57, 25] on link at bounding box center [61, 27] width 88 height 25
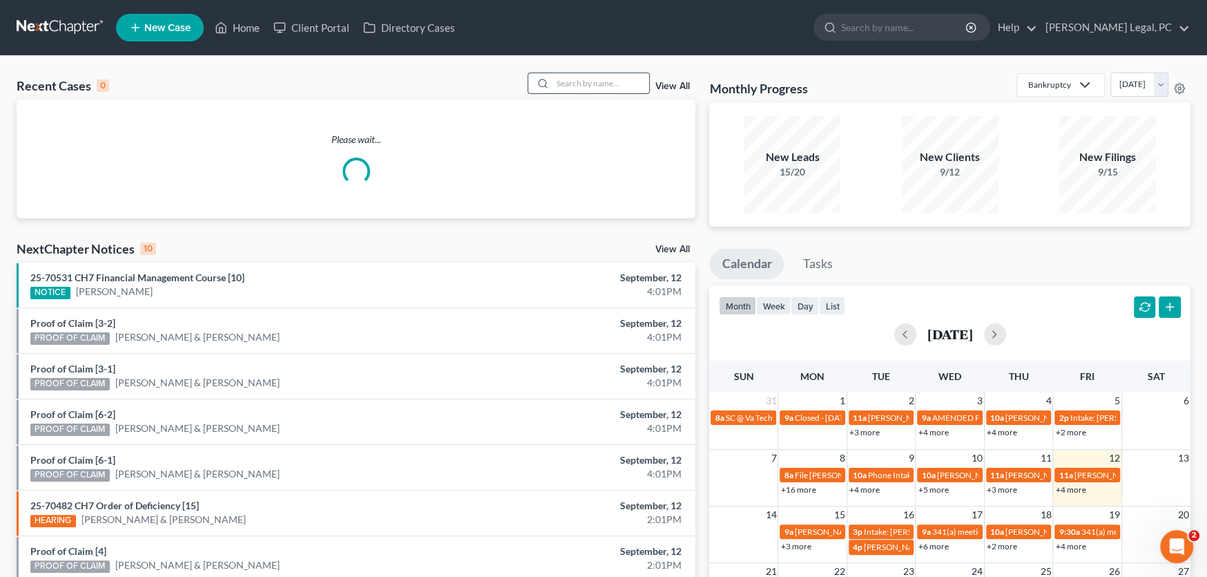
click at [576, 83] on input "search" at bounding box center [600, 83] width 97 height 20
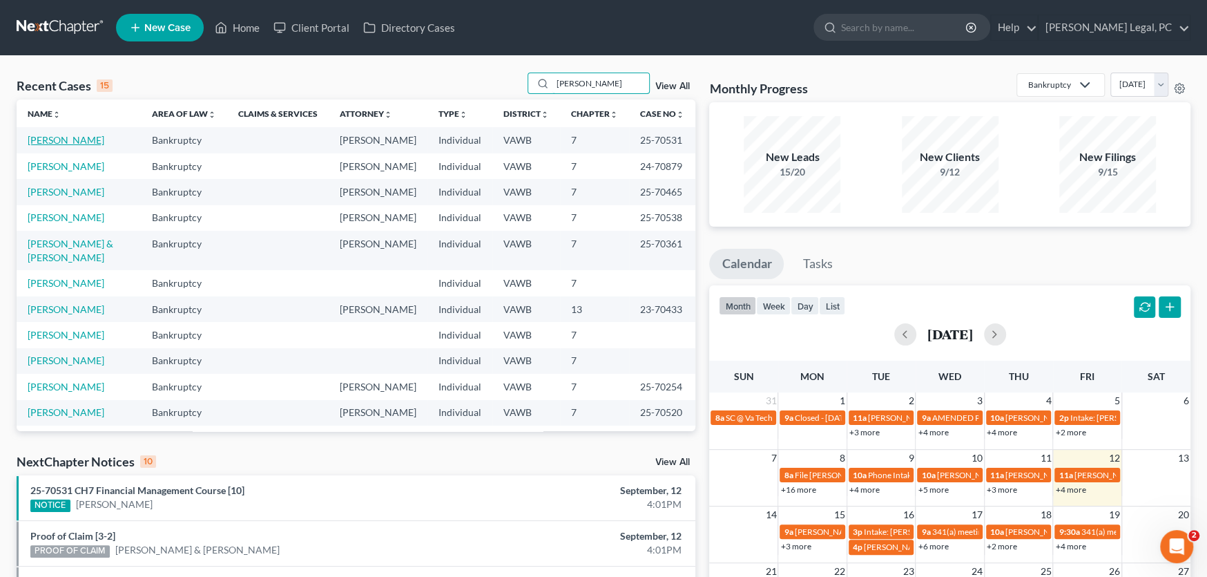
type input "[PERSON_NAME]"
click at [67, 139] on link "[PERSON_NAME]" at bounding box center [66, 140] width 77 height 12
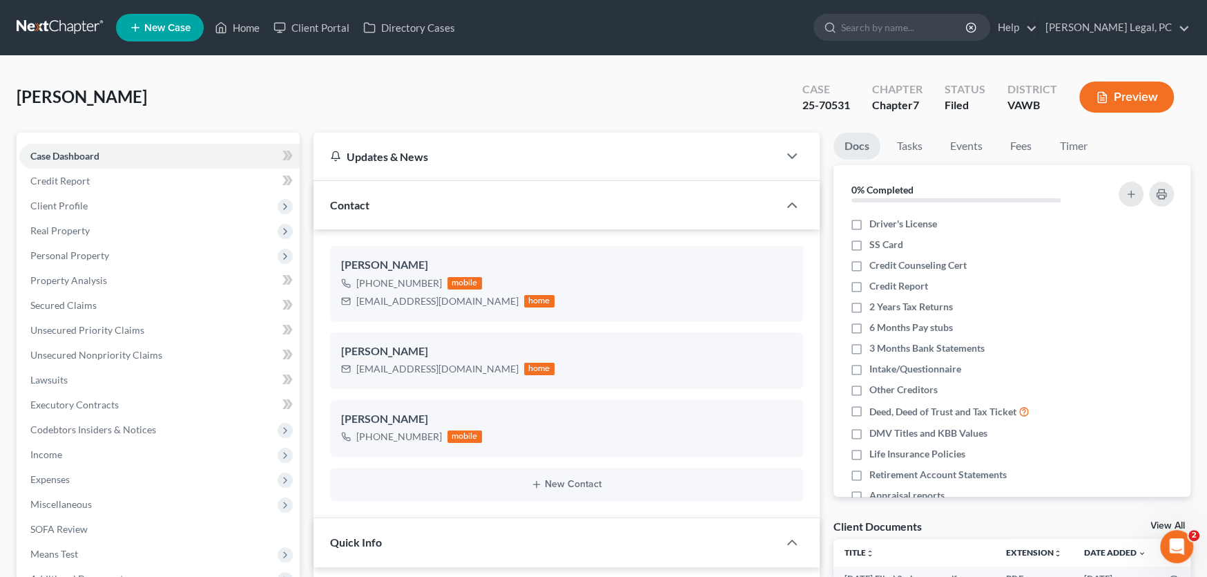
scroll to position [818, 0]
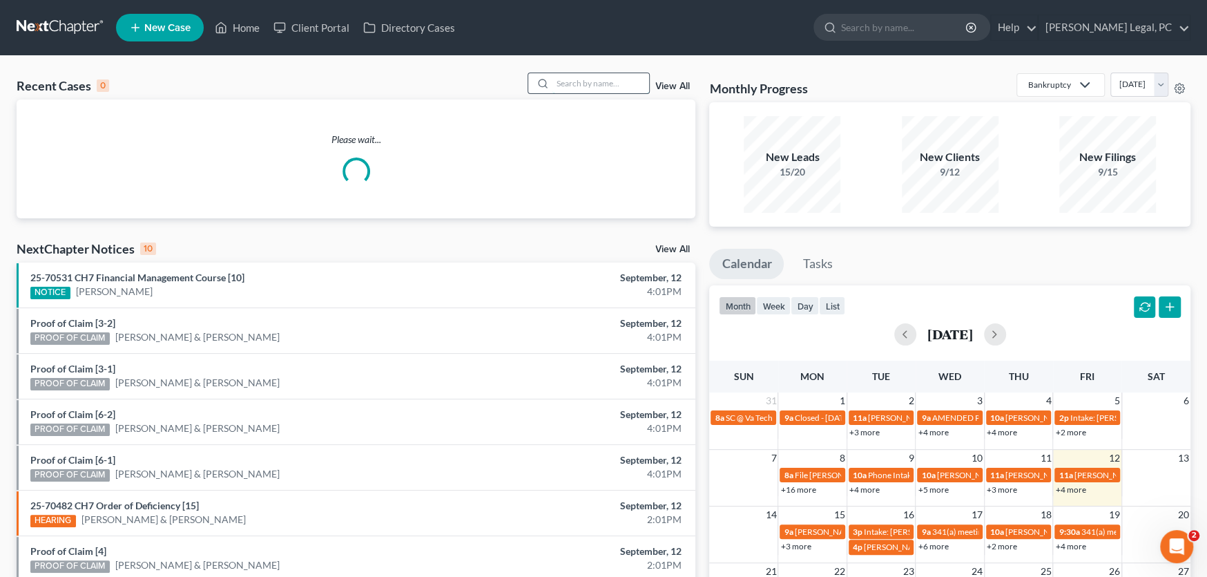
click at [566, 78] on input "search" at bounding box center [600, 83] width 97 height 20
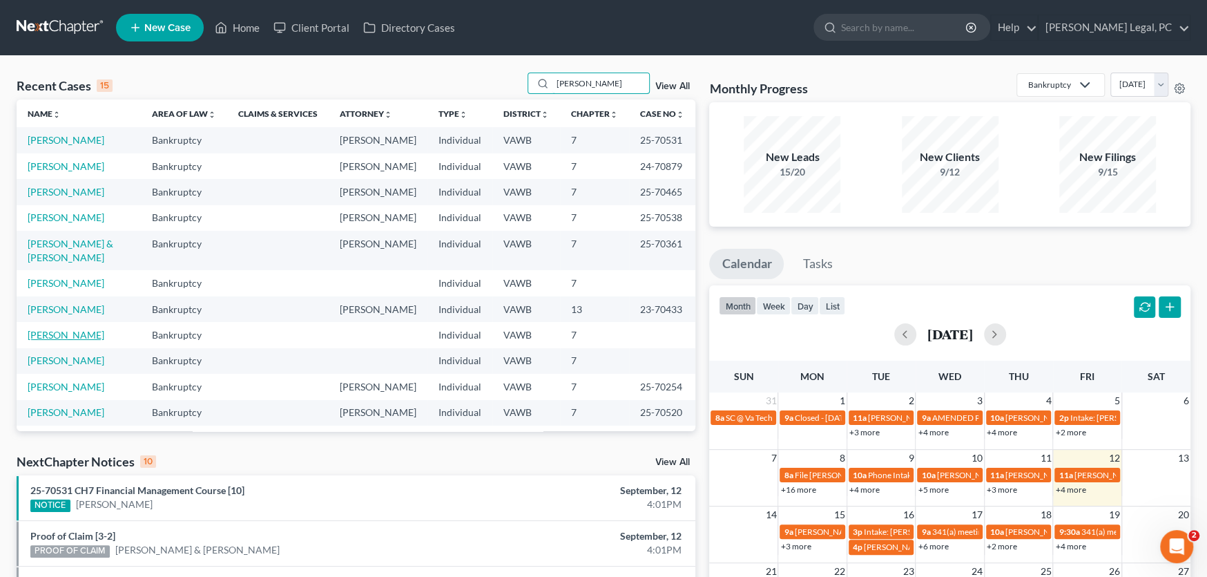
type input "[PERSON_NAME]"
click at [39, 340] on link "[PERSON_NAME]" at bounding box center [66, 335] width 77 height 12
